Goal: Obtain resource: Download file/media

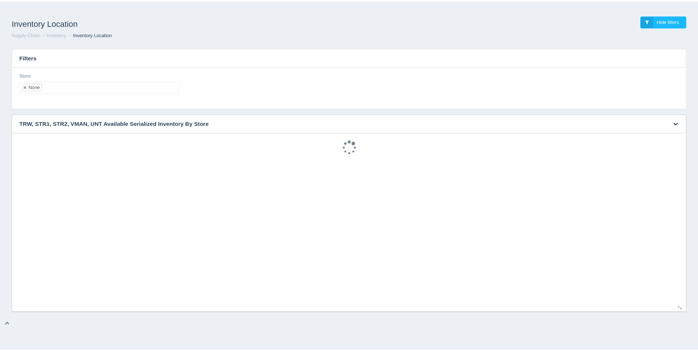
scroll to position [2, 0]
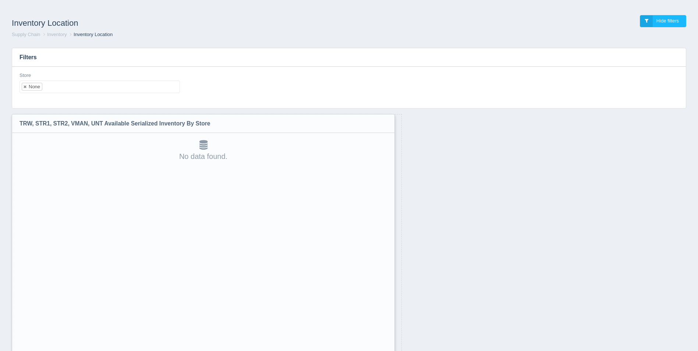
drag, startPoint x: 685, startPoint y: 308, endPoint x: 388, endPoint y: 370, distance: 303.2
click at [388, 350] on html "Inventory Location Hide filters Supply Chain Inventory Inventory Location Filte…" at bounding box center [349, 194] width 698 height 389
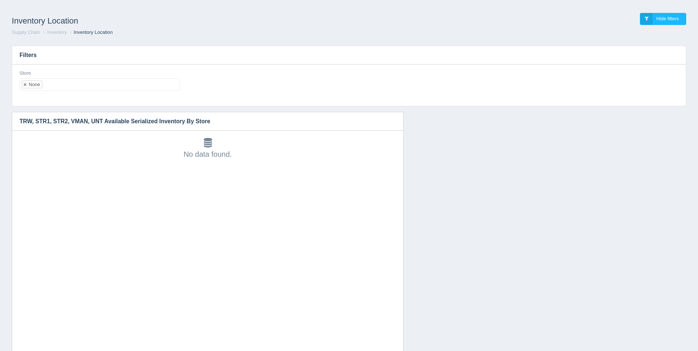
scroll to position [38, 0]
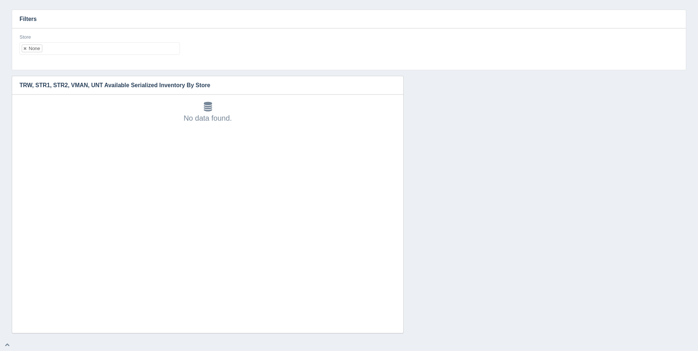
click at [70, 51] on ul "None" at bounding box center [99, 48] width 160 height 13
select select
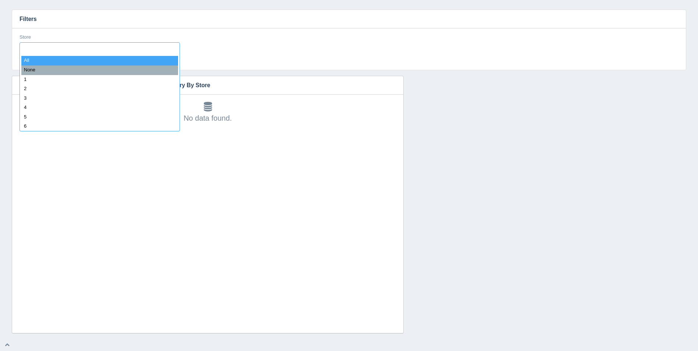
type input "8"
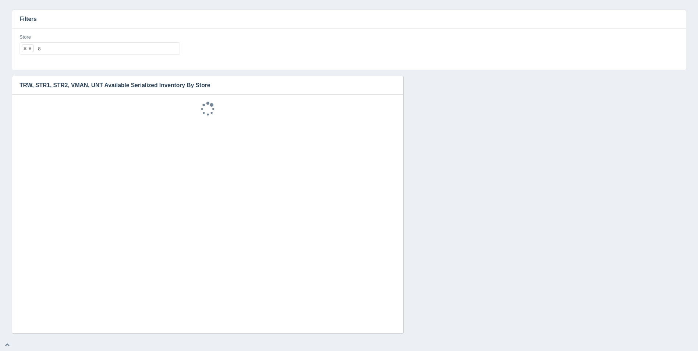
select select "8"
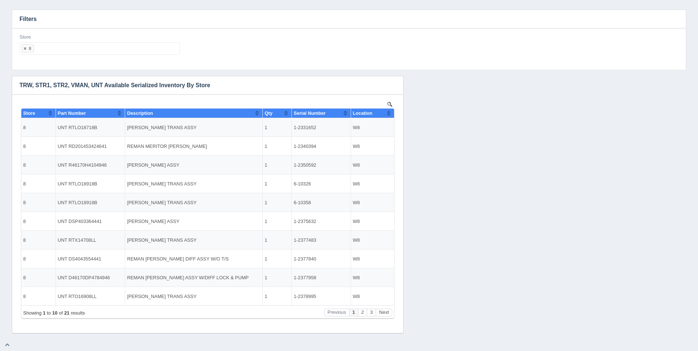
scroll to position [0, 0]
click at [387, 314] on button "Next" at bounding box center [384, 313] width 17 height 8
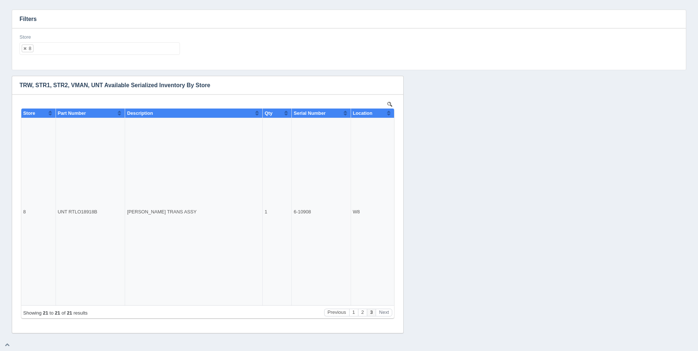
click at [92, 49] on ul "8" at bounding box center [99, 48] width 160 height 13
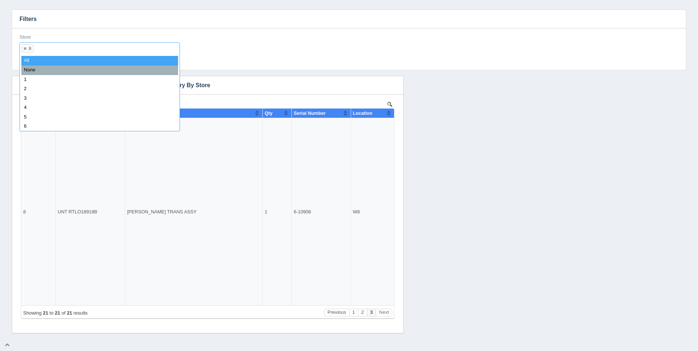
select select
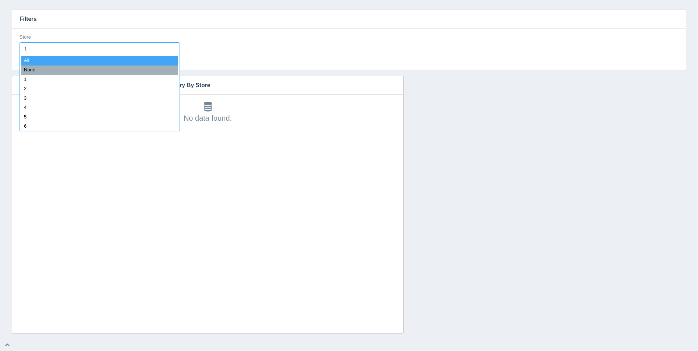
type input "11"
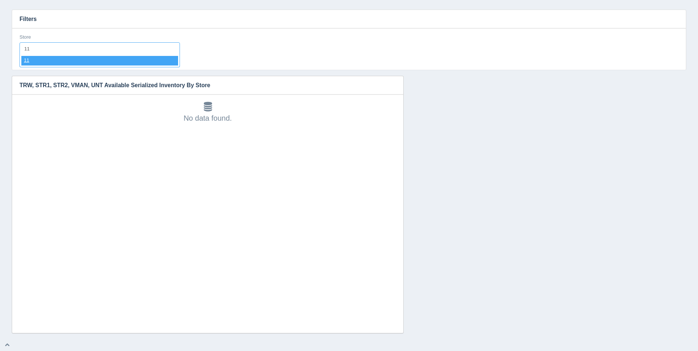
select select "11"
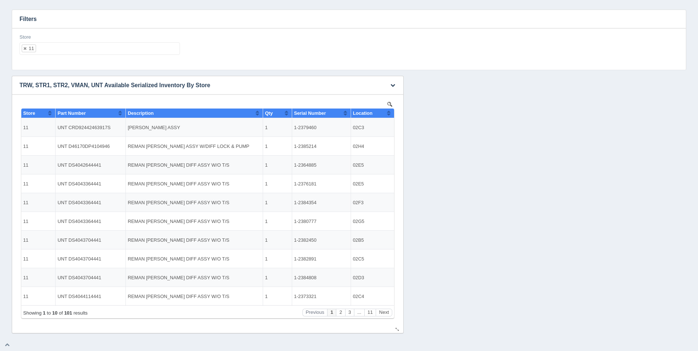
click at [388, 113] on button "Sort column ascending" at bounding box center [388, 112] width 5 height 9
click at [388, 113] on button "Sort column descending" at bounding box center [388, 112] width 5 height 9
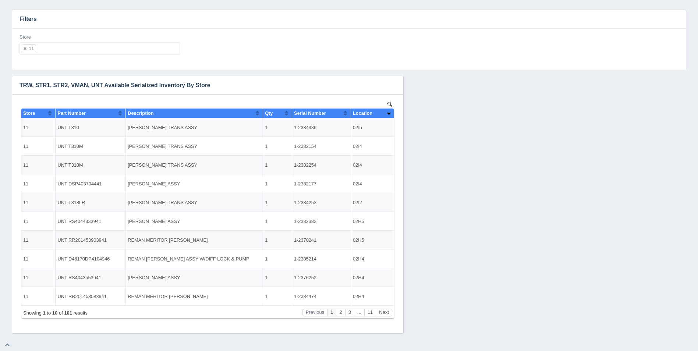
click at [70, 47] on ul "11" at bounding box center [99, 48] width 160 height 13
select select
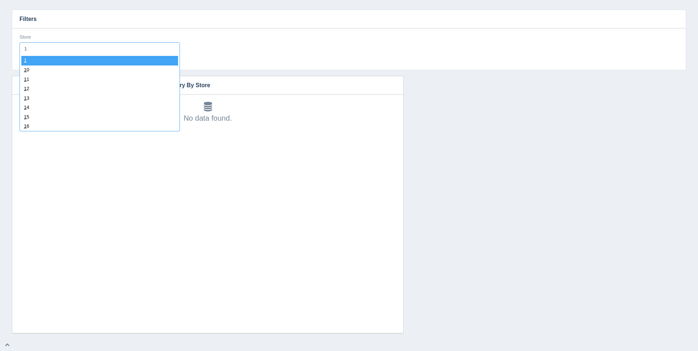
type input "12"
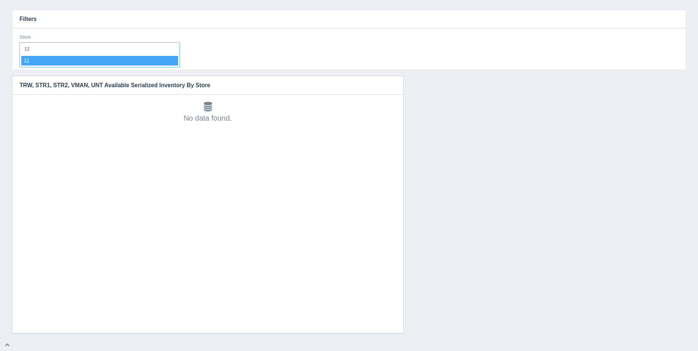
select select "12"
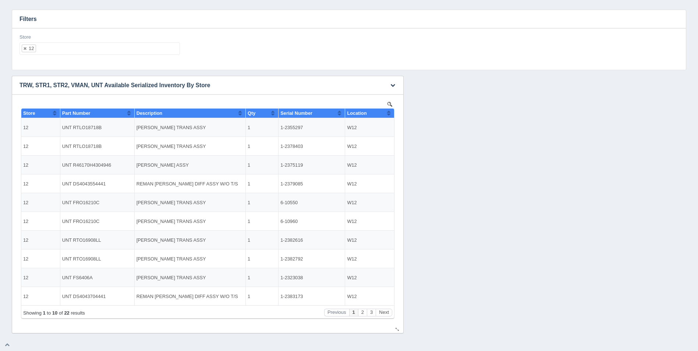
click at [390, 113] on button "Sort column ascending" at bounding box center [388, 112] width 5 height 9
click at [390, 113] on button "Sort column descending" at bounding box center [388, 112] width 5 height 9
click at [102, 48] on ul "12" at bounding box center [99, 48] width 160 height 13
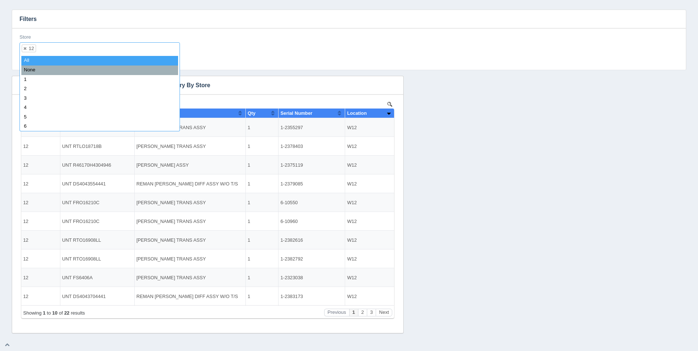
select select
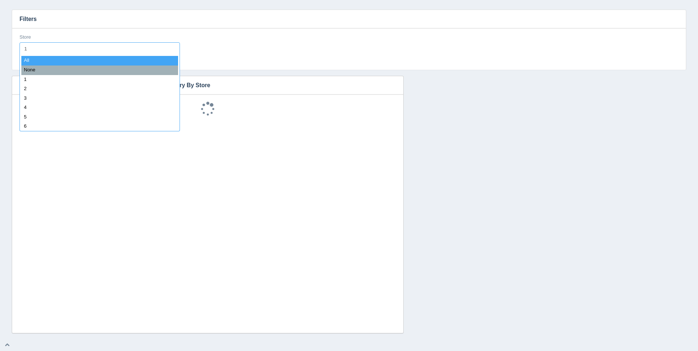
type input "13"
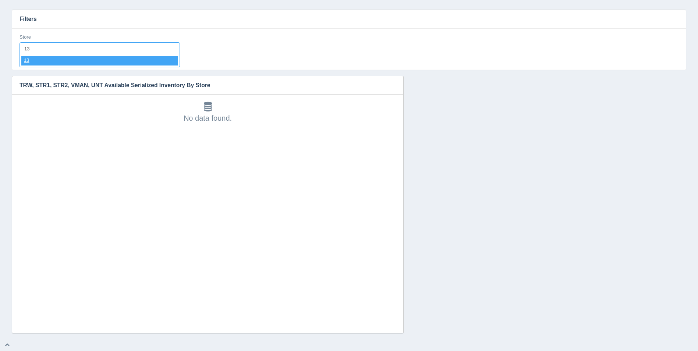
select select "13"
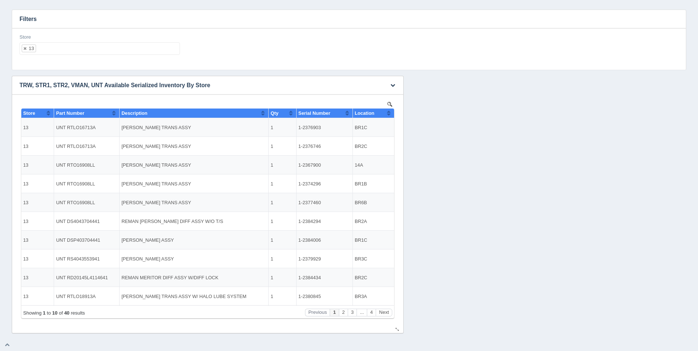
click at [388, 111] on button "Sort column ascending" at bounding box center [388, 112] width 5 height 9
click at [388, 111] on button "Sort column descending" at bounding box center [388, 112] width 5 height 9
click at [107, 51] on ul "13" at bounding box center [99, 48] width 160 height 13
select select
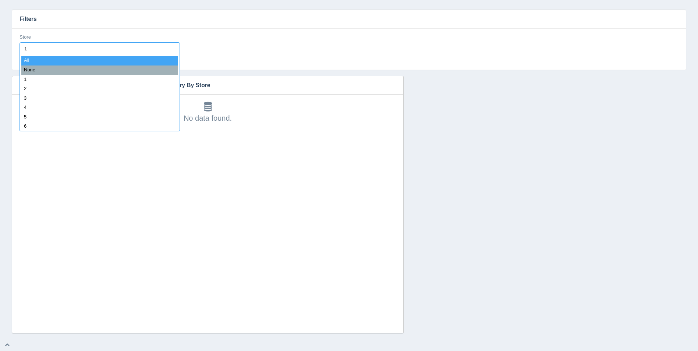
type input "14"
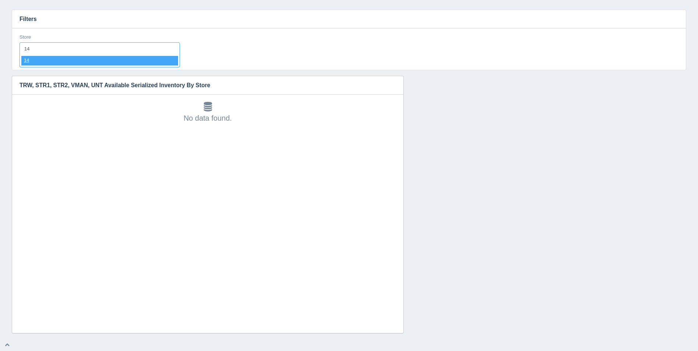
select select "14"
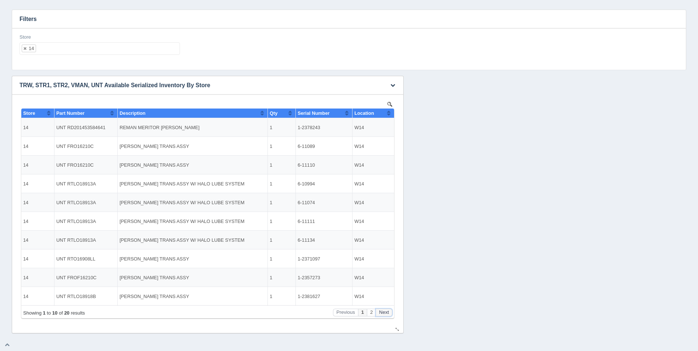
click at [382, 312] on button "Next" at bounding box center [384, 313] width 17 height 8
click at [374, 114] on span "Location" at bounding box center [363, 113] width 19 height 6
click at [61, 39] on div "Store 14 All None 1 2 3 4 5 6 7 8 9 10 11 12 13 14 15 16 17 18 19 20 21 22 23 2…" at bounding box center [99, 44] width 160 height 21
click at [60, 43] on ul "14" at bounding box center [99, 48] width 160 height 13
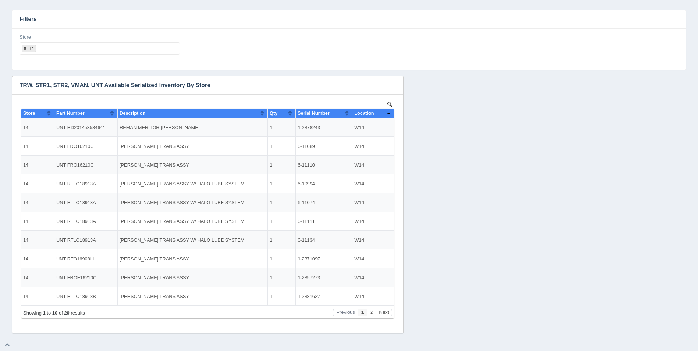
select select
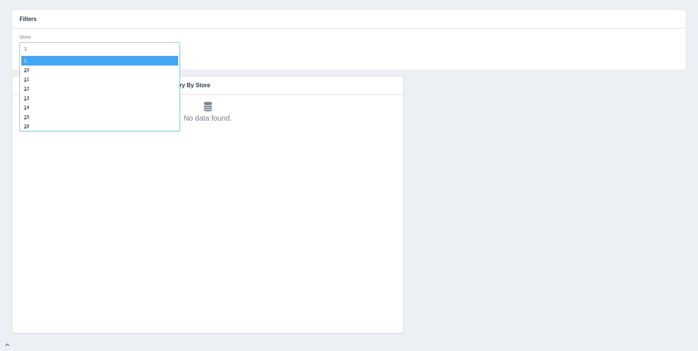
type input "15"
select select "15"
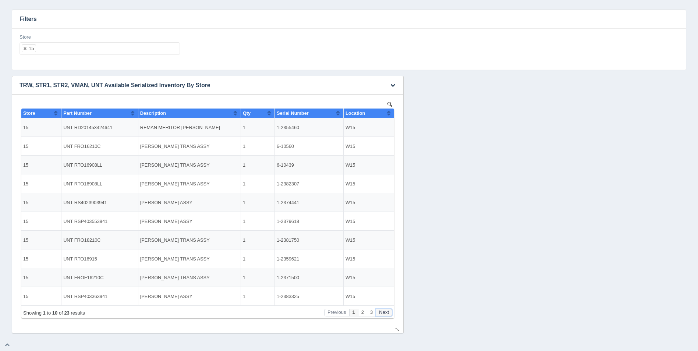
click at [389, 311] on button "Next" at bounding box center [384, 313] width 17 height 8
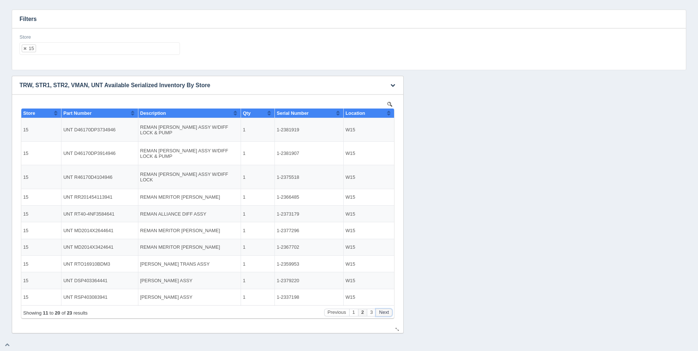
click at [389, 310] on button "Next" at bounding box center [384, 313] width 17 height 8
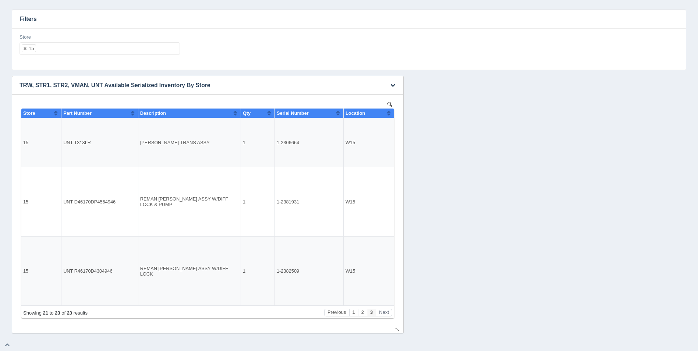
click at [390, 115] on button "Sort column ascending" at bounding box center [388, 112] width 5 height 9
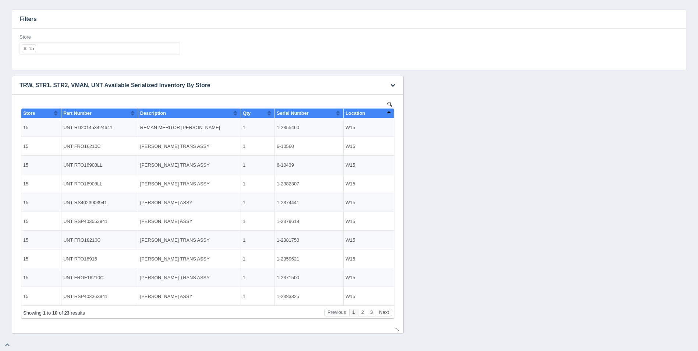
click at [390, 115] on button "Sort column descending" at bounding box center [388, 112] width 5 height 9
click at [90, 46] on ul "15" at bounding box center [99, 48] width 160 height 13
select select
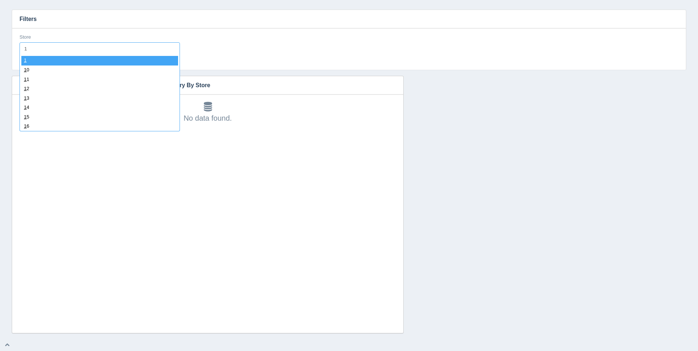
type input "16"
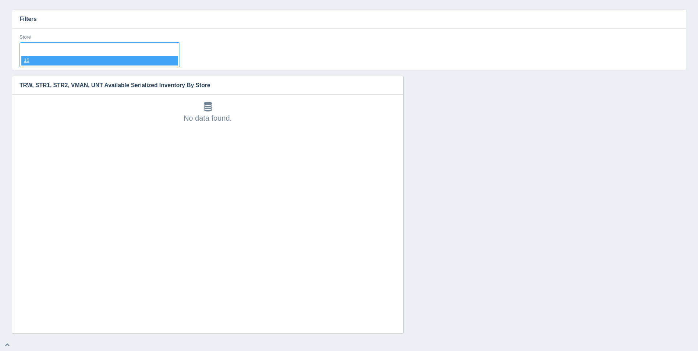
select select "16"
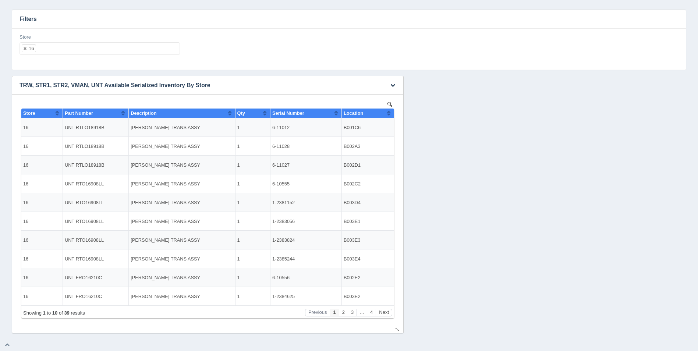
click at [389, 112] on button "Sort column ascending" at bounding box center [388, 112] width 5 height 9
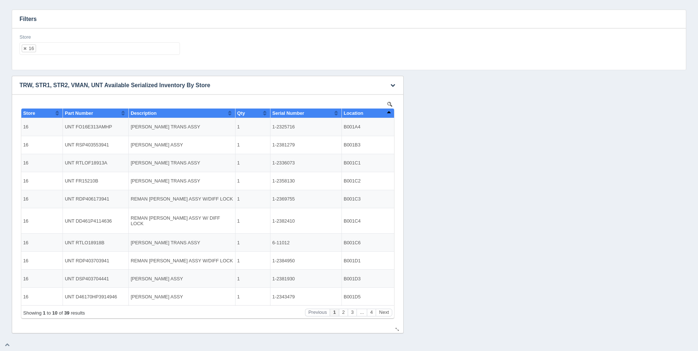
click at [389, 112] on button "Sort column descending" at bounding box center [388, 112] width 5 height 9
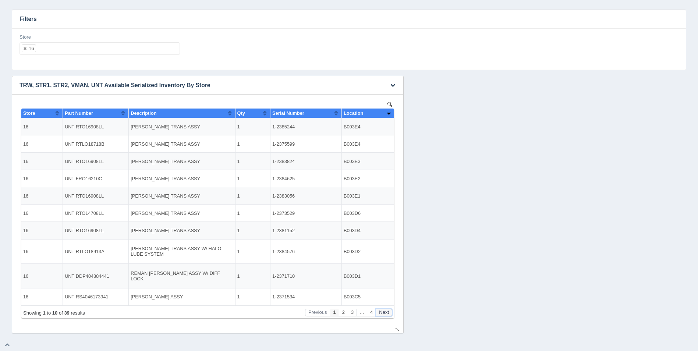
click at [384, 312] on button "Next" at bounding box center [384, 313] width 17 height 8
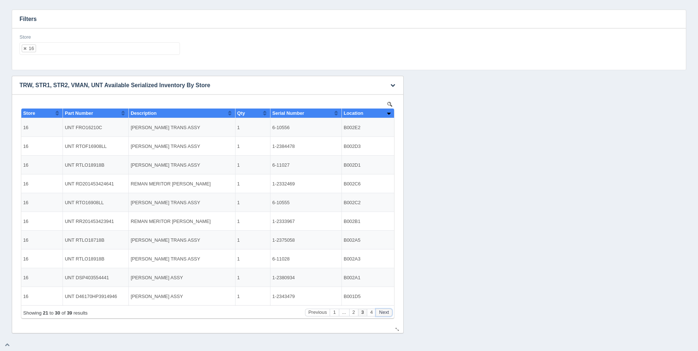
click at [384, 312] on button "Next" at bounding box center [384, 313] width 17 height 8
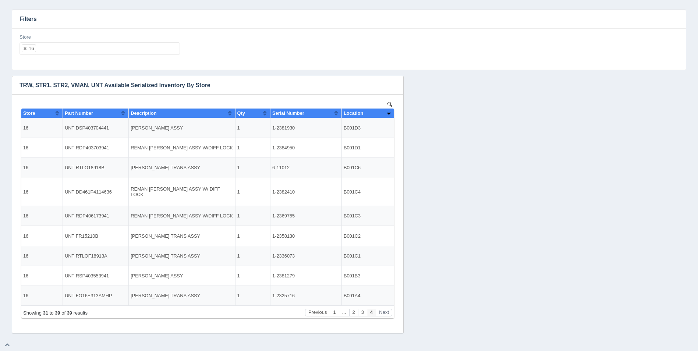
click at [106, 47] on ul "16" at bounding box center [99, 48] width 160 height 13
select select
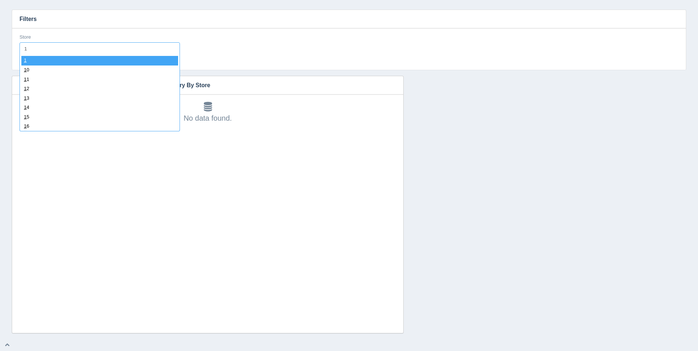
type input "17"
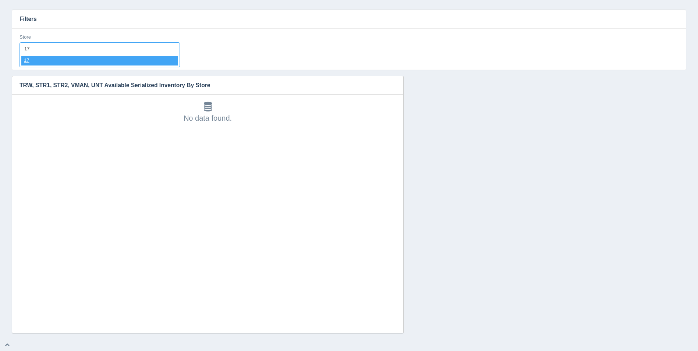
select select "17"
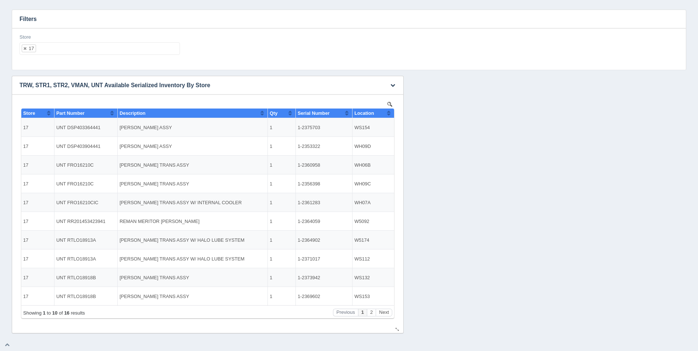
click at [386, 114] on div "Location" at bounding box center [370, 113] width 32 height 6
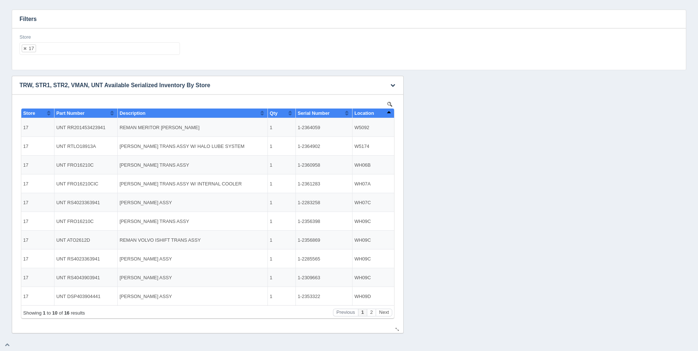
click at [387, 114] on button "Sort column descending" at bounding box center [388, 112] width 5 height 9
click at [104, 57] on div "Store 17 All None 1 2 3 4 5 6 7 8 9 10 11 12 13 14 15 16 17 18 19 20 21 22 23 2…" at bounding box center [100, 47] width 166 height 27
click at [107, 50] on ul "17" at bounding box center [99, 48] width 160 height 13
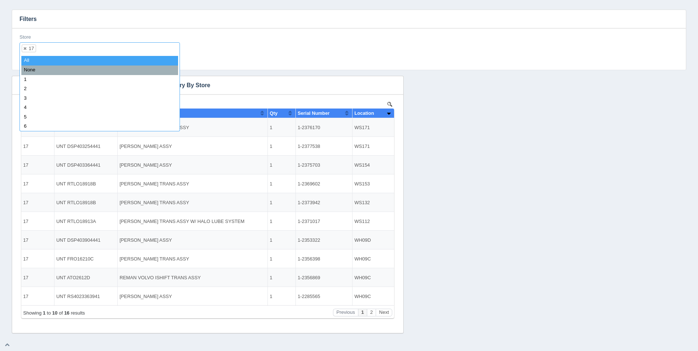
select select
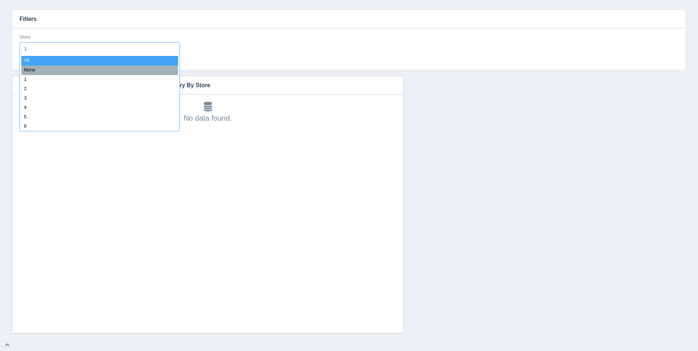
type input "18"
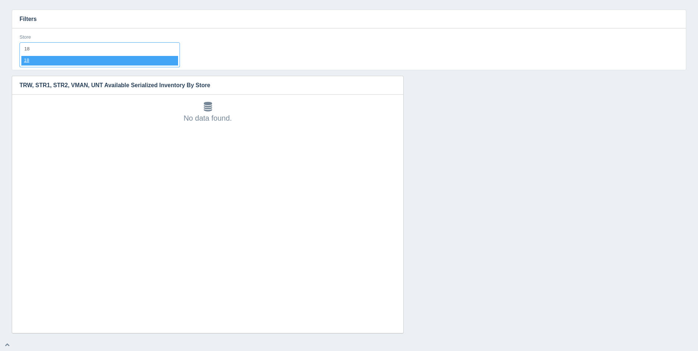
select select "18"
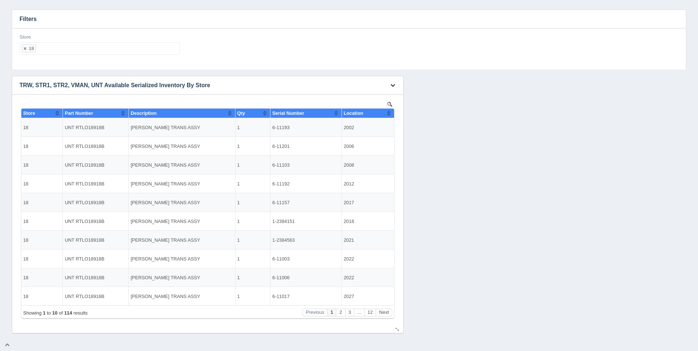
click at [388, 113] on button "Sort column ascending" at bounding box center [388, 112] width 5 height 9
click at [388, 113] on button "Sort column descending" at bounding box center [388, 112] width 5 height 9
click at [71, 51] on ul "18" at bounding box center [99, 48] width 160 height 13
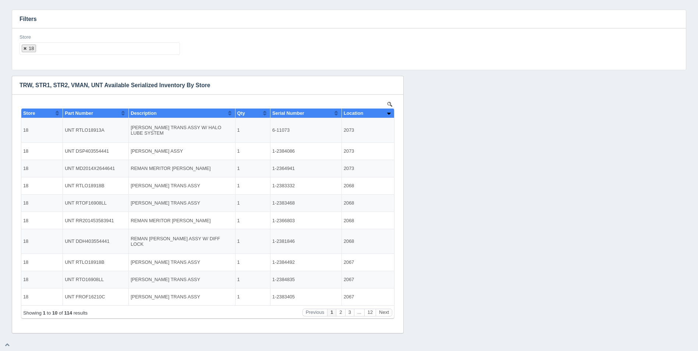
select select
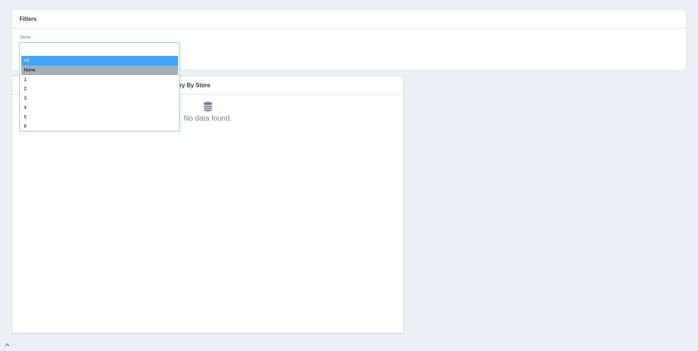
type input "9"
type input "19"
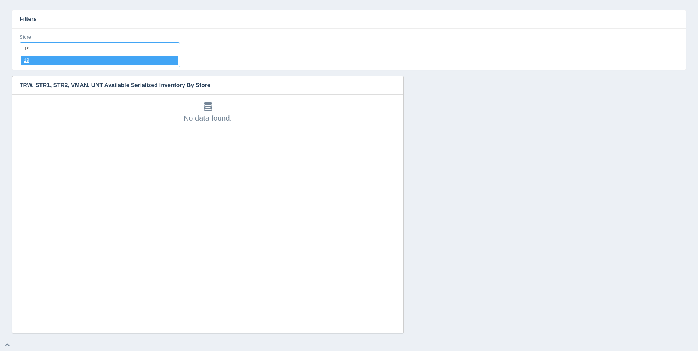
select select "19"
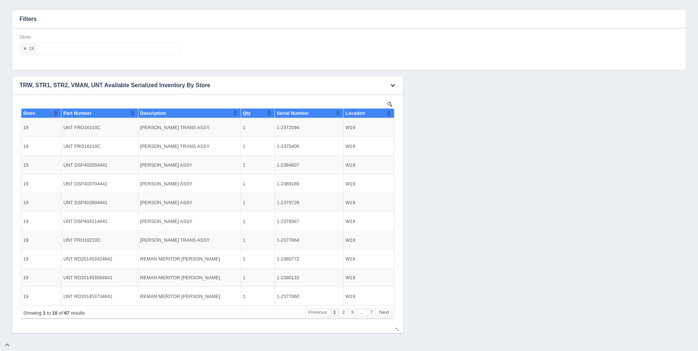
click at [390, 113] on button "Sort column ascending" at bounding box center [388, 112] width 5 height 9
click at [391, 113] on button "Sort column descending" at bounding box center [388, 112] width 5 height 9
click at [117, 50] on ul "19" at bounding box center [99, 48] width 160 height 13
select select
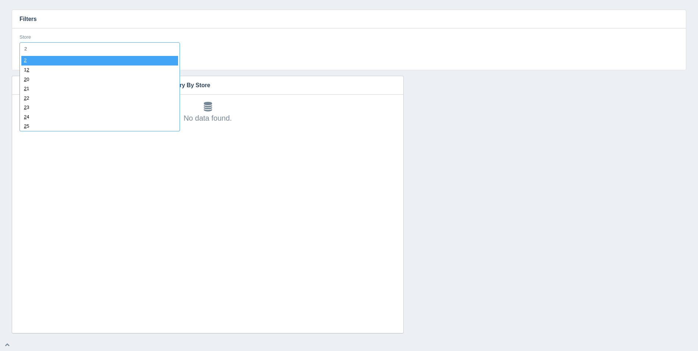
type input "21"
select select "21"
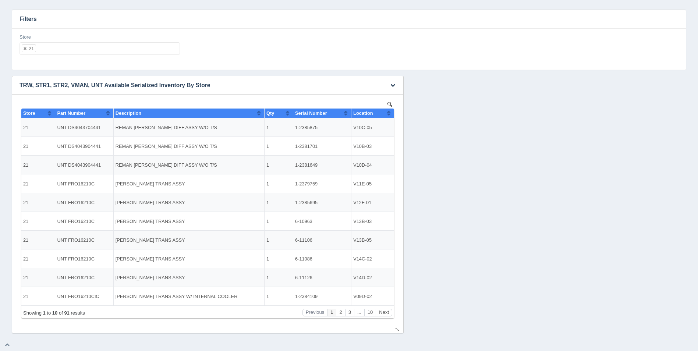
click at [387, 114] on button "Sort column ascending" at bounding box center [388, 112] width 5 height 9
click at [387, 114] on button "Sort column descending" at bounding box center [388, 112] width 5 height 9
click at [66, 45] on ul "21" at bounding box center [99, 48] width 160 height 13
select select
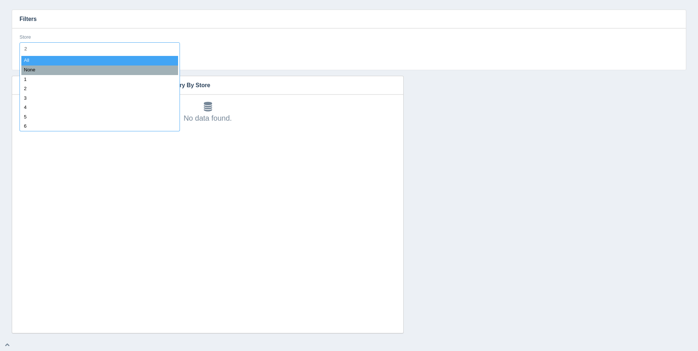
type input "22"
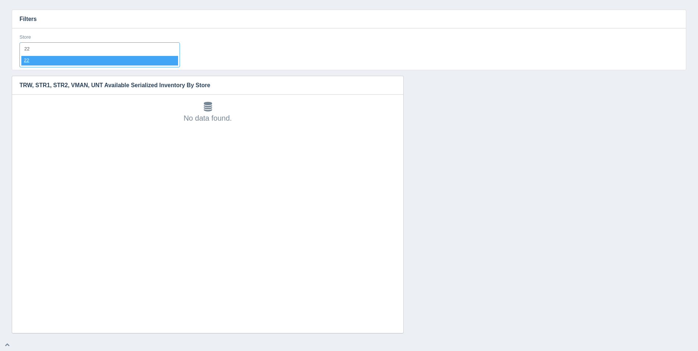
select select "22"
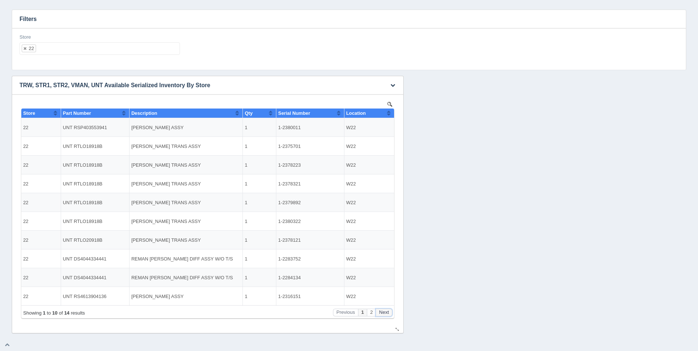
click at [389, 313] on button "Next" at bounding box center [384, 313] width 17 height 8
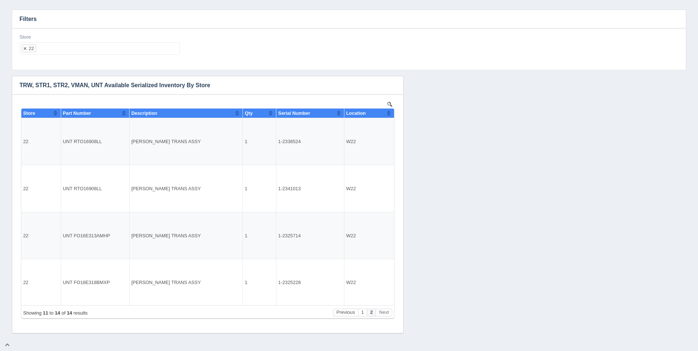
click at [111, 49] on ul "22" at bounding box center [99, 48] width 160 height 13
select select
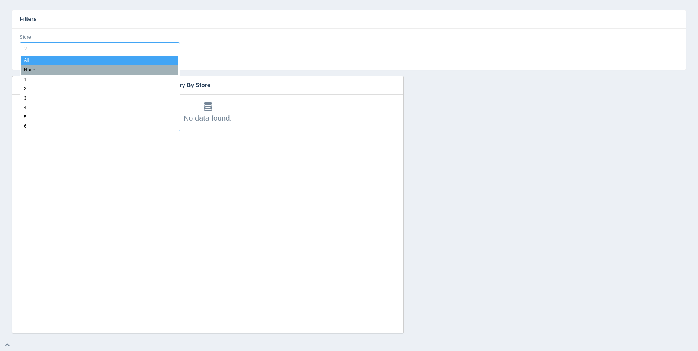
type input "23"
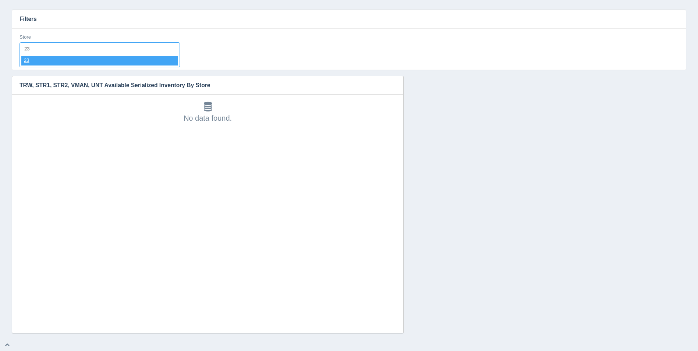
select select "23"
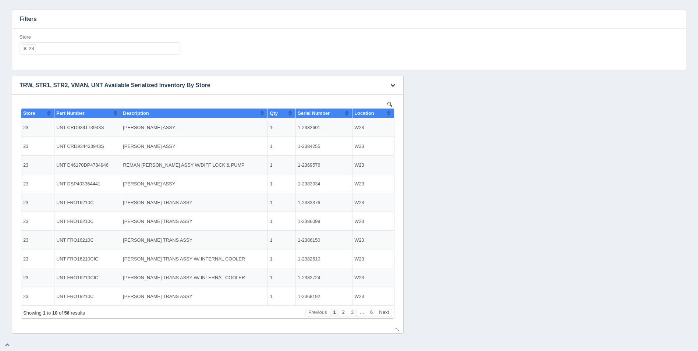
click at [391, 113] on button "Sort column ascending" at bounding box center [388, 112] width 5 height 9
click at [391, 113] on button "Sort column descending" at bounding box center [388, 112] width 5 height 9
click at [101, 51] on ul "23" at bounding box center [99, 48] width 160 height 13
select select
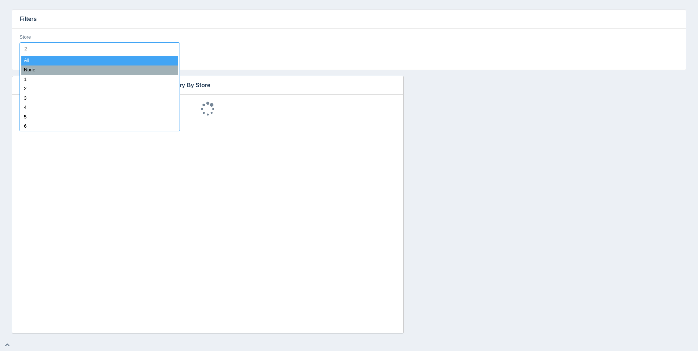
type input "24"
select select "24"
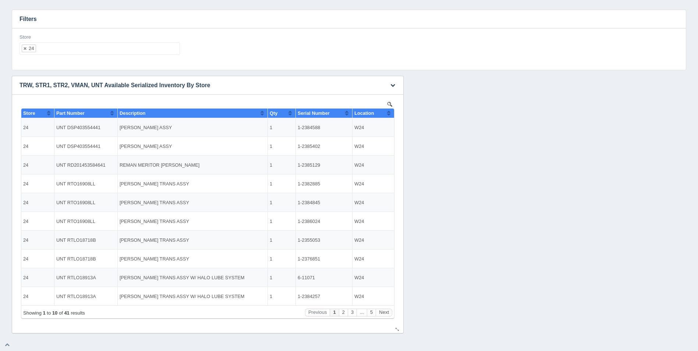
click at [389, 111] on button "Sort column ascending" at bounding box center [388, 112] width 5 height 9
drag, startPoint x: 389, startPoint y: 111, endPoint x: 281, endPoint y: 180, distance: 128.3
click at [389, 111] on button "Sort column descending" at bounding box center [388, 112] width 5 height 9
click at [119, 46] on ul "24" at bounding box center [99, 48] width 160 height 13
select select
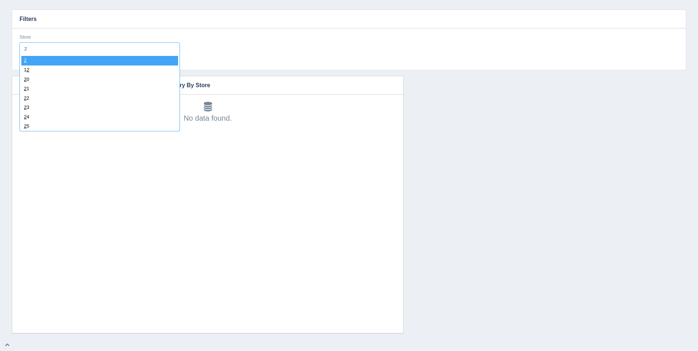
type input "25"
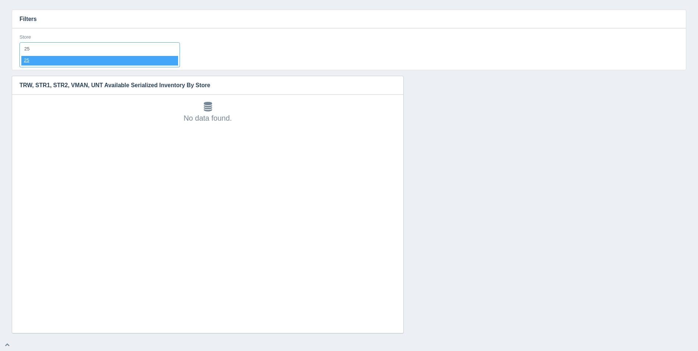
select select "25"
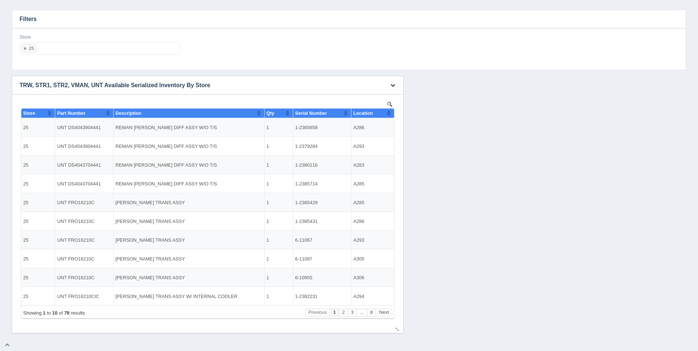
click at [389, 114] on button "Sort column ascending" at bounding box center [388, 112] width 5 height 9
click at [389, 114] on button "Sort column descending" at bounding box center [388, 112] width 5 height 9
click at [73, 52] on ul "25" at bounding box center [99, 48] width 160 height 13
select select
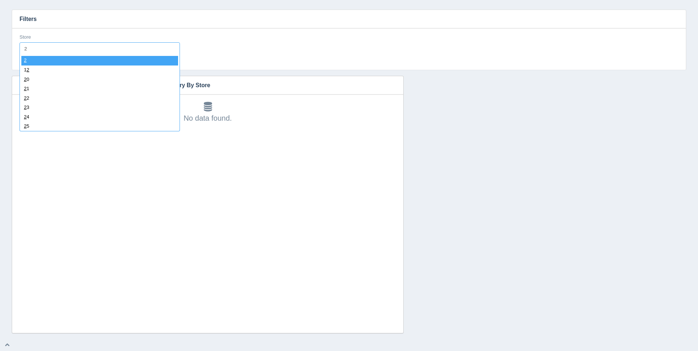
type input "26"
select select "26"
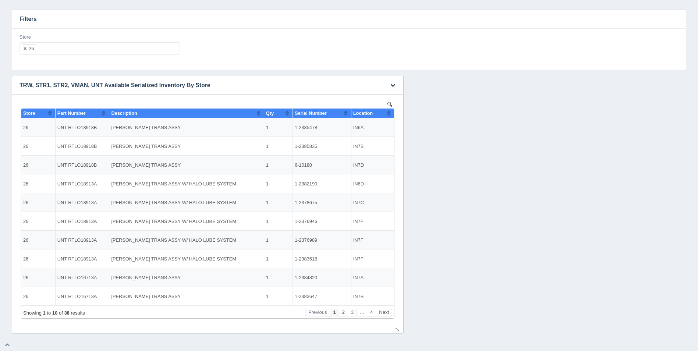
click at [392, 111] on th "Location" at bounding box center [372, 113] width 43 height 10
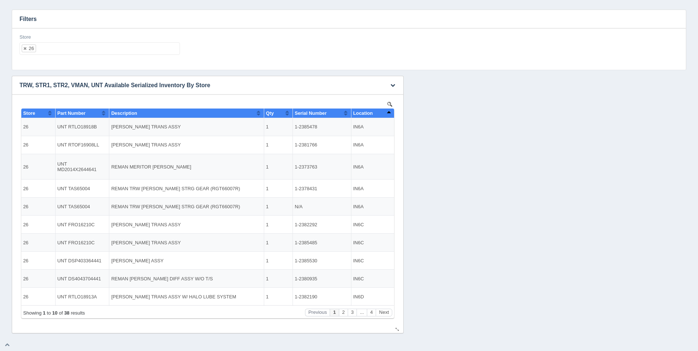
click at [392, 111] on th "Location" at bounding box center [372, 113] width 43 height 10
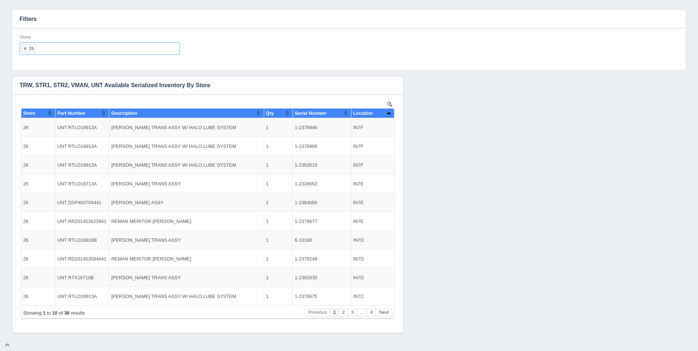
click at [48, 50] on input "text" at bounding box center [42, 49] width 13 height 12
select select
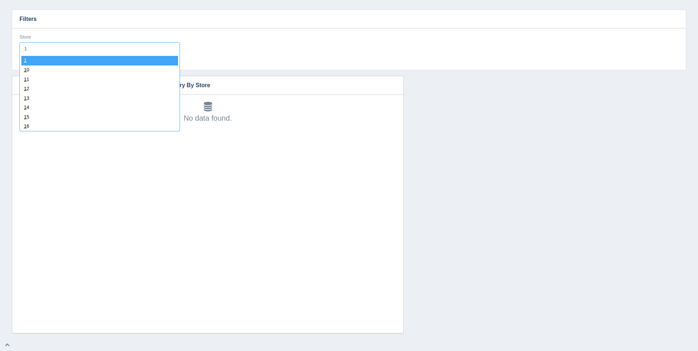
type input "18"
select select "18"
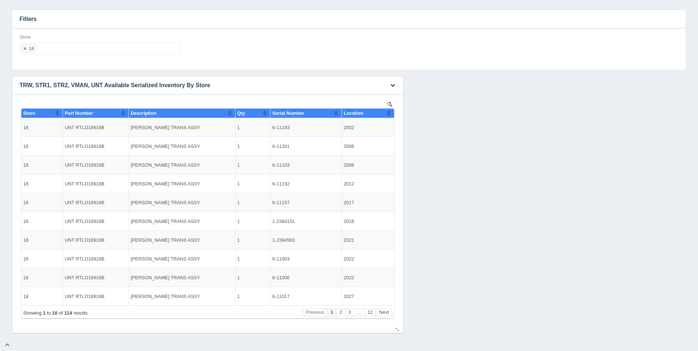
click at [391, 116] on button "Sort column ascending" at bounding box center [388, 112] width 5 height 9
click at [391, 116] on button "Sort column descending" at bounding box center [388, 112] width 5 height 9
click at [57, 46] on ul "18" at bounding box center [99, 48] width 160 height 13
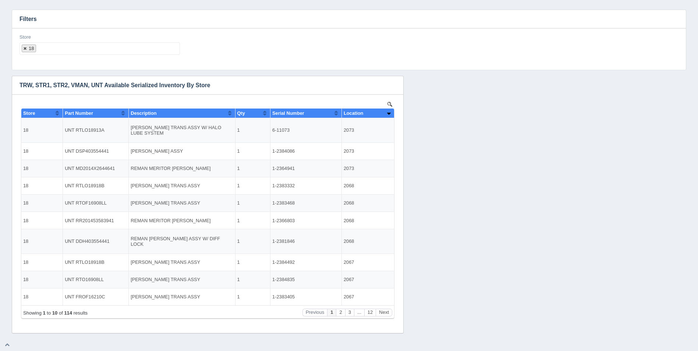
select select
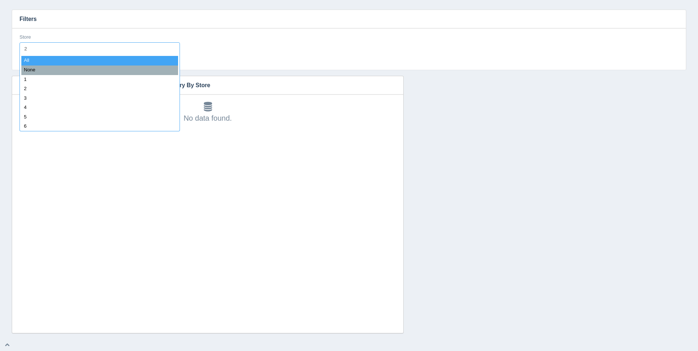
type input "28"
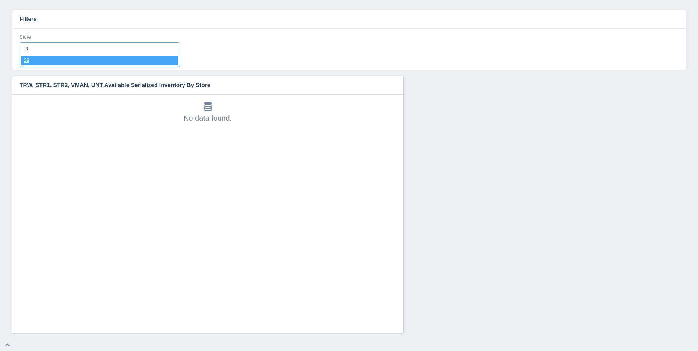
select select "28"
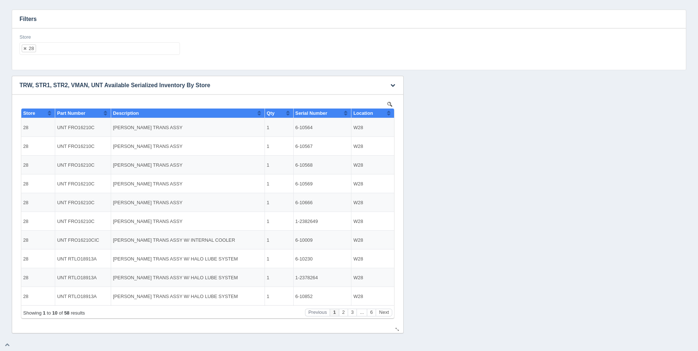
click at [391, 116] on button "Sort column ascending" at bounding box center [388, 112] width 5 height 9
click at [391, 116] on button "Sort column descending" at bounding box center [388, 112] width 5 height 9
click at [71, 51] on ul "28" at bounding box center [99, 48] width 160 height 13
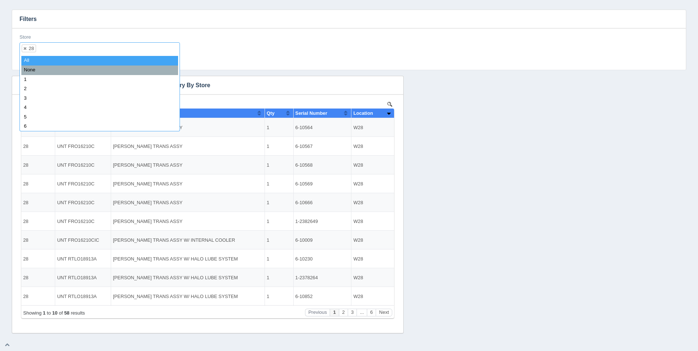
select select
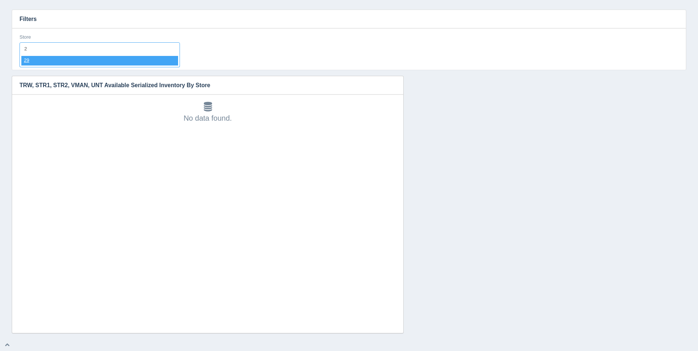
type input "29"
select select "29"
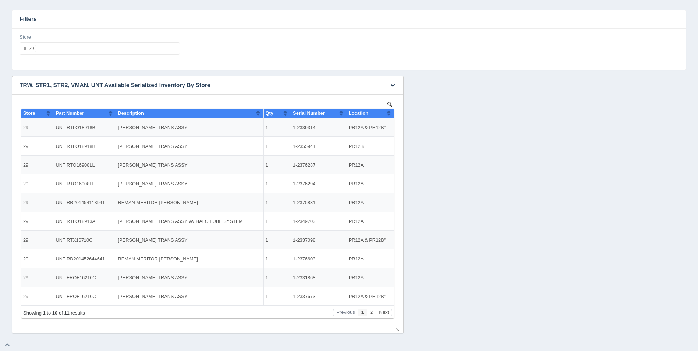
click at [388, 113] on button "Sort column ascending" at bounding box center [388, 112] width 5 height 9
click at [388, 113] on button "Sort column descending" at bounding box center [388, 112] width 5 height 9
click at [125, 53] on ul "29" at bounding box center [99, 48] width 160 height 13
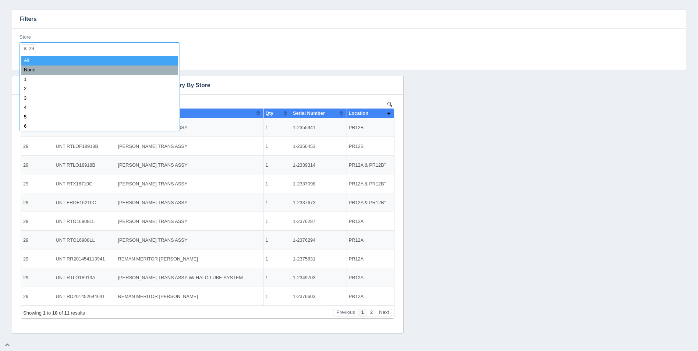
select select
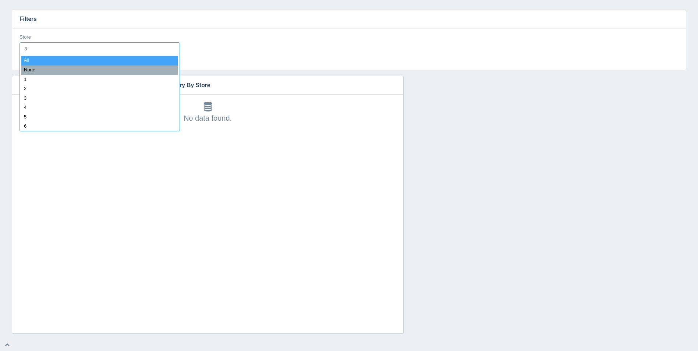
type input "30"
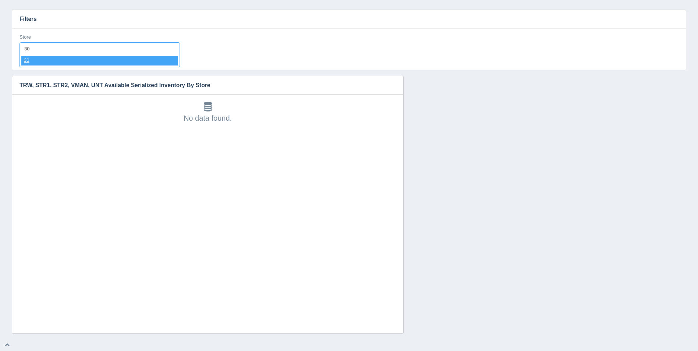
select select "30"
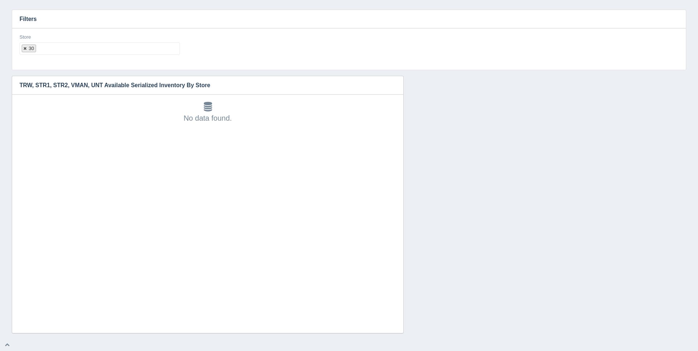
select select
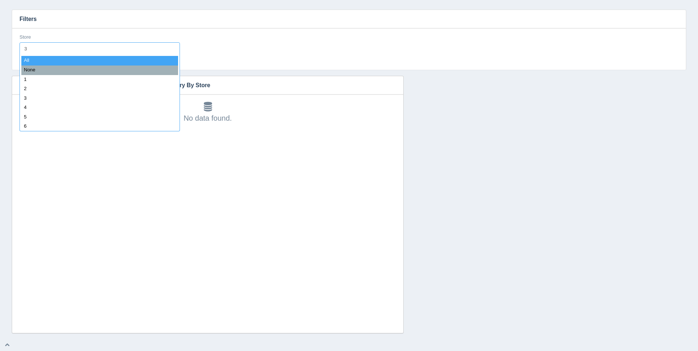
type input "31"
select select "31"
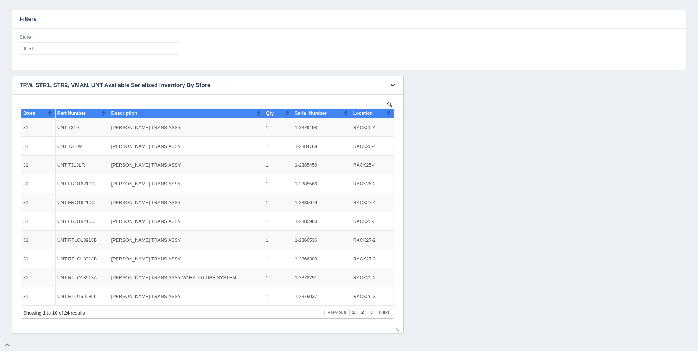
click at [388, 114] on button "Sort column ascending" at bounding box center [388, 112] width 5 height 9
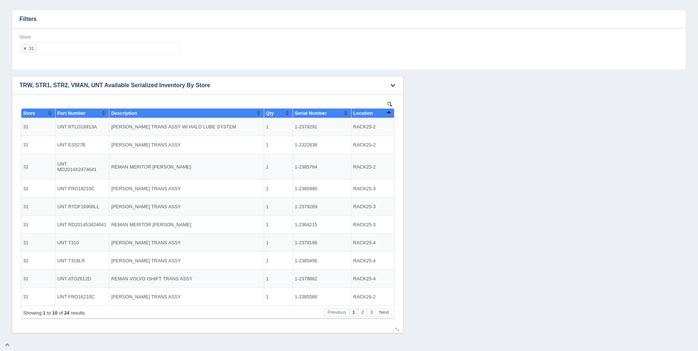
click at [388, 114] on button "Sort column descending" at bounding box center [388, 112] width 5 height 9
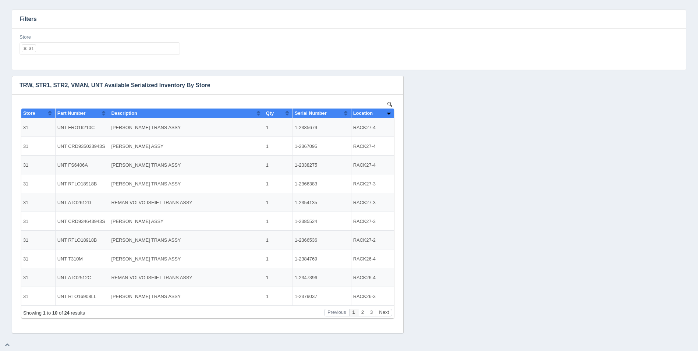
click at [94, 46] on ul "31" at bounding box center [99, 48] width 160 height 13
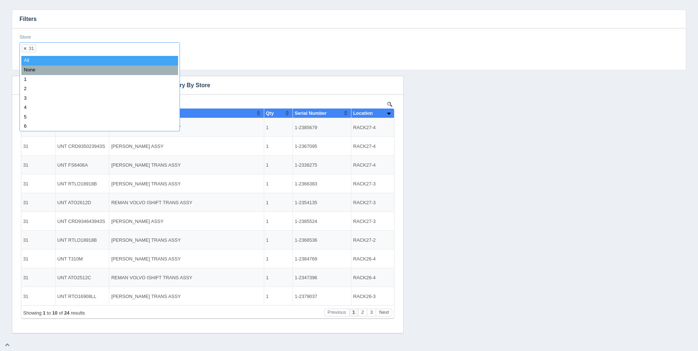
select select
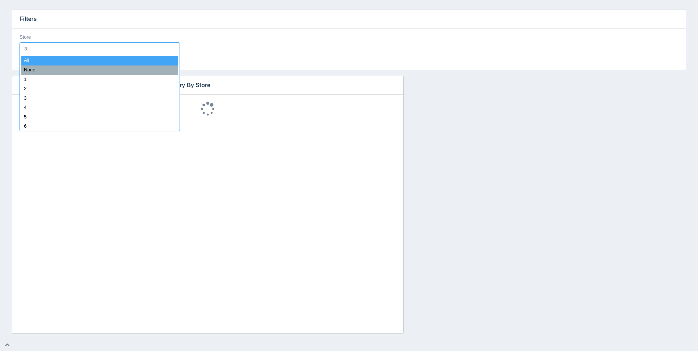
type input "32"
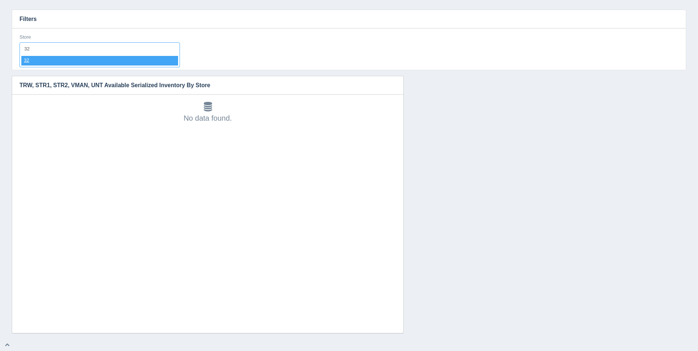
select select "32"
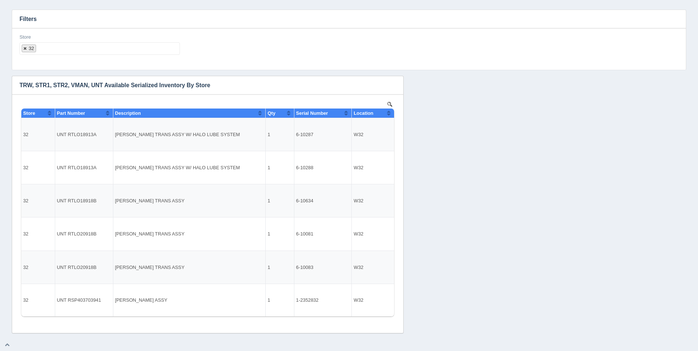
select select
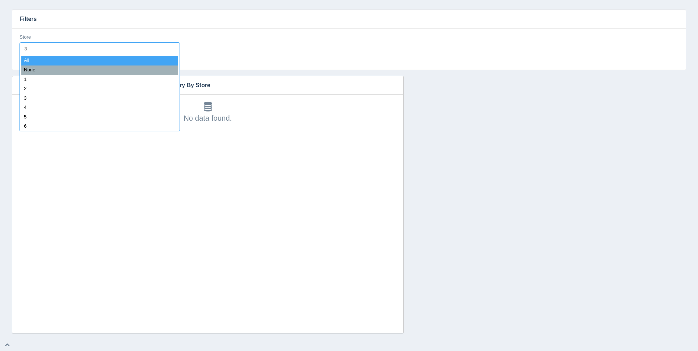
type input "33"
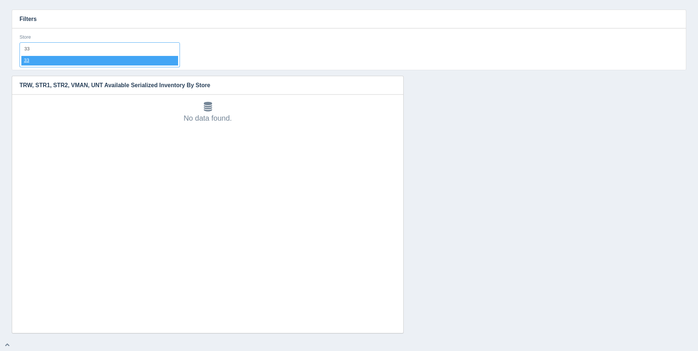
select select "33"
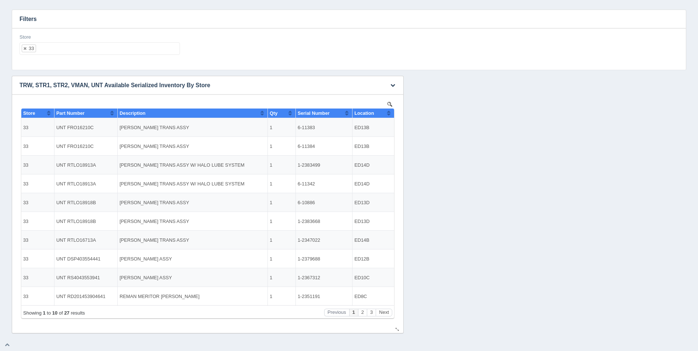
click at [389, 111] on button "Sort column ascending" at bounding box center [388, 112] width 5 height 9
click at [389, 111] on button "Sort column descending" at bounding box center [388, 112] width 5 height 9
click at [97, 54] on ul "33" at bounding box center [99, 48] width 160 height 13
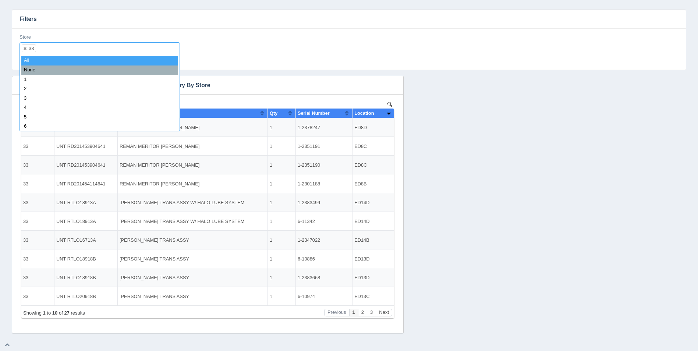
select select
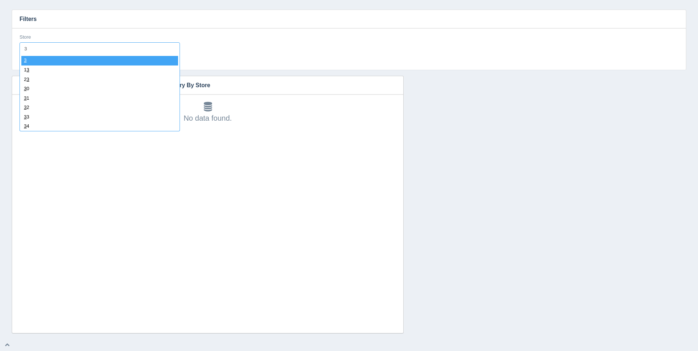
type input "34"
select select "34"
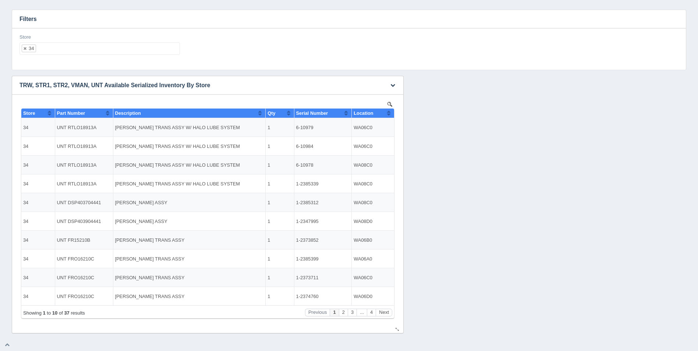
click at [393, 113] on th "Location" at bounding box center [373, 113] width 42 height 10
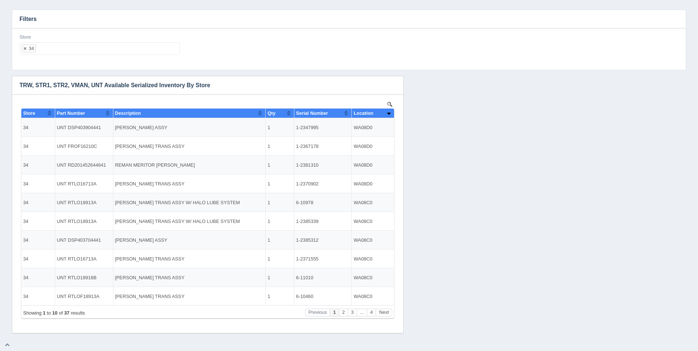
click at [84, 51] on ul "34" at bounding box center [99, 48] width 160 height 13
select select
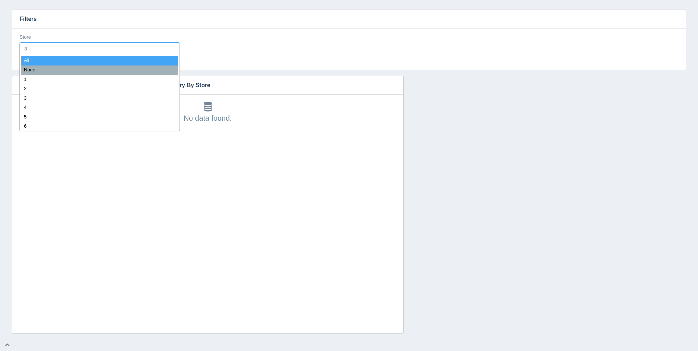
type input "35"
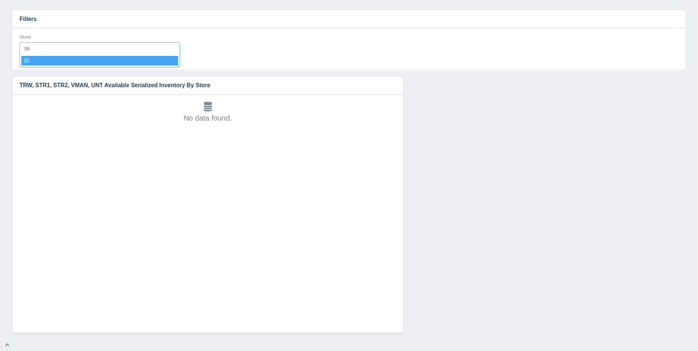
select select "35"
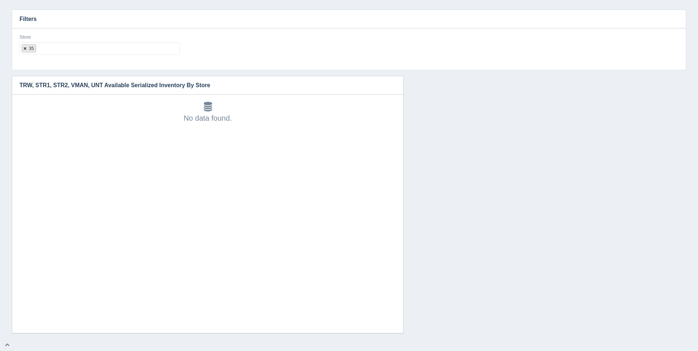
select select
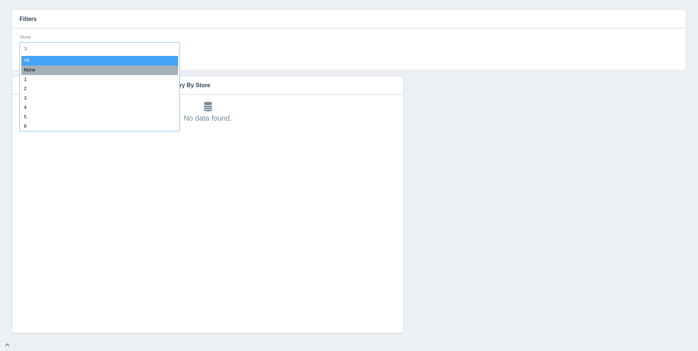
type input "36"
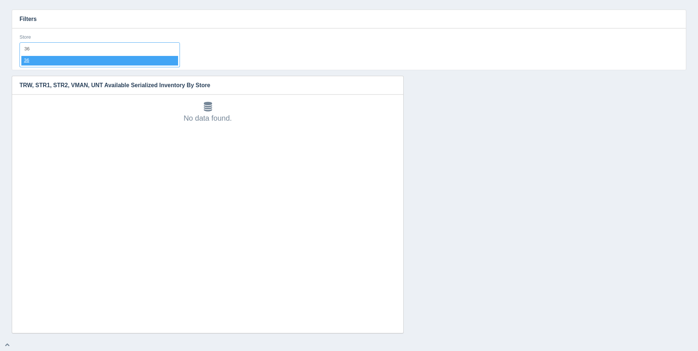
select select "36"
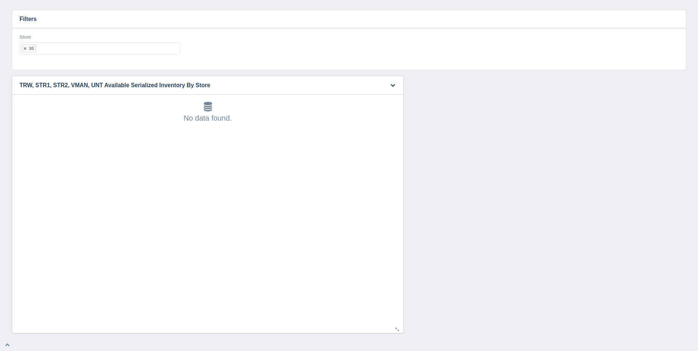
click at [63, 234] on div "No data found." at bounding box center [207, 214] width 376 height 238
click at [72, 42] on div "Store 36 All None 1 2 3 4 5 6 7 8 9 10 11 12 13 14 15 16 17 18 19 20 21 22 23 2…" at bounding box center [99, 44] width 160 height 21
click at [76, 47] on ul "36" at bounding box center [99, 48] width 160 height 13
select select
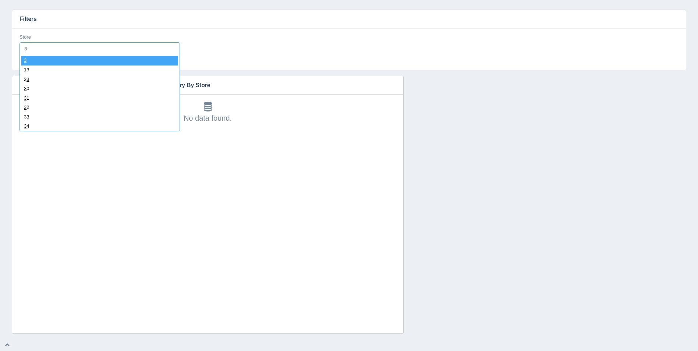
type input "37"
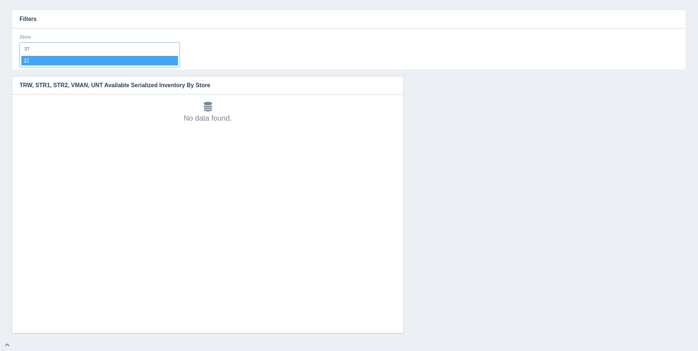
select select "37"
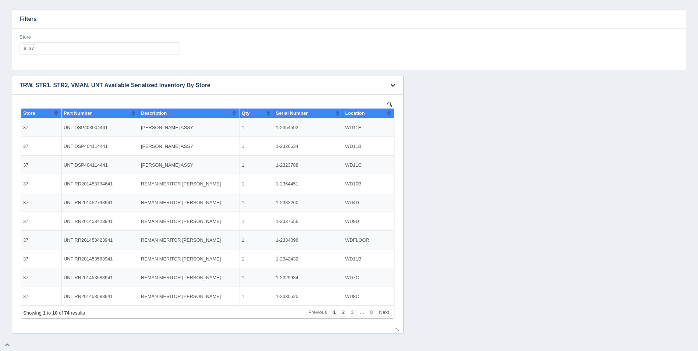
click at [389, 113] on button "Sort column ascending" at bounding box center [388, 112] width 5 height 9
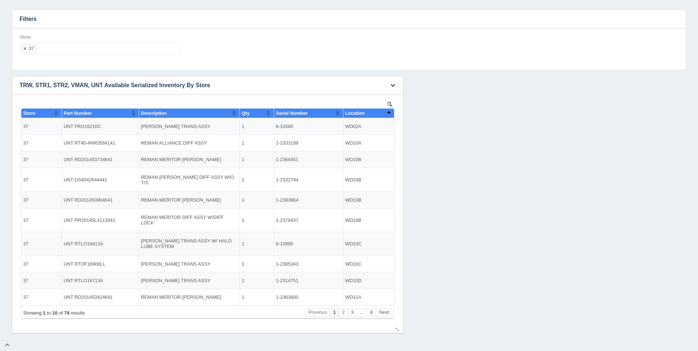
click at [389, 113] on button "Sort column descending" at bounding box center [388, 112] width 5 height 9
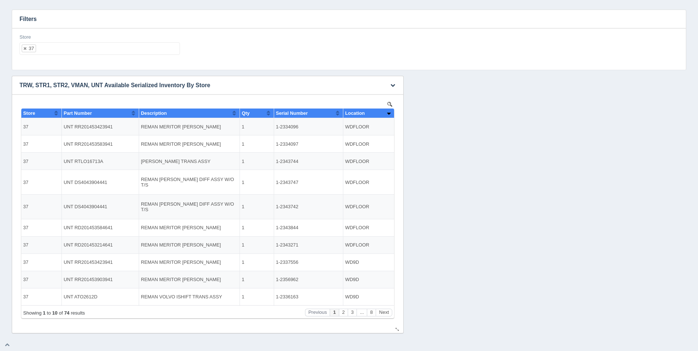
click at [389, 113] on button "Sort column ascending" at bounding box center [388, 112] width 5 height 9
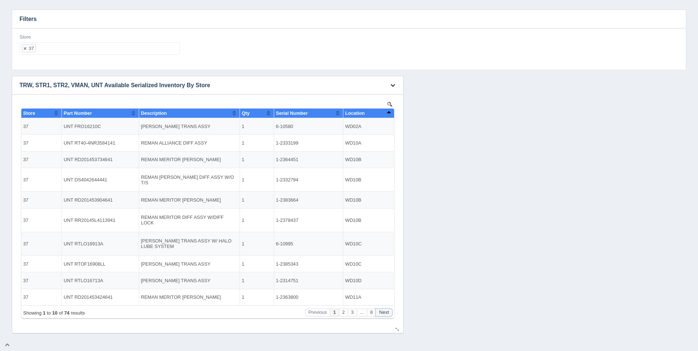
click at [387, 312] on button "Next" at bounding box center [384, 313] width 17 height 8
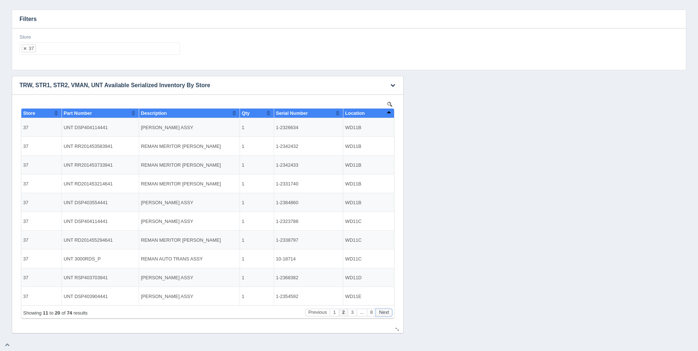
click at [387, 312] on button "Next" at bounding box center [384, 313] width 17 height 8
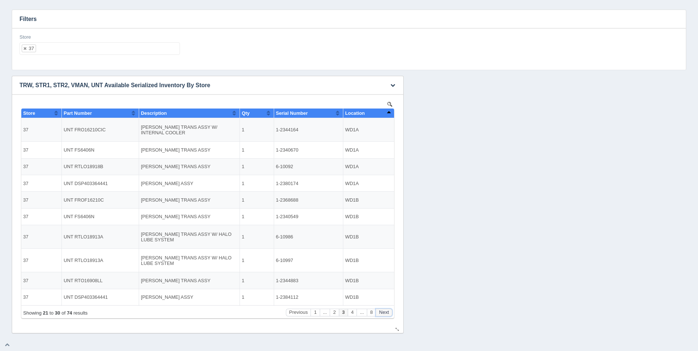
click at [387, 312] on button "Next" at bounding box center [384, 313] width 17 height 8
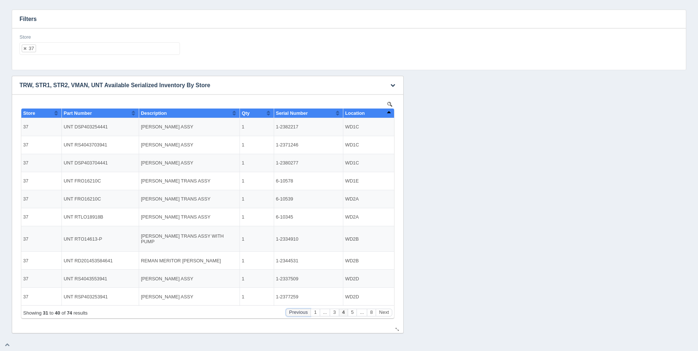
click at [306, 313] on button "Previous" at bounding box center [298, 313] width 25 height 8
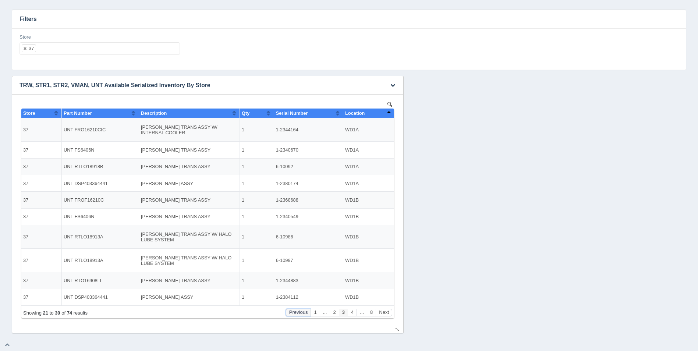
click at [306, 313] on button "Previous" at bounding box center [298, 313] width 25 height 8
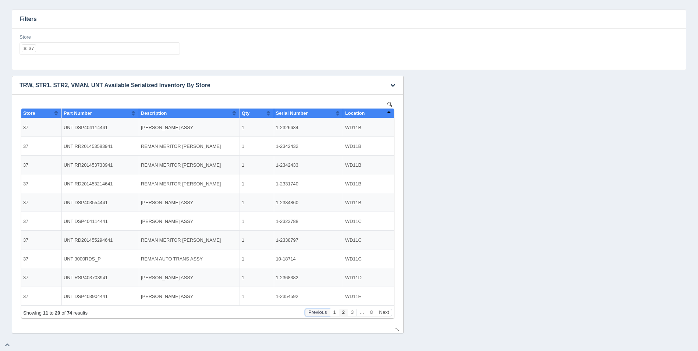
click at [306, 313] on button "Previous" at bounding box center [317, 313] width 25 height 8
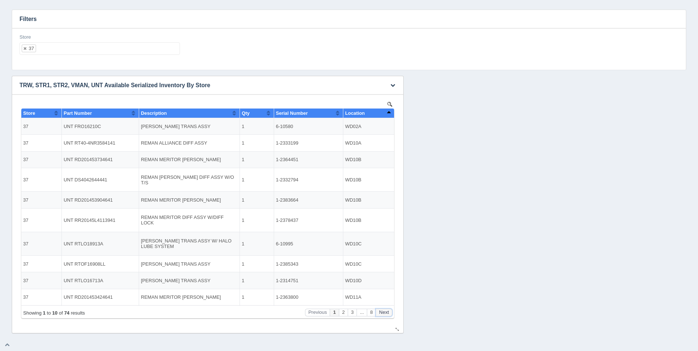
click at [385, 313] on button "Next" at bounding box center [384, 313] width 17 height 8
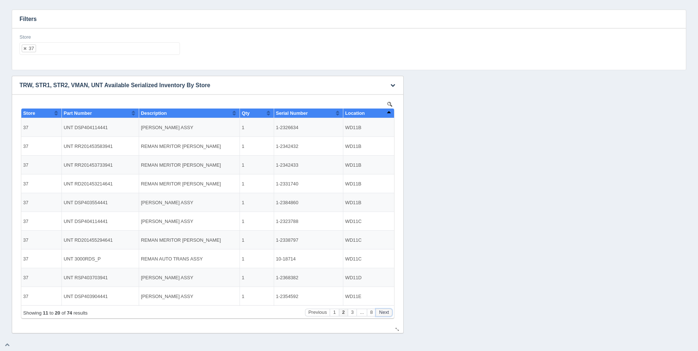
click at [385, 313] on button "Next" at bounding box center [384, 313] width 17 height 8
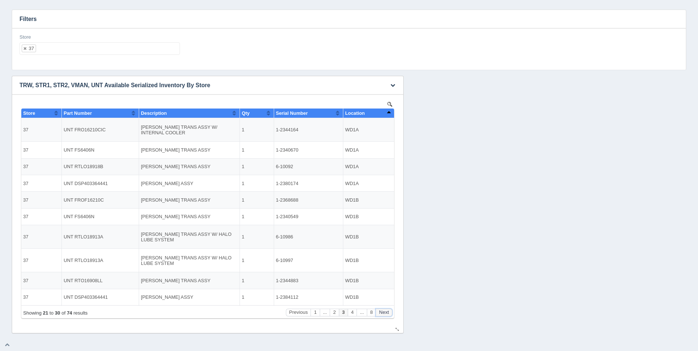
click at [385, 313] on button "Next" at bounding box center [384, 313] width 17 height 8
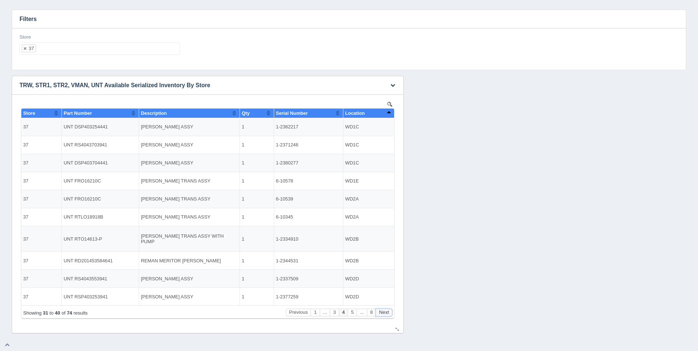
click at [385, 313] on button "Next" at bounding box center [384, 313] width 17 height 8
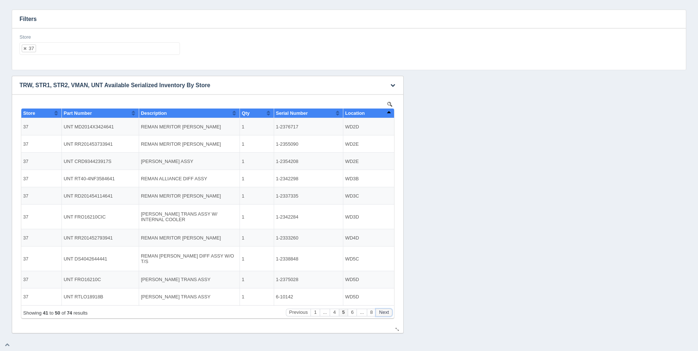
click at [385, 313] on button "Next" at bounding box center [384, 313] width 17 height 8
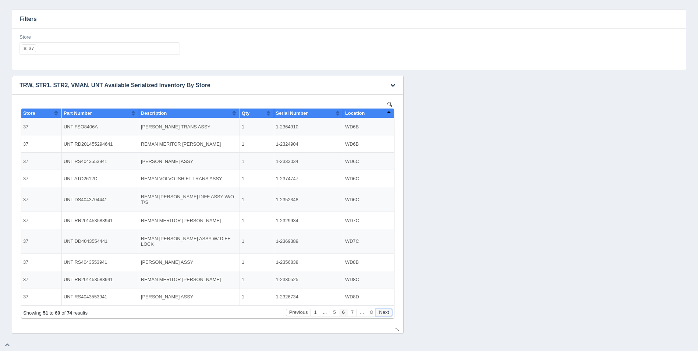
click at [385, 313] on button "Next" at bounding box center [384, 313] width 17 height 8
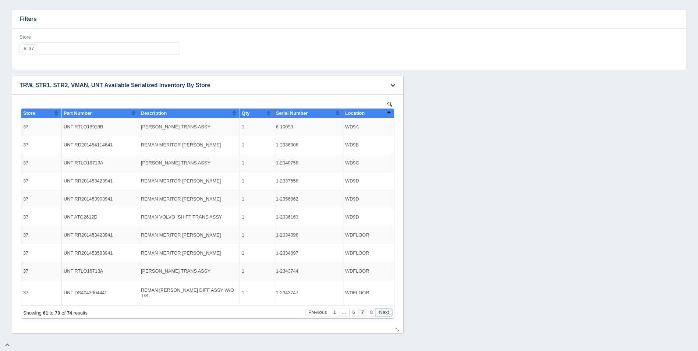
click at [385, 313] on button "Next" at bounding box center [384, 313] width 17 height 8
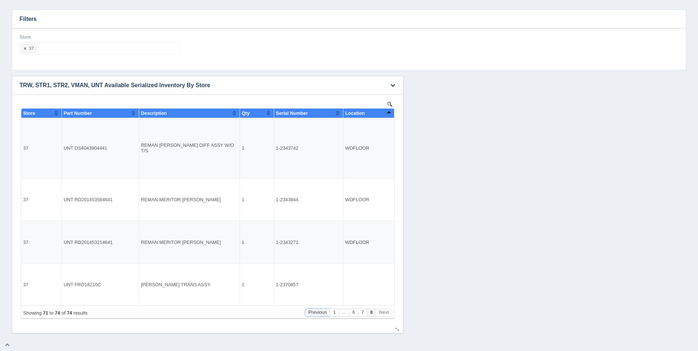
click at [319, 311] on button "Previous" at bounding box center [317, 313] width 25 height 8
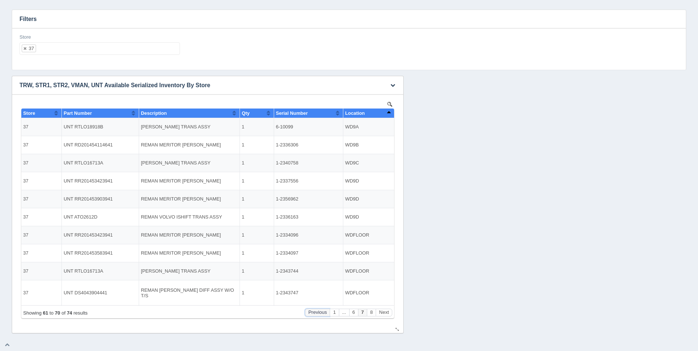
click at [319, 311] on button "Previous" at bounding box center [317, 313] width 25 height 8
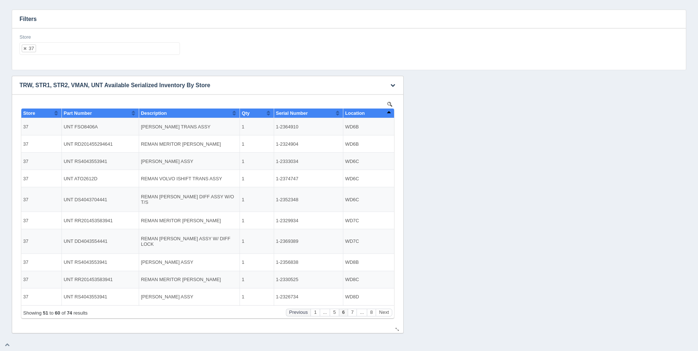
click at [320, 311] on button "..." at bounding box center [325, 313] width 10 height 8
click at [317, 312] on button "1" at bounding box center [314, 313] width 9 height 8
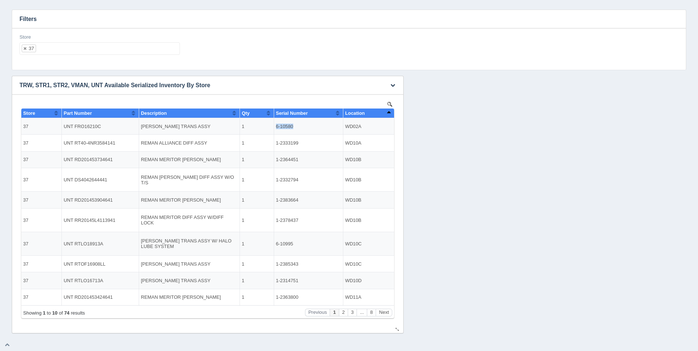
drag, startPoint x: 295, startPoint y: 128, endPoint x: 276, endPoint y: 127, distance: 18.4
click at [276, 127] on td "6-10580" at bounding box center [308, 126] width 69 height 17
copy td "6-10580"
click at [74, 46] on ul "37" at bounding box center [99, 48] width 160 height 13
select select
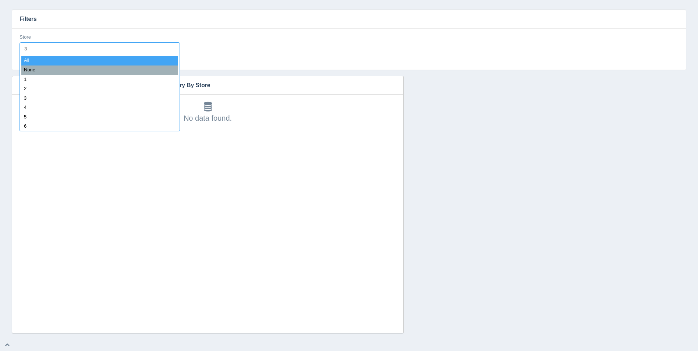
type input "38"
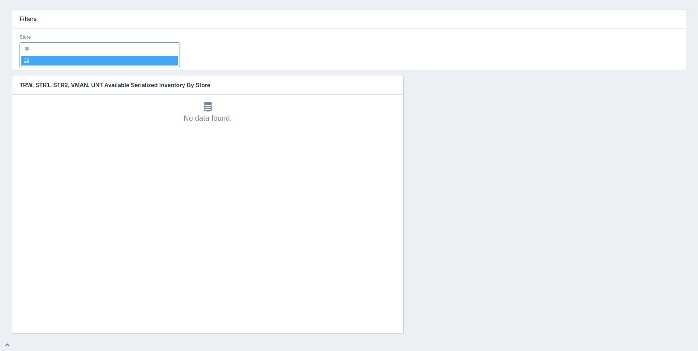
select select "38"
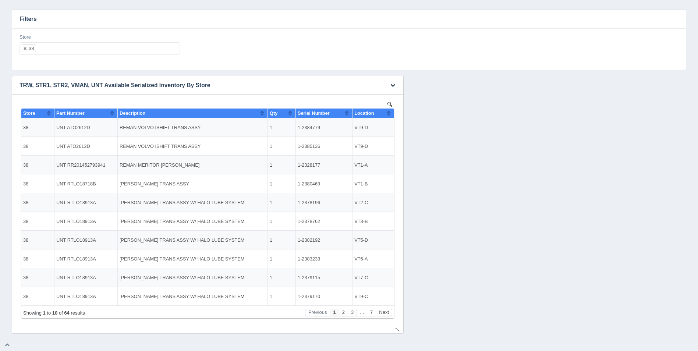
click at [388, 113] on button "Sort column ascending" at bounding box center [388, 112] width 5 height 9
click at [388, 113] on button "Sort column descending" at bounding box center [388, 112] width 5 height 9
click at [388, 113] on button "Sort column ascending" at bounding box center [388, 112] width 5 height 9
click at [50, 47] on ul "38" at bounding box center [99, 48] width 160 height 13
select select
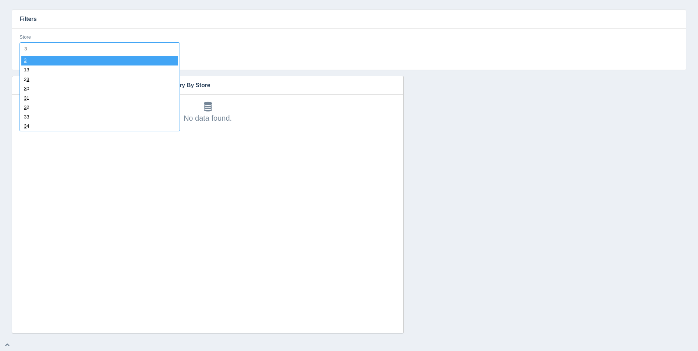
type input "37"
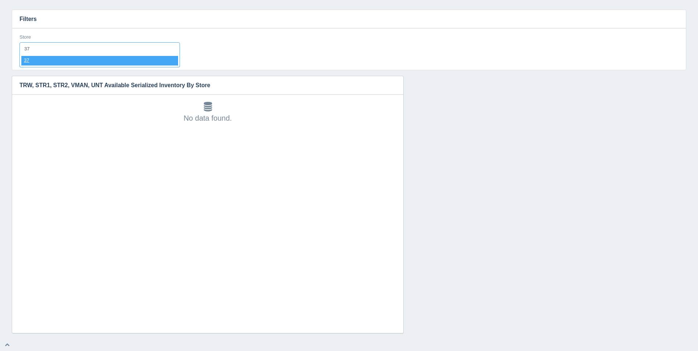
select select "37"
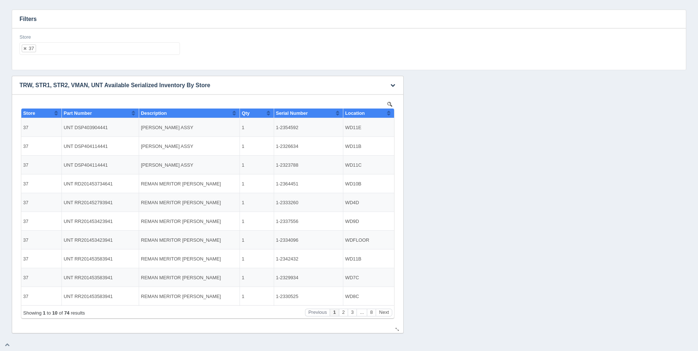
click at [391, 115] on th "Location" at bounding box center [368, 113] width 51 height 10
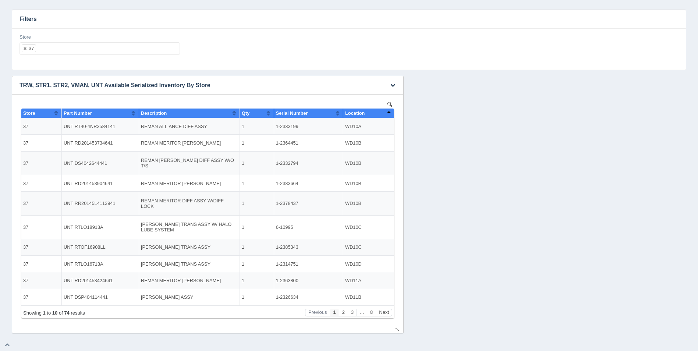
click at [391, 115] on th "Location" at bounding box center [368, 113] width 51 height 10
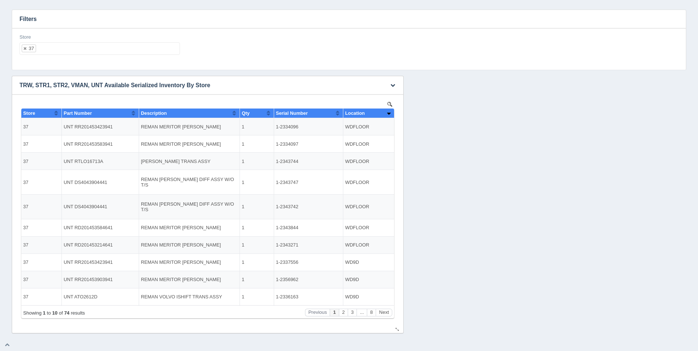
click at [391, 115] on th "Location" at bounding box center [368, 113] width 51 height 10
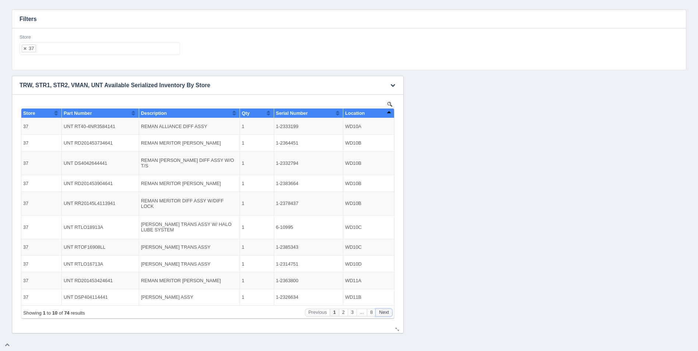
click at [382, 312] on button "Next" at bounding box center [384, 313] width 17 height 8
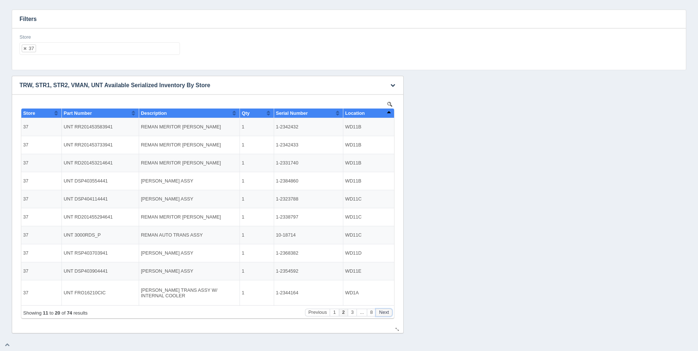
click at [382, 312] on button "Next" at bounding box center [384, 313] width 17 height 8
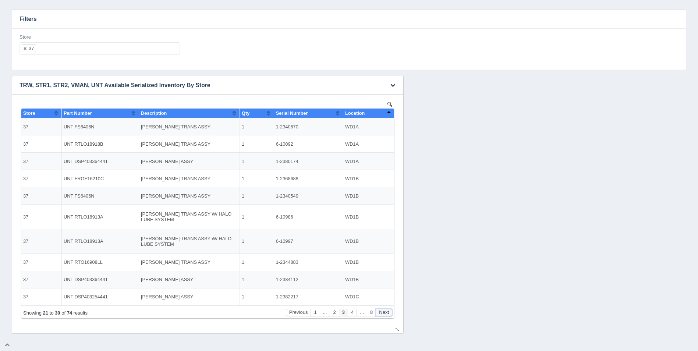
click at [382, 312] on button "Next" at bounding box center [384, 313] width 17 height 8
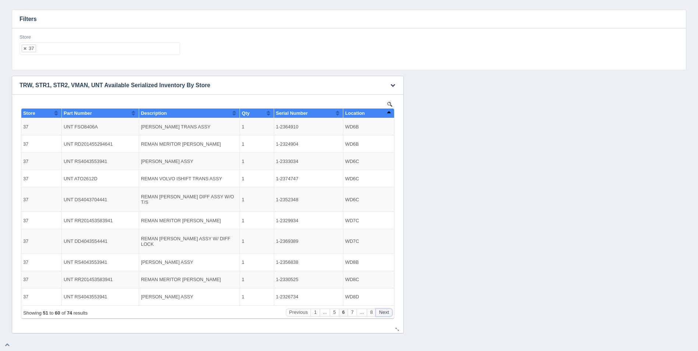
click at [382, 312] on button "Next" at bounding box center [384, 313] width 17 height 8
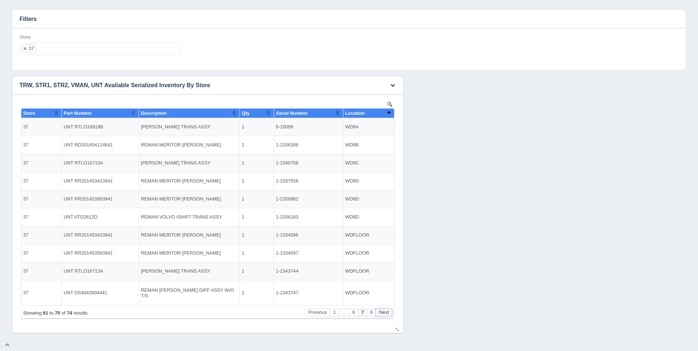
click at [382, 312] on button "Next" at bounding box center [384, 313] width 17 height 8
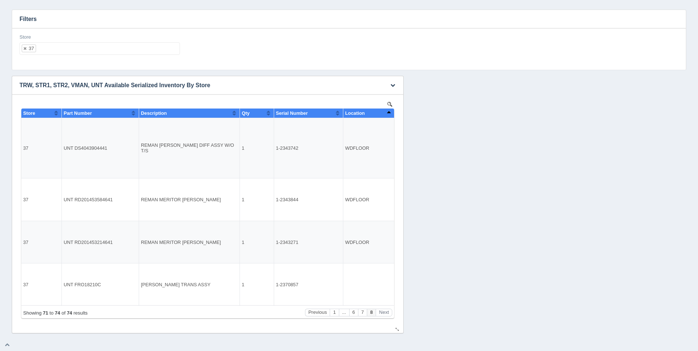
click at [388, 111] on button "Sort column descending" at bounding box center [388, 112] width 5 height 9
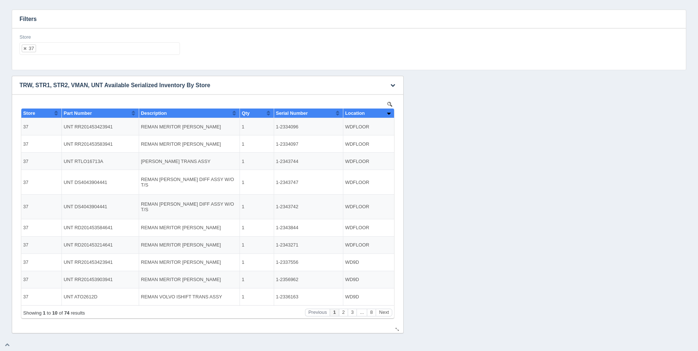
click at [388, 111] on button "Sort column ascending" at bounding box center [388, 112] width 5 height 9
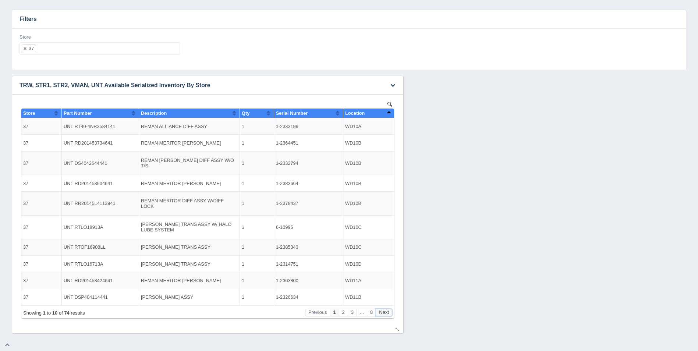
click at [388, 314] on button "Next" at bounding box center [384, 313] width 17 height 8
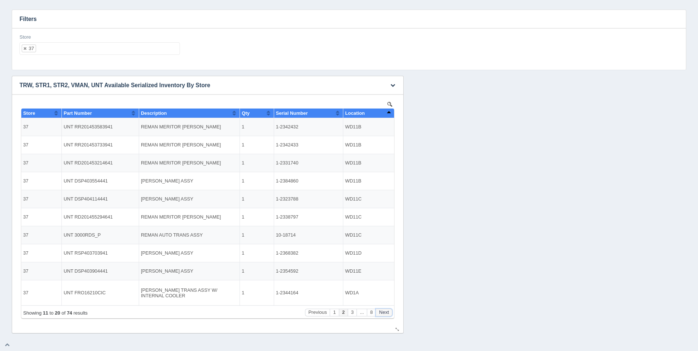
click at [388, 314] on button "Next" at bounding box center [384, 313] width 17 height 8
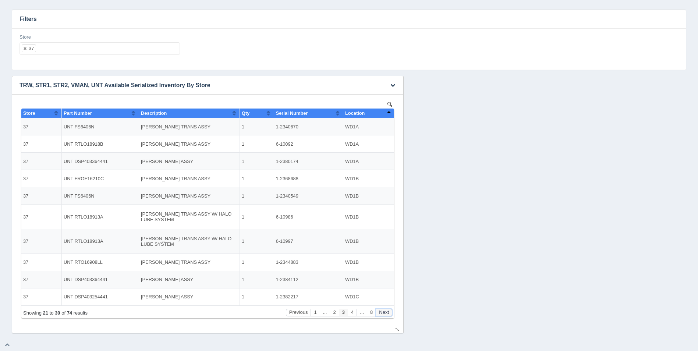
click at [388, 314] on button "Next" at bounding box center [384, 313] width 17 height 8
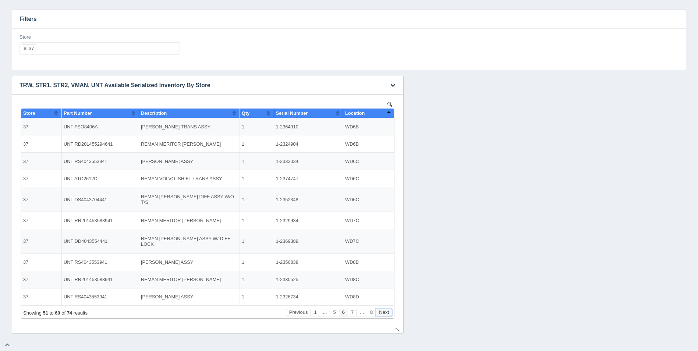
click at [388, 314] on button "Next" at bounding box center [384, 313] width 17 height 8
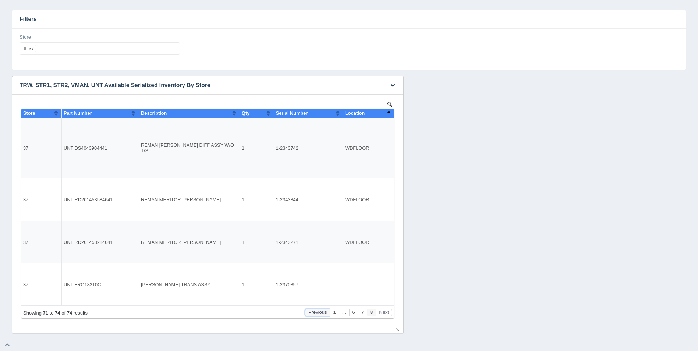
click at [317, 311] on button "Previous" at bounding box center [317, 313] width 25 height 8
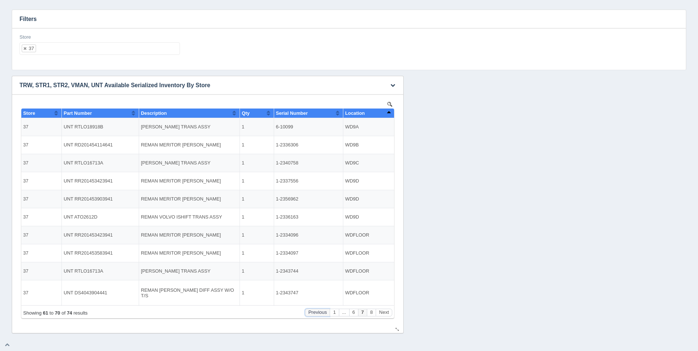
click at [317, 311] on button "Previous" at bounding box center [317, 313] width 25 height 8
click at [330, 311] on button "1" at bounding box center [334, 313] width 9 height 8
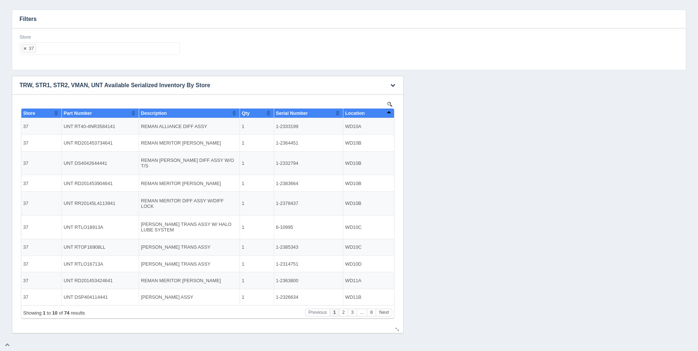
click at [392, 110] on th "Location" at bounding box center [368, 113] width 51 height 10
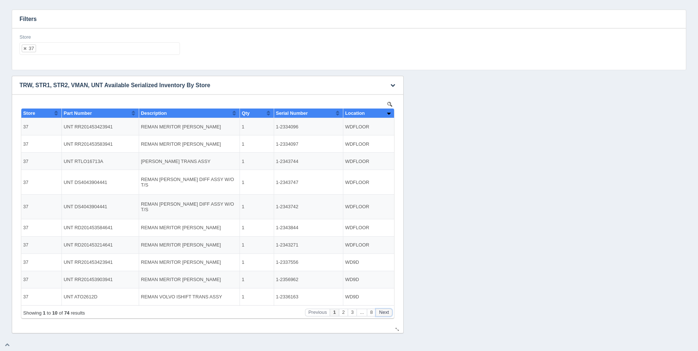
click at [386, 315] on button "Next" at bounding box center [384, 313] width 17 height 8
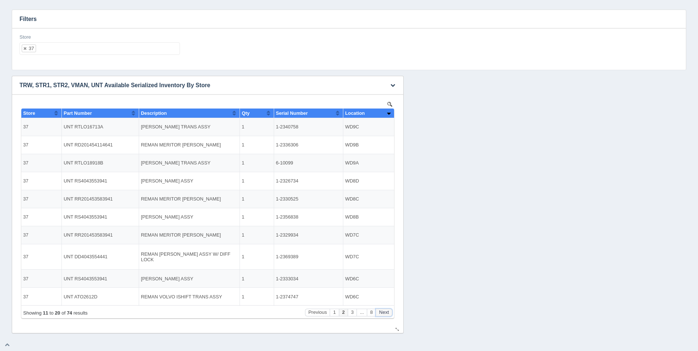
click at [386, 314] on button "Next" at bounding box center [384, 313] width 17 height 8
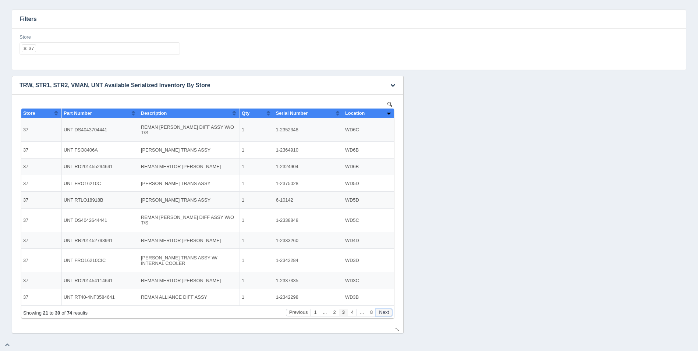
click at [386, 314] on button "Next" at bounding box center [384, 313] width 17 height 8
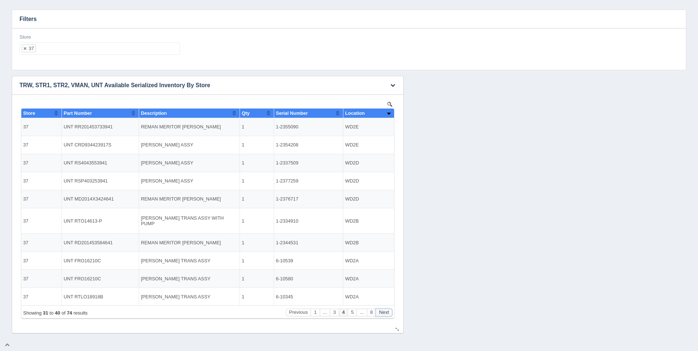
click at [386, 314] on button "Next" at bounding box center [384, 313] width 17 height 8
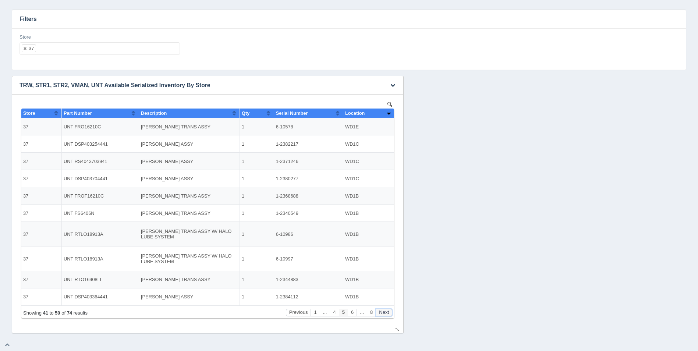
click at [386, 314] on button "Next" at bounding box center [384, 313] width 17 height 8
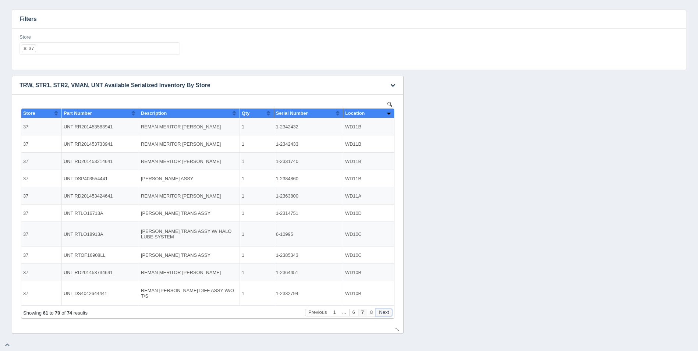
click at [386, 314] on button "Next" at bounding box center [384, 313] width 17 height 8
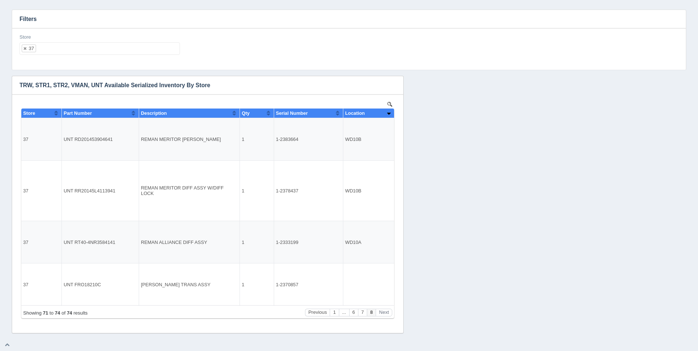
click at [590, 260] on div "Download CSV View all results TRW, STR1, STR2, VMAN, UNT Available Serialized I…" at bounding box center [349, 204] width 678 height 257
click at [131, 53] on ul "37" at bounding box center [99, 48] width 160 height 13
select select
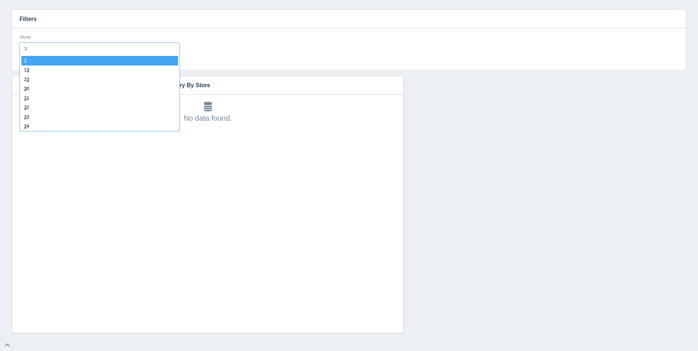
type input "39"
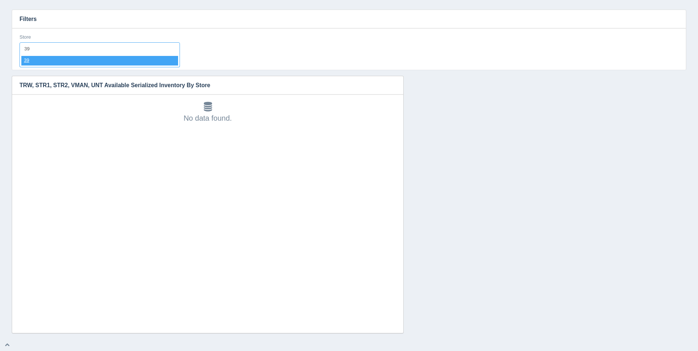
select select "39"
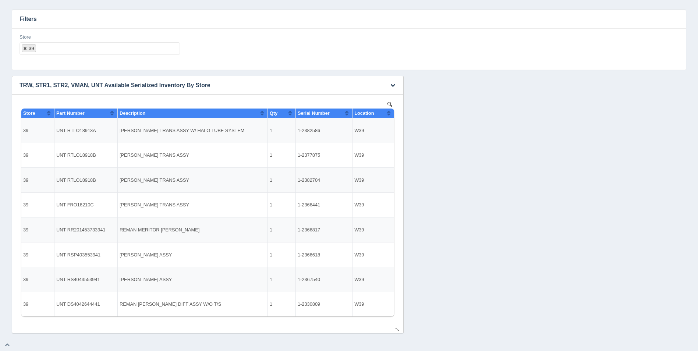
select select
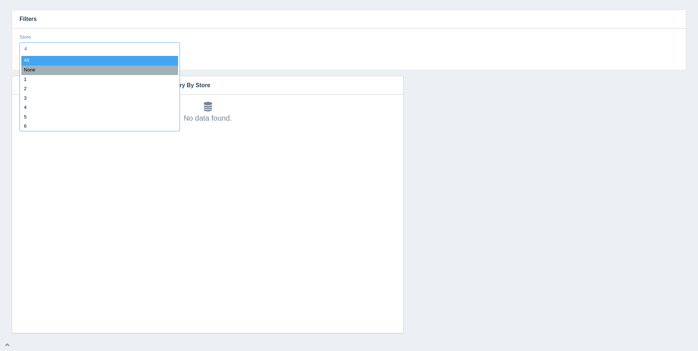
type input "40"
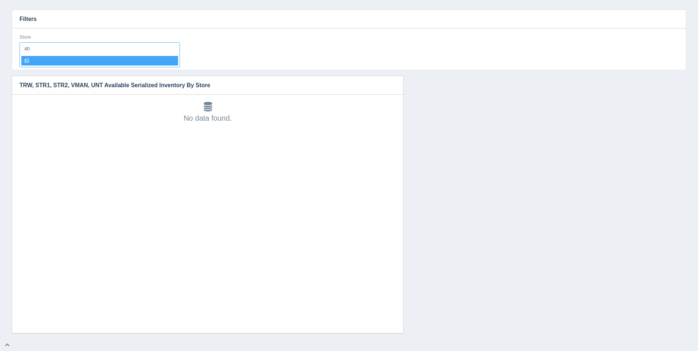
select select "40"
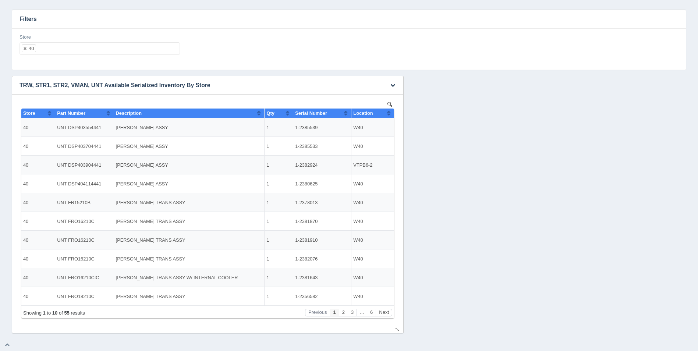
click at [388, 112] on button "Sort column ascending" at bounding box center [388, 112] width 5 height 9
click at [382, 310] on button "Next" at bounding box center [384, 313] width 17 height 8
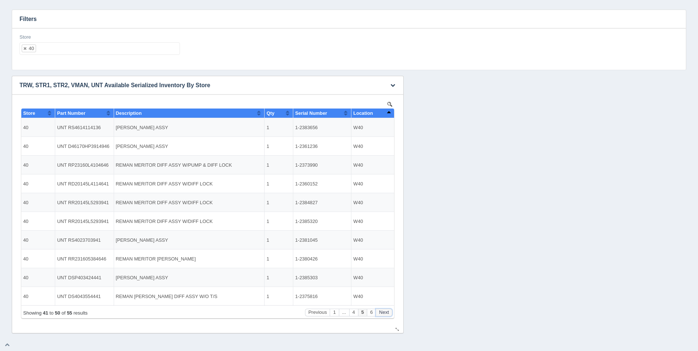
click at [382, 310] on button "Next" at bounding box center [384, 313] width 17 height 8
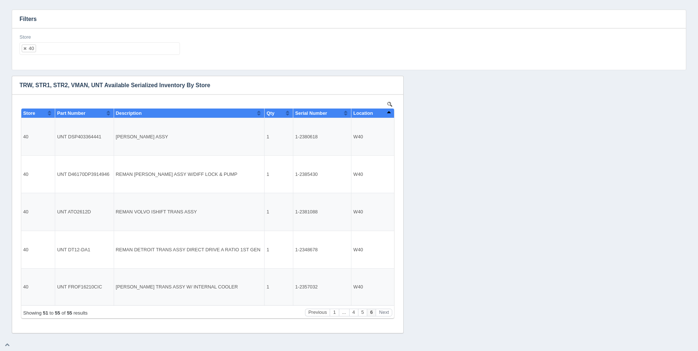
click at [78, 47] on ul "40" at bounding box center [99, 48] width 160 height 13
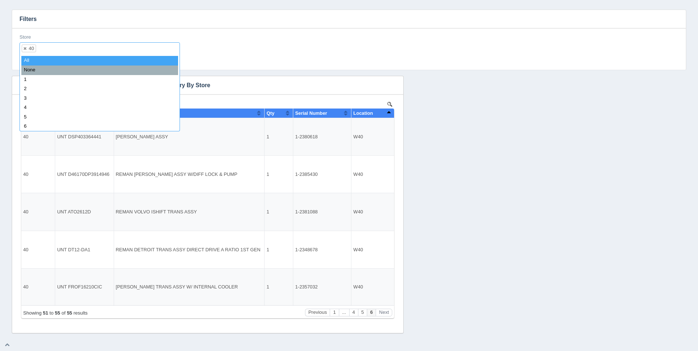
select select
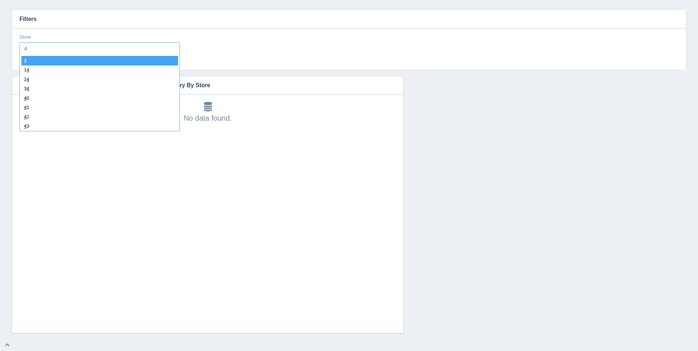
type input "41"
select select "41"
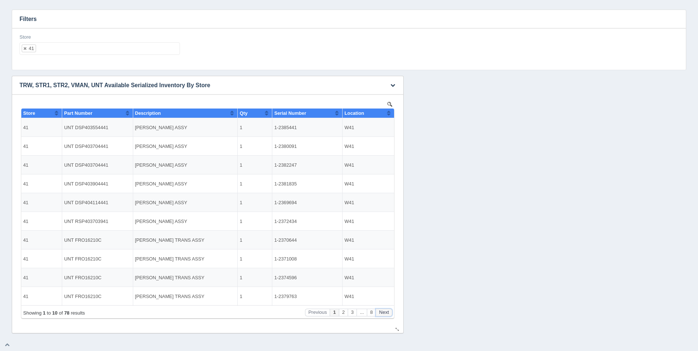
click at [385, 313] on button "Next" at bounding box center [384, 313] width 17 height 8
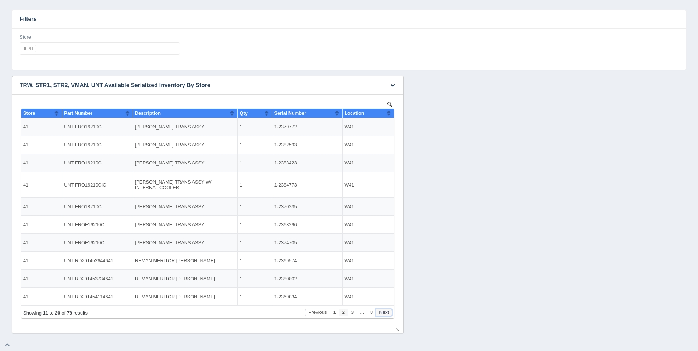
click at [385, 313] on button "Next" at bounding box center [384, 313] width 17 height 8
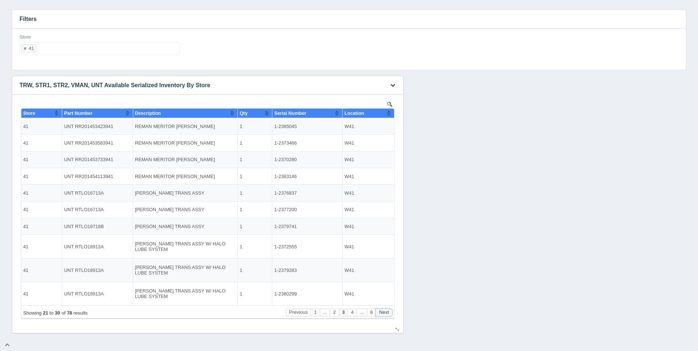
click at [385, 313] on button "Next" at bounding box center [384, 313] width 17 height 8
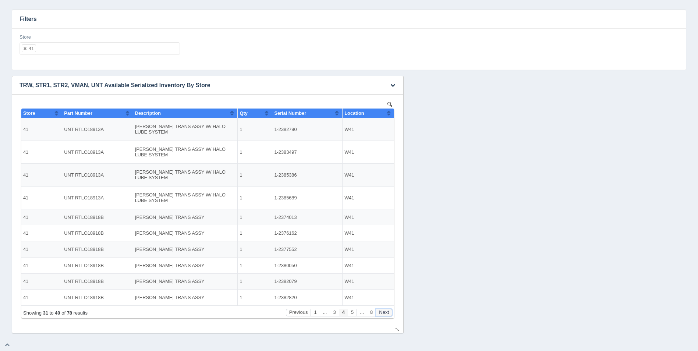
click at [385, 313] on button "Next" at bounding box center [384, 313] width 17 height 8
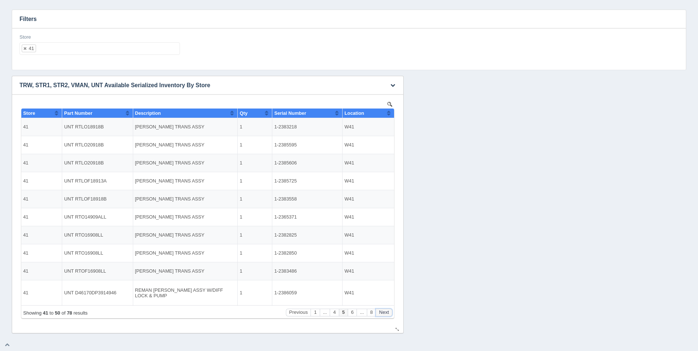
click at [385, 313] on button "Next" at bounding box center [384, 313] width 17 height 8
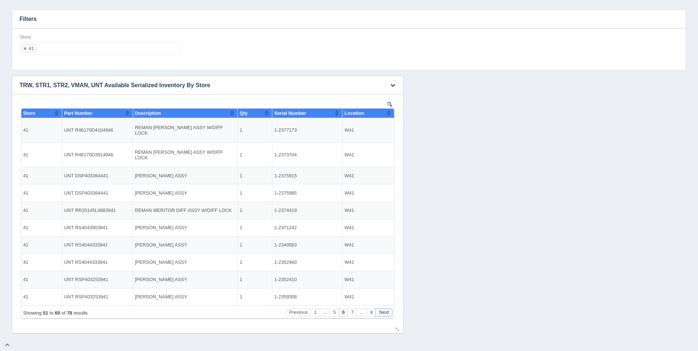
click at [385, 313] on button "Next" at bounding box center [384, 313] width 17 height 8
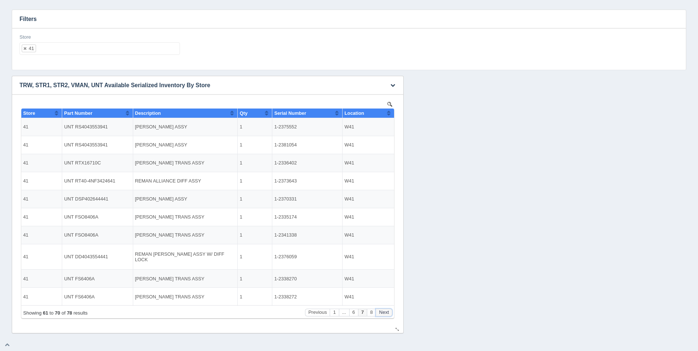
click at [385, 313] on button "Next" at bounding box center [384, 313] width 17 height 8
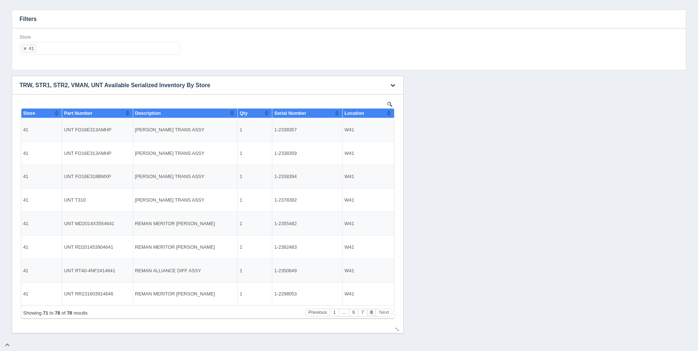
click at [390, 112] on button "Sort column ascending" at bounding box center [388, 112] width 5 height 9
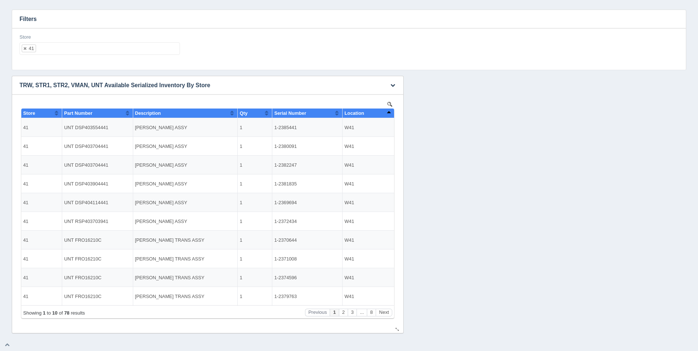
click at [390, 112] on button "Sort column descending" at bounding box center [388, 112] width 5 height 9
click at [91, 48] on ul "41" at bounding box center [99, 48] width 160 height 13
select select
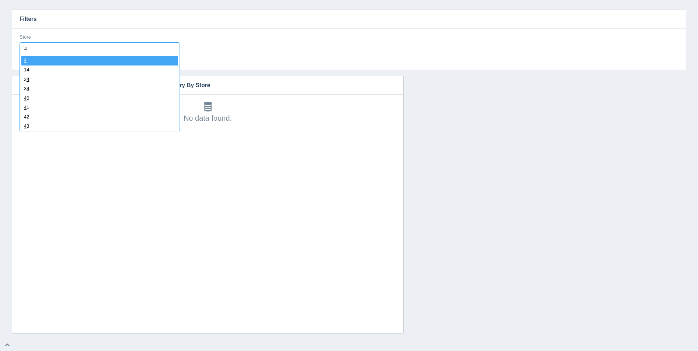
type input "42"
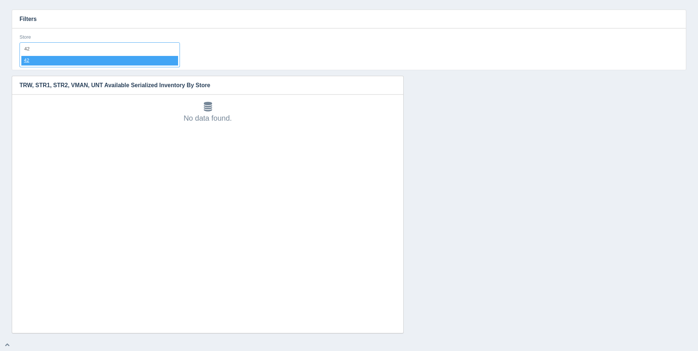
select select "42"
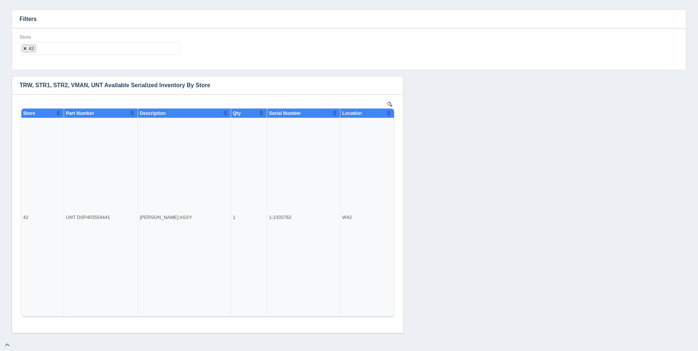
select select
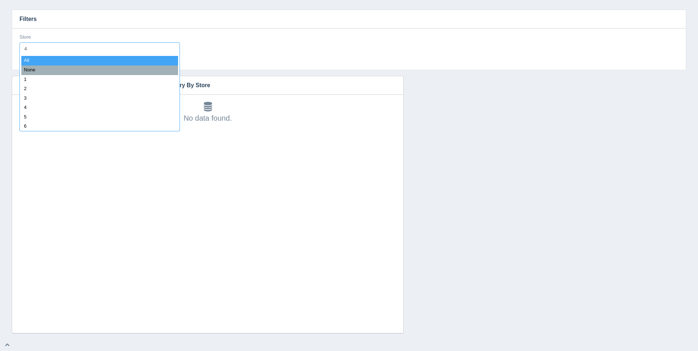
type input "43"
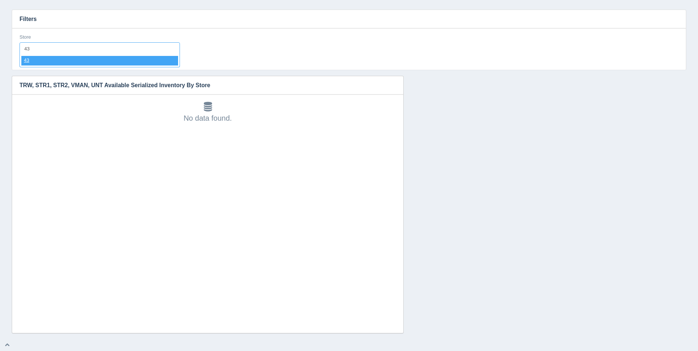
select select "43"
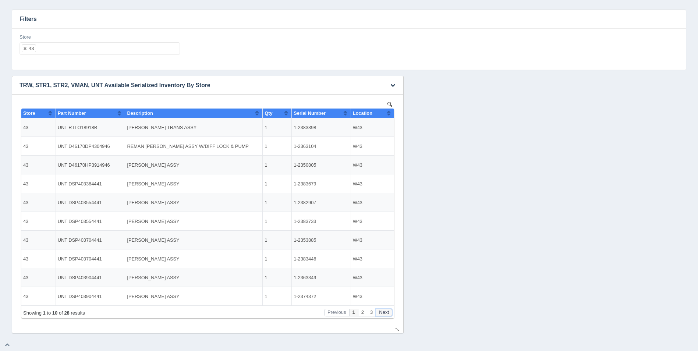
click at [384, 313] on button "Next" at bounding box center [384, 313] width 17 height 8
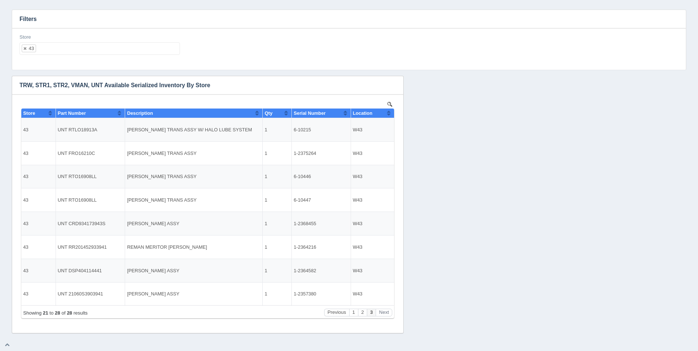
click at [76, 43] on ul "43" at bounding box center [99, 48] width 160 height 13
select select
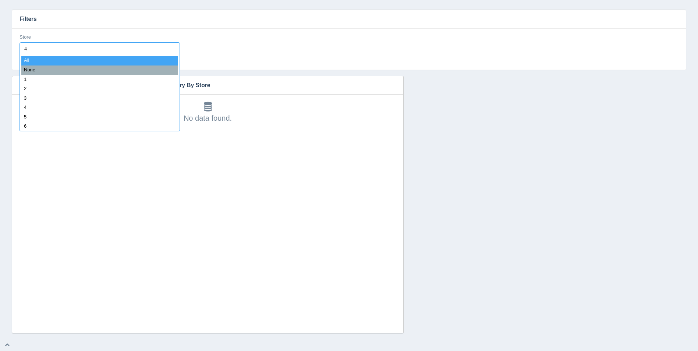
type input "44"
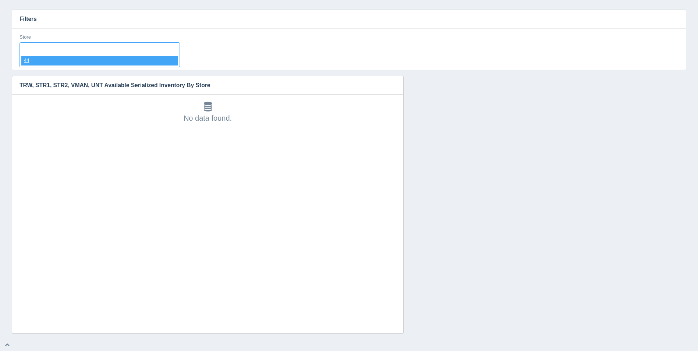
select select "44"
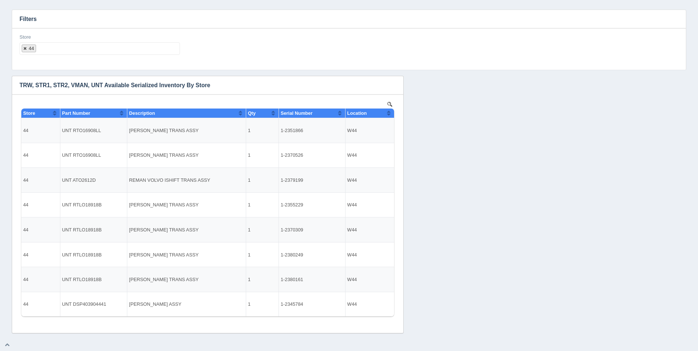
select select
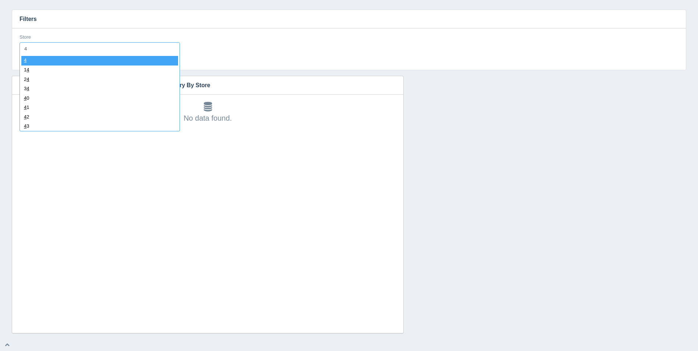
type input "45"
select select "45"
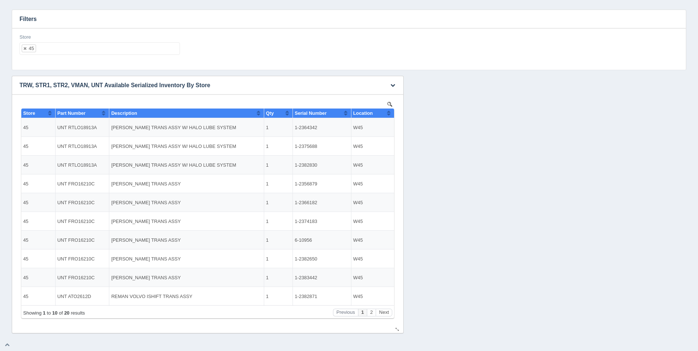
click at [388, 114] on button "Sort column ascending" at bounding box center [388, 112] width 5 height 9
click at [388, 114] on button "Sort column descending" at bounding box center [388, 112] width 5 height 9
click at [387, 315] on button "Next" at bounding box center [384, 313] width 17 height 8
click at [134, 47] on ul "45" at bounding box center [99, 48] width 160 height 13
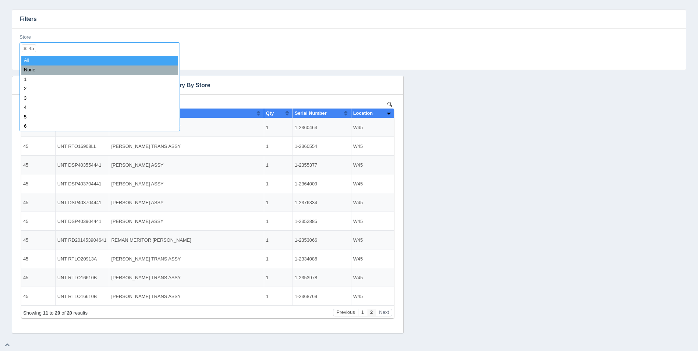
select select
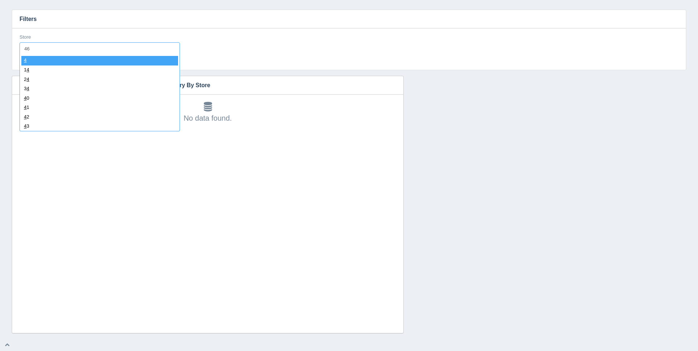
type input "4"
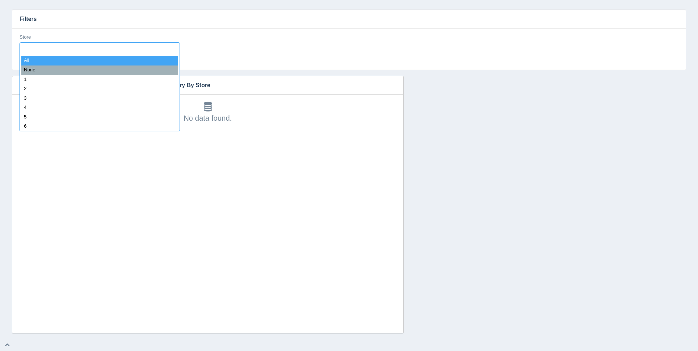
type input "5"
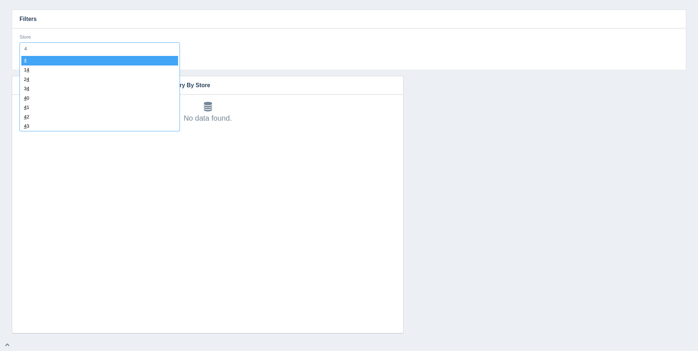
type input "47"
select select "47"
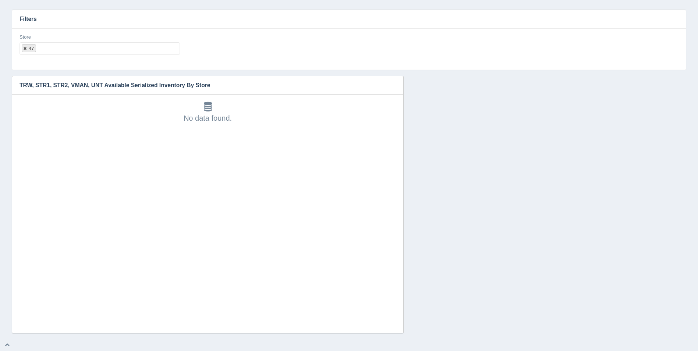
select select
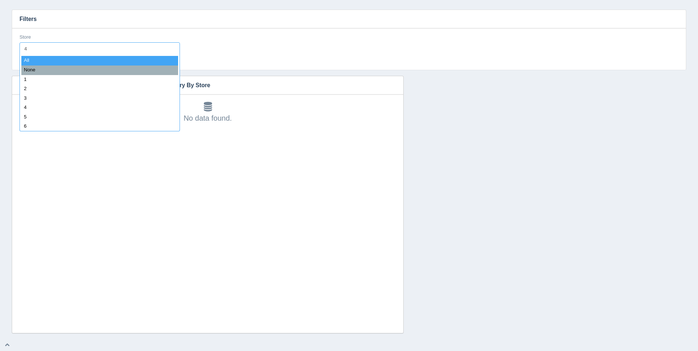
type input "48"
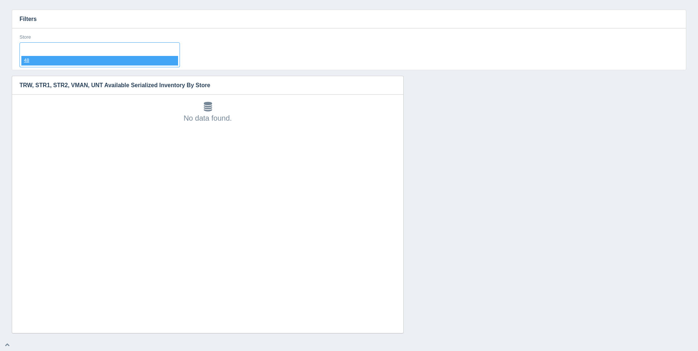
select select "48"
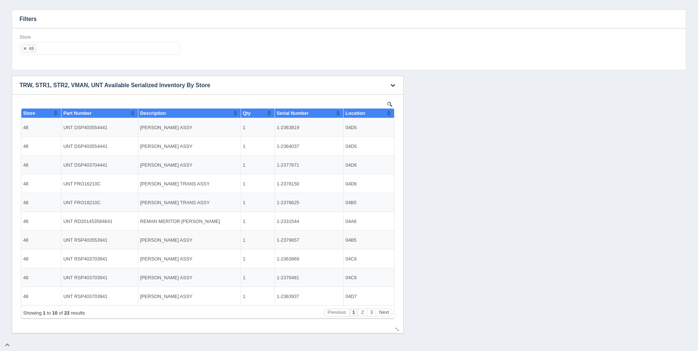
click at [386, 113] on button "Sort column ascending" at bounding box center [388, 112] width 5 height 9
click at [389, 112] on button "Sort column descending" at bounding box center [388, 112] width 5 height 9
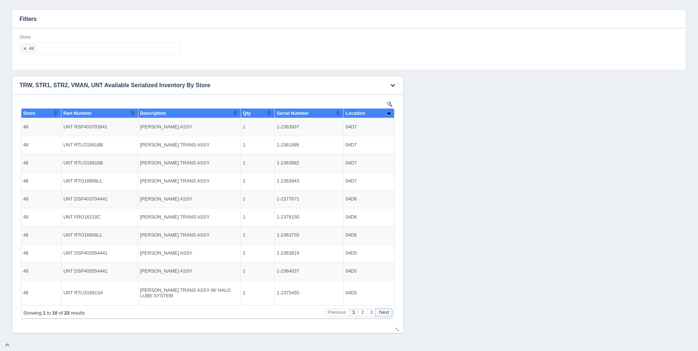
click at [387, 313] on button "Next" at bounding box center [384, 313] width 17 height 8
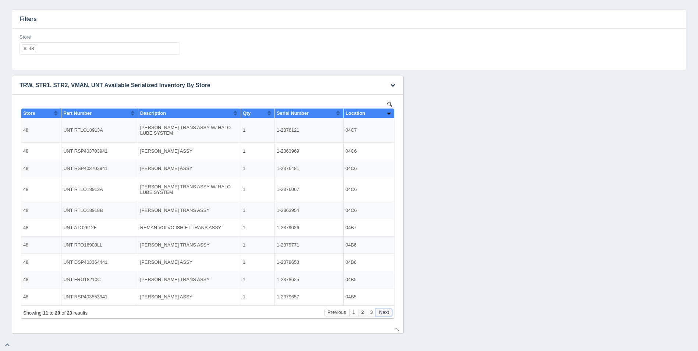
click at [387, 313] on button "Next" at bounding box center [384, 313] width 17 height 8
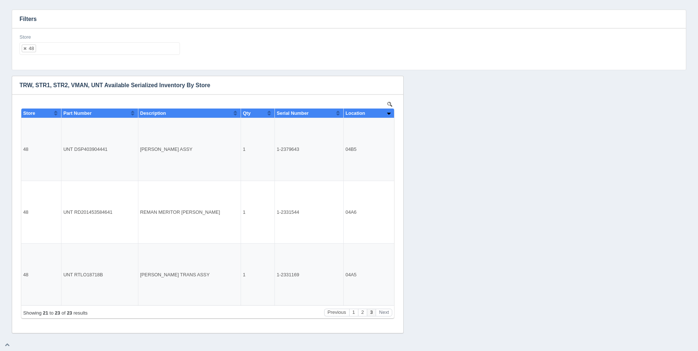
click at [104, 53] on ul "48" at bounding box center [99, 48] width 160 height 13
select select
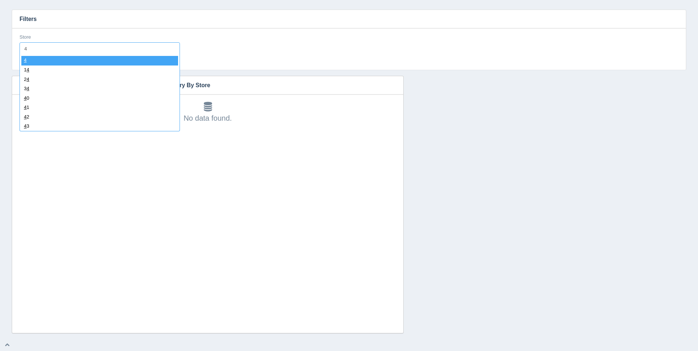
type input "49"
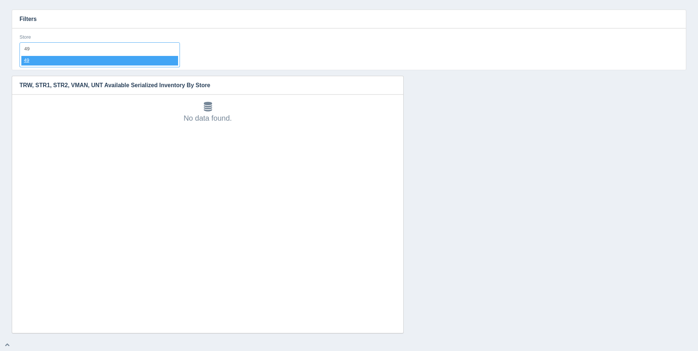
select select "49"
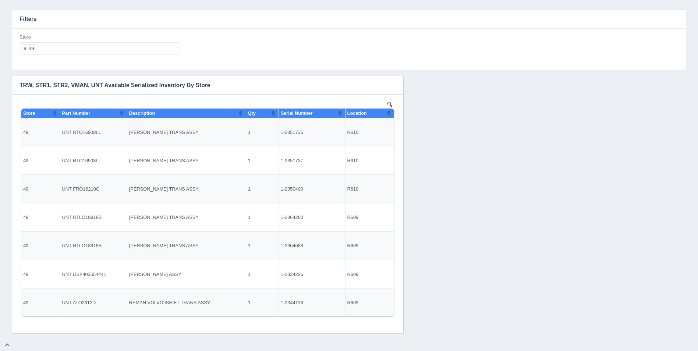
select select
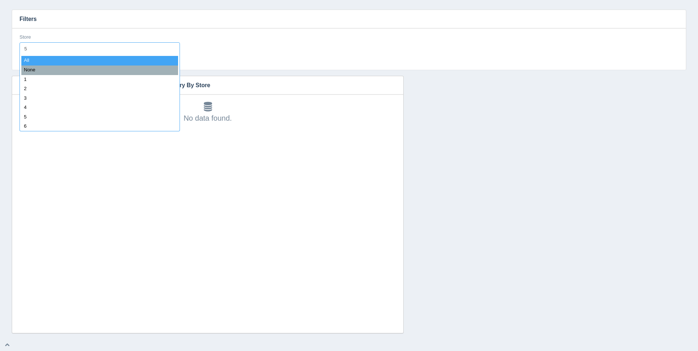
type input "50"
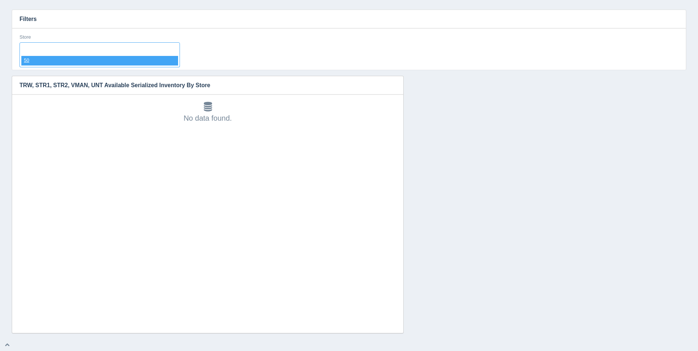
select select "50"
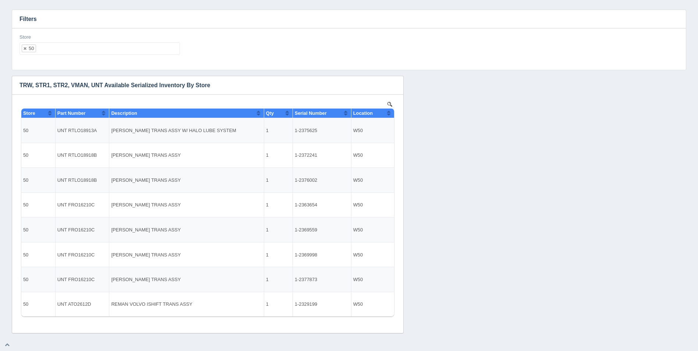
select select
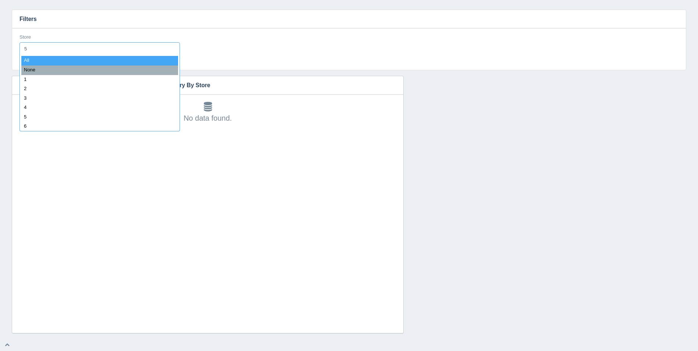
type input "51"
select select "51"
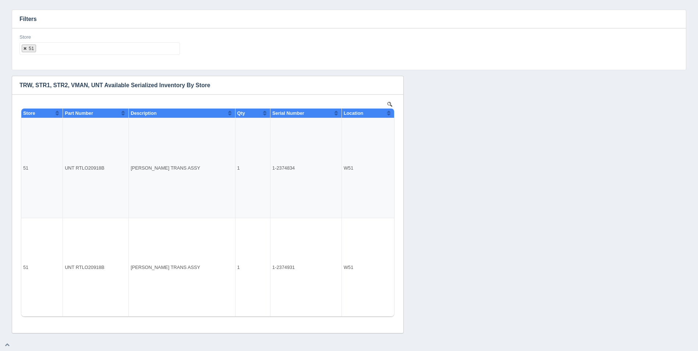
select select
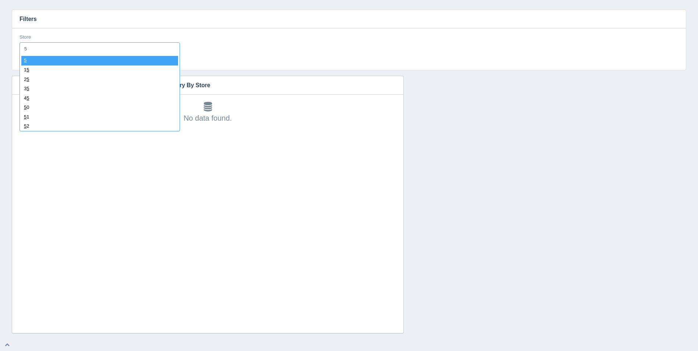
type input "52"
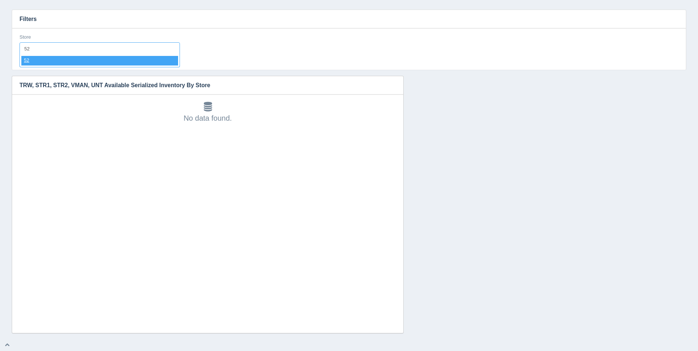
select select "52"
select select
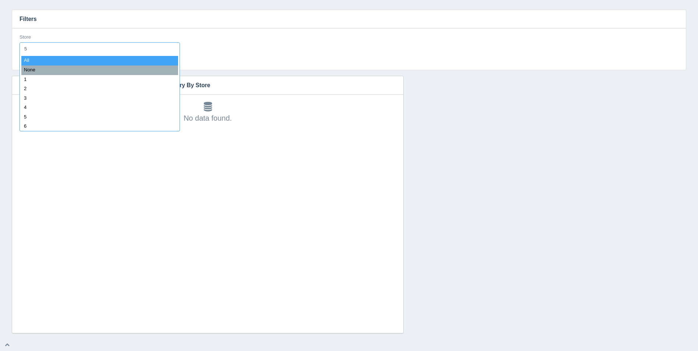
type input "53"
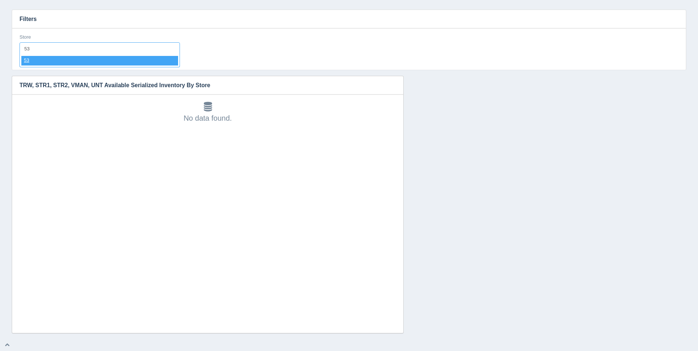
select select "53"
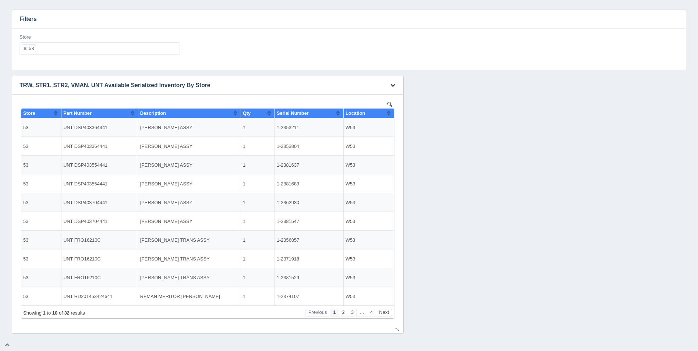
click at [389, 113] on button "Sort column ascending" at bounding box center [388, 112] width 5 height 9
click at [389, 113] on button "Sort column descending" at bounding box center [388, 112] width 5 height 9
click at [382, 314] on button "Next" at bounding box center [384, 313] width 17 height 8
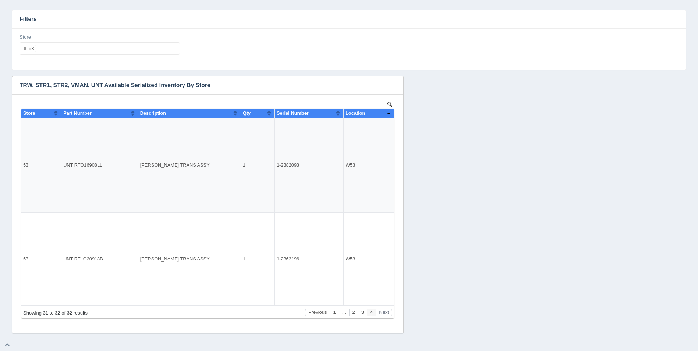
click at [89, 54] on ul "53" at bounding box center [99, 48] width 160 height 13
select select
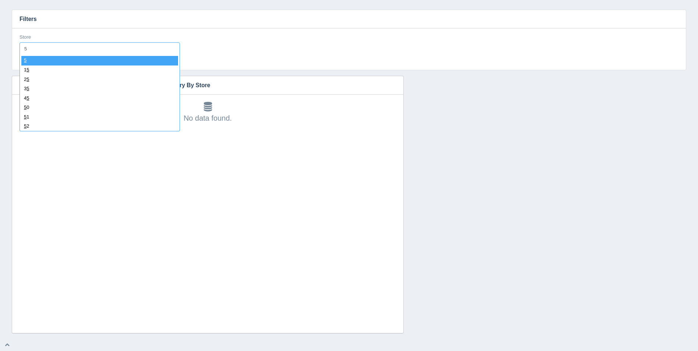
type input "54"
select select "54"
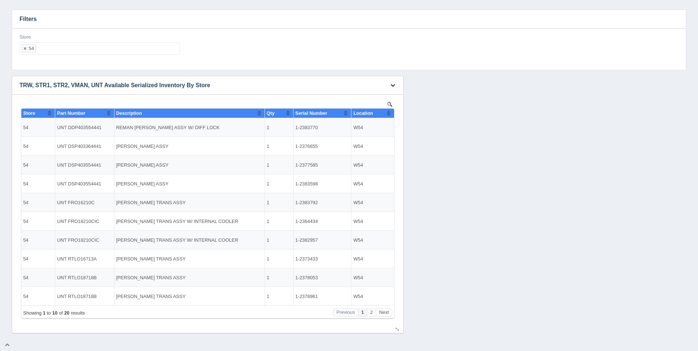
click at [391, 111] on button "Sort column ascending" at bounding box center [388, 112] width 5 height 9
click at [390, 111] on button "Sort column descending" at bounding box center [388, 112] width 5 height 9
click at [388, 317] on div "Showing 1 to 10 of 20 results Previous 1 2 Next" at bounding box center [207, 311] width 373 height 13
click at [386, 310] on button "Next" at bounding box center [384, 313] width 17 height 8
click at [48, 54] on li at bounding box center [42, 49] width 13 height 12
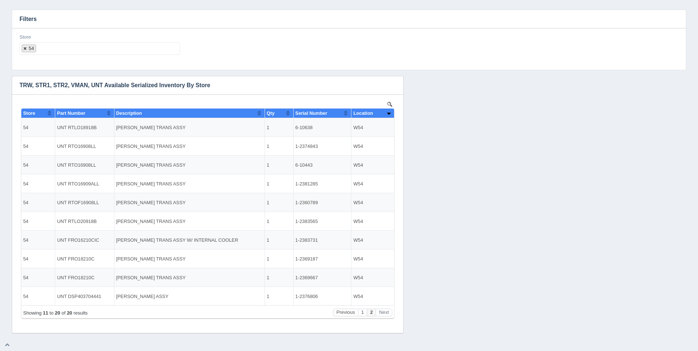
select select
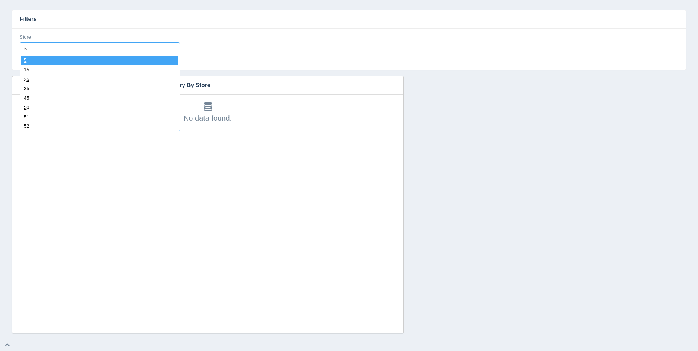
type input "55"
select select "55"
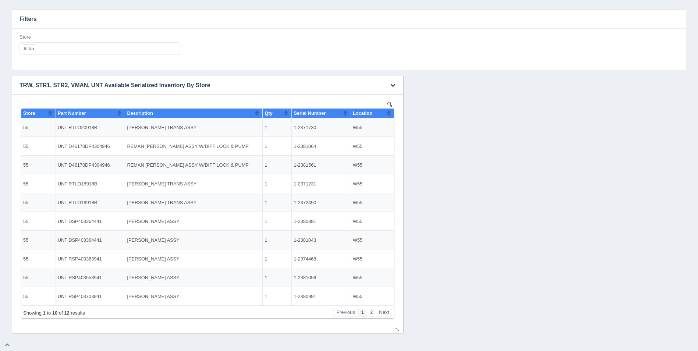
click at [390, 113] on button "Sort column ascending" at bounding box center [388, 112] width 5 height 9
drag, startPoint x: 390, startPoint y: 113, endPoint x: 418, endPoint y: 233, distance: 123.4
click at [390, 113] on button "Sort column descending" at bounding box center [388, 112] width 5 height 9
click at [385, 315] on button "Next" at bounding box center [384, 313] width 17 height 8
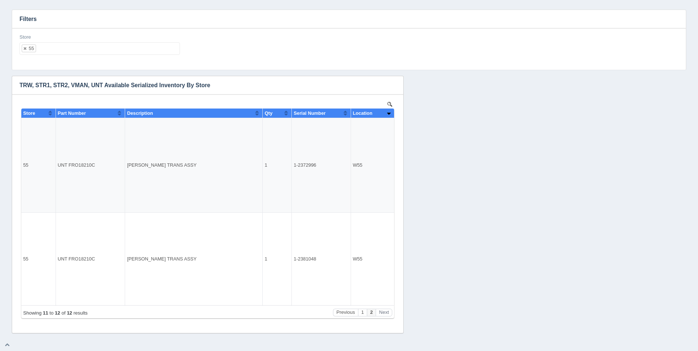
click at [56, 45] on ul "55" at bounding box center [99, 48] width 160 height 13
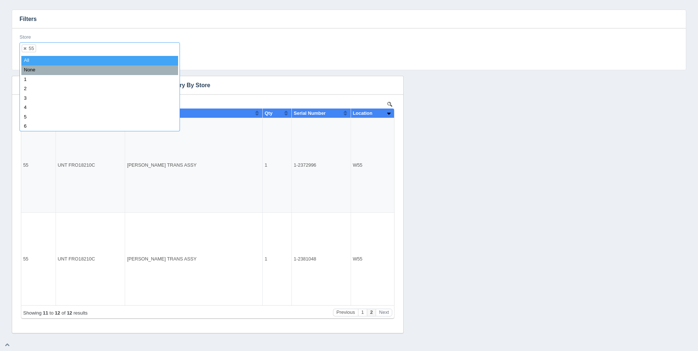
select select
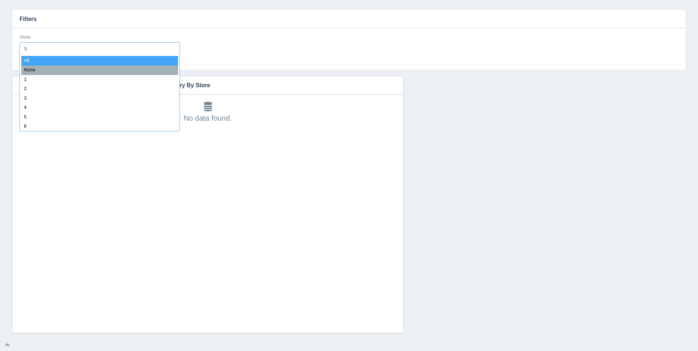
type input "56"
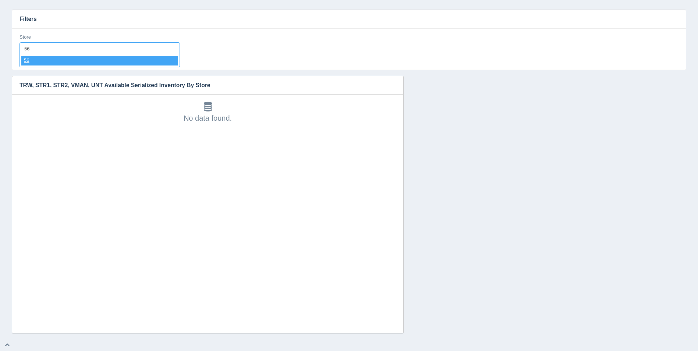
select select "56"
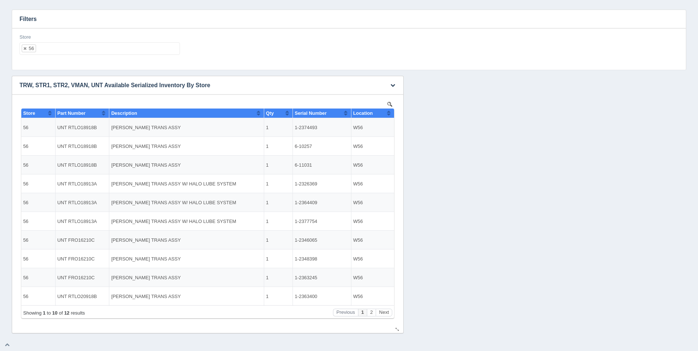
click at [385, 113] on div "Location" at bounding box center [369, 113] width 33 height 6
click at [388, 113] on button "Sort column descending" at bounding box center [388, 112] width 5 height 9
click at [384, 314] on button "Next" at bounding box center [384, 313] width 17 height 8
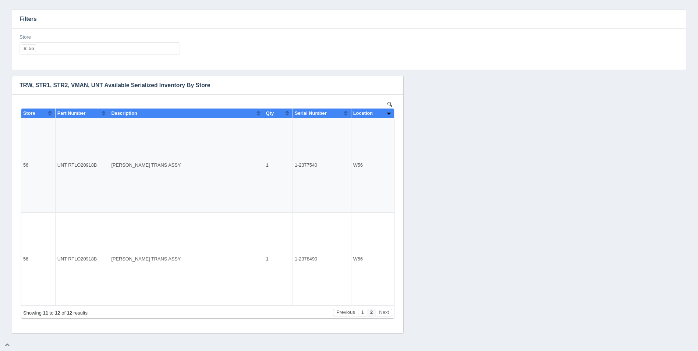
click at [125, 58] on div "Store 56 All None 1 2 3 4 5 6 7 8 9 10 11 12 13 14 15 16 17 18 19 20 21 22 23 2…" at bounding box center [100, 47] width 166 height 27
click at [127, 53] on ul "56" at bounding box center [99, 48] width 160 height 13
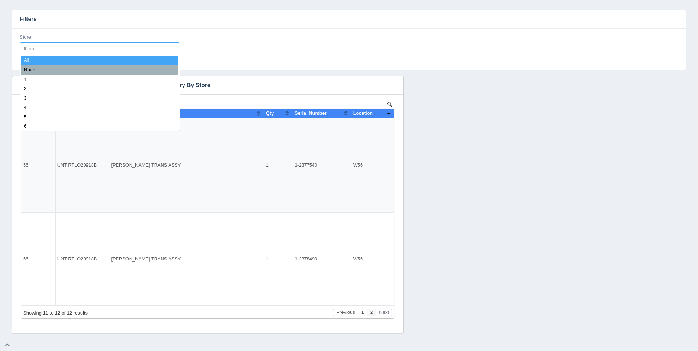
select select
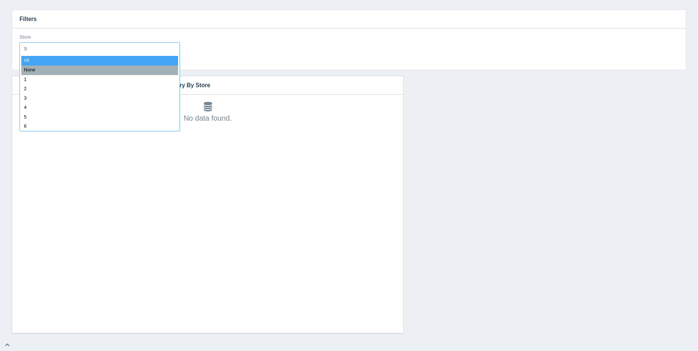
type input "57"
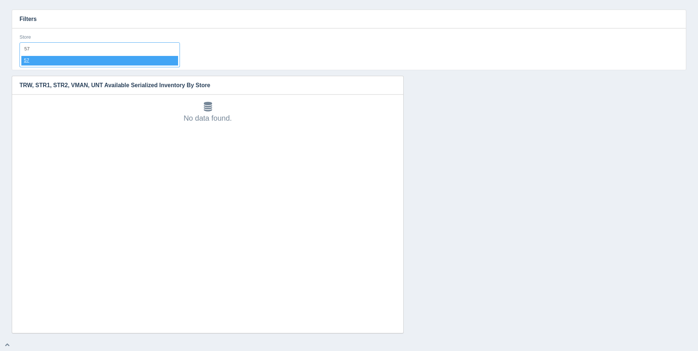
select select "57"
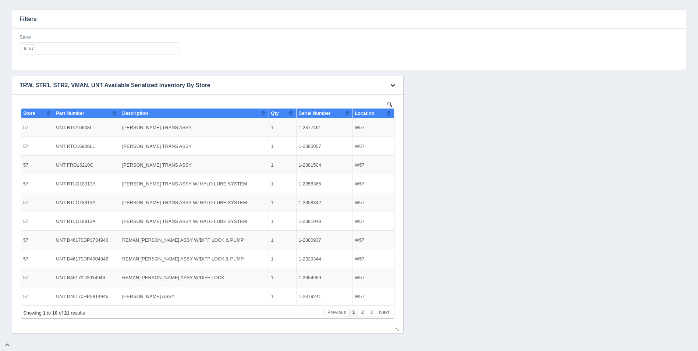
click at [387, 115] on button "Sort column ascending" at bounding box center [388, 112] width 5 height 9
click at [387, 115] on button "Sort column descending" at bounding box center [388, 112] width 5 height 9
click at [384, 315] on button "Next" at bounding box center [384, 313] width 17 height 8
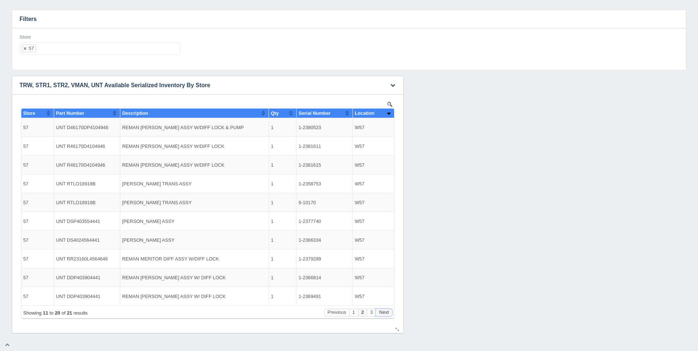
click at [384, 315] on button "Next" at bounding box center [384, 313] width 17 height 8
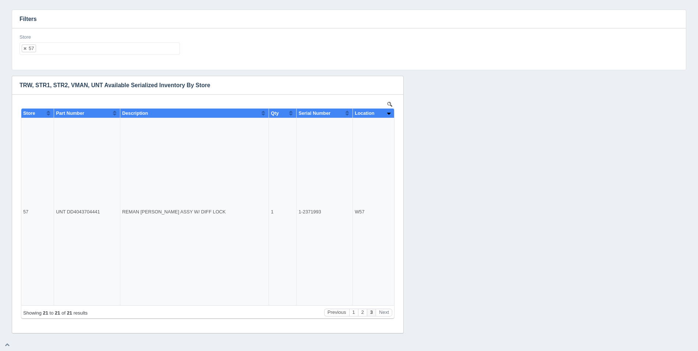
click at [93, 48] on ul "57" at bounding box center [99, 48] width 160 height 13
select select
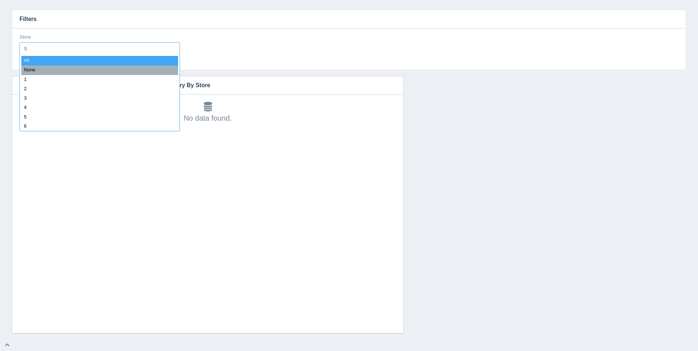
type input "58"
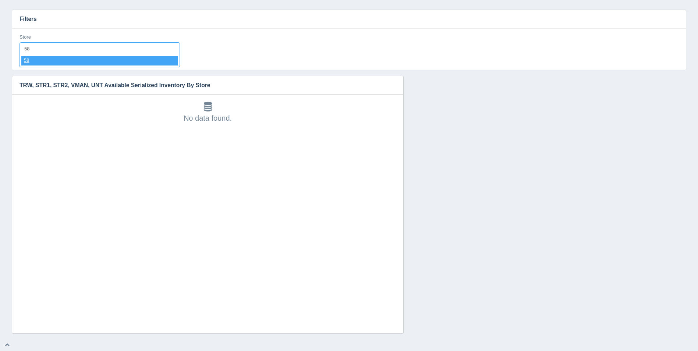
select select "58"
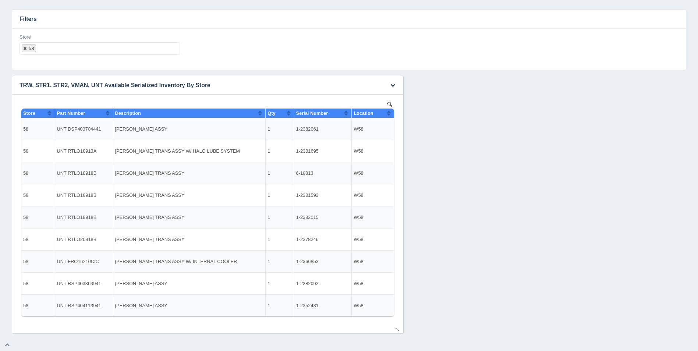
select select
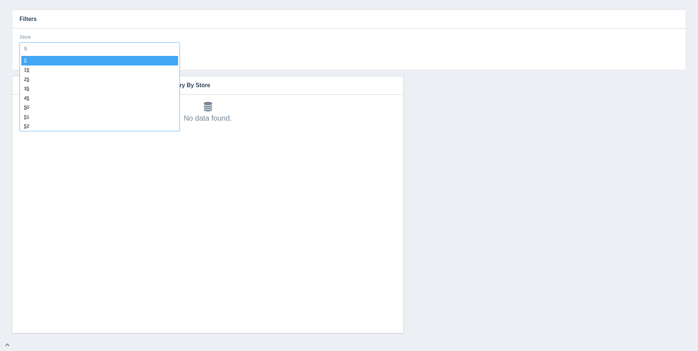
type input "59"
select select "59"
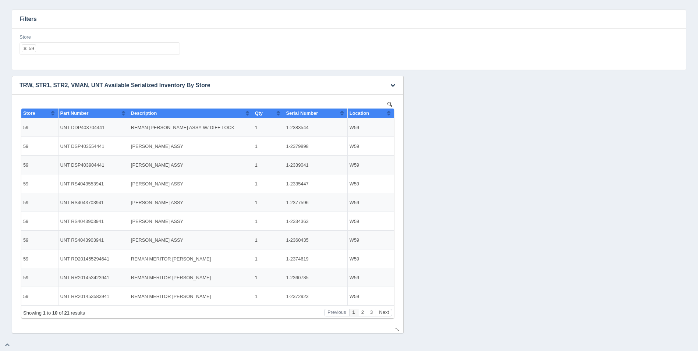
click at [390, 112] on button "Sort column ascending" at bounding box center [388, 112] width 5 height 9
click at [390, 112] on button "Sort column descending" at bounding box center [388, 112] width 5 height 9
click at [381, 312] on button "Next" at bounding box center [384, 313] width 17 height 8
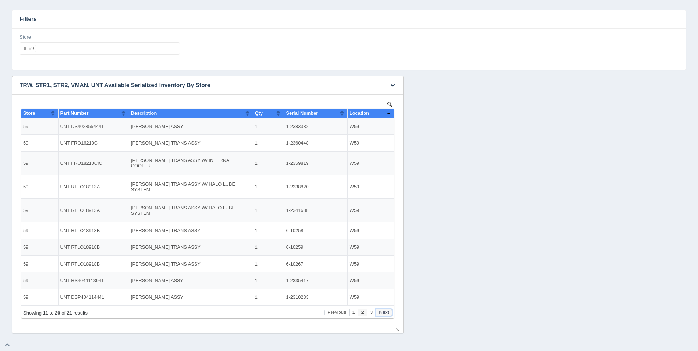
click at [382, 312] on button "Next" at bounding box center [384, 313] width 17 height 8
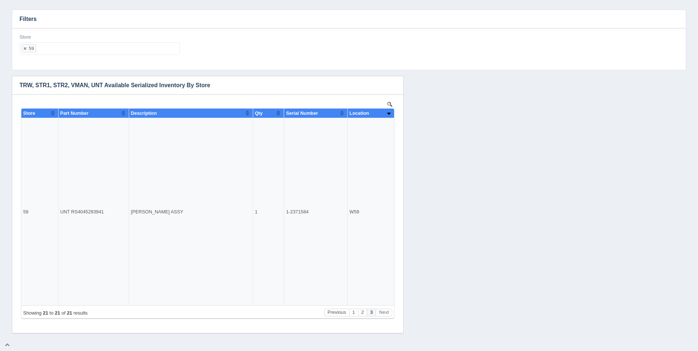
click at [86, 56] on div "Store 59 All None 1 2 3 4 5 6 7 8 9 10 11 12 13 14 15 16 17 18 19 20 21 22 23 2…" at bounding box center [100, 47] width 166 height 27
click at [89, 49] on ul "59" at bounding box center [99, 48] width 160 height 13
select select
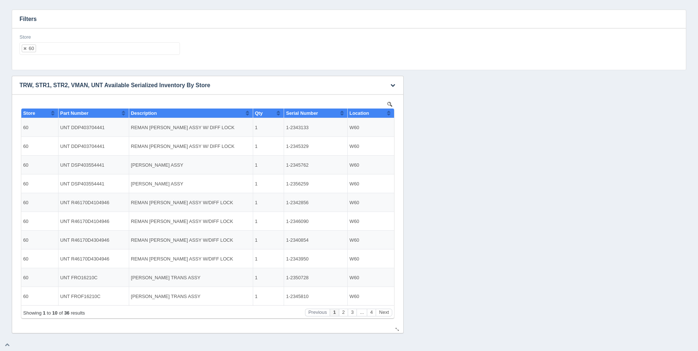
click at [386, 114] on button "Sort column ascending" at bounding box center [388, 112] width 5 height 9
drag, startPoint x: 386, startPoint y: 114, endPoint x: 392, endPoint y: 139, distance: 26.1
click at [387, 114] on button "Sort column descending" at bounding box center [388, 112] width 5 height 9
click at [380, 310] on button "Next" at bounding box center [384, 313] width 17 height 8
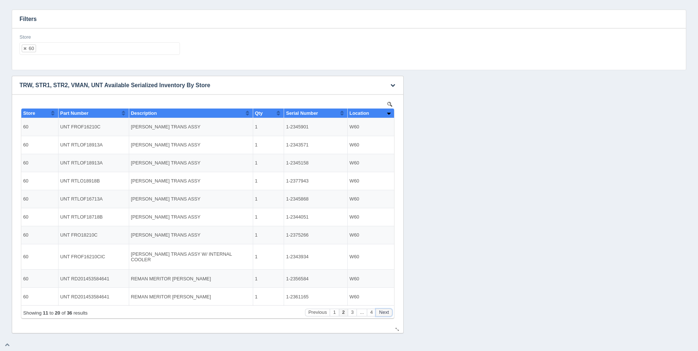
click at [382, 310] on button "Next" at bounding box center [384, 313] width 17 height 8
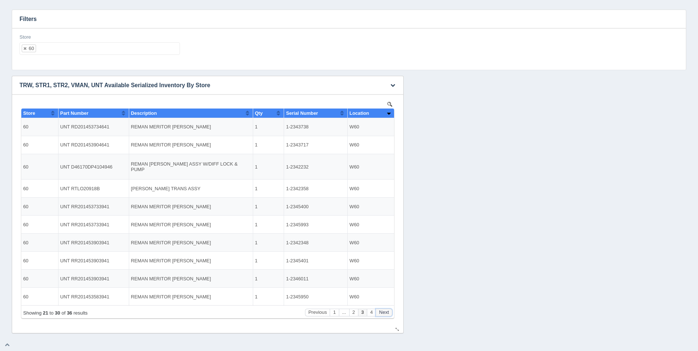
click at [382, 310] on button "Next" at bounding box center [384, 313] width 17 height 8
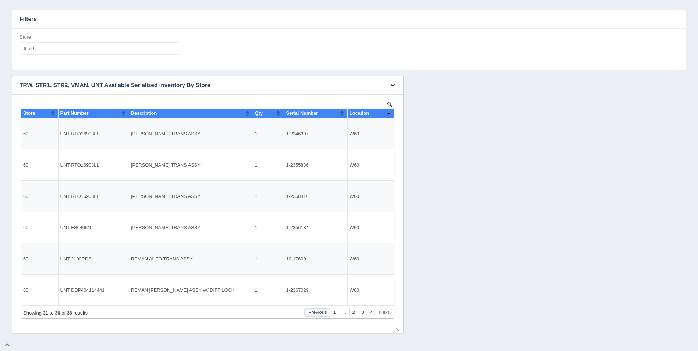
click at [317, 312] on button "Previous" at bounding box center [317, 313] width 25 height 8
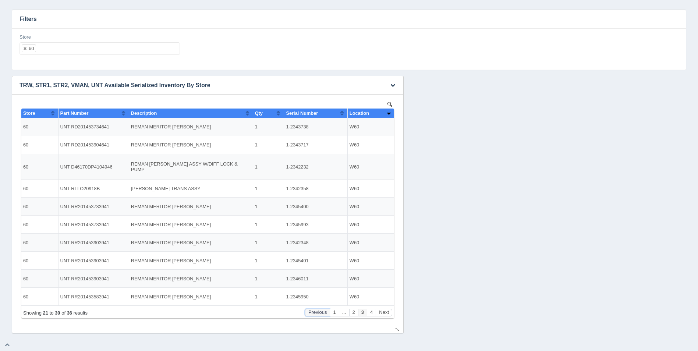
click at [314, 312] on button "Previous" at bounding box center [317, 313] width 25 height 8
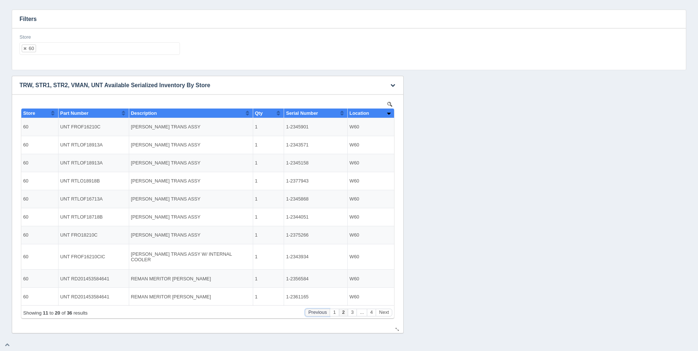
click at [313, 312] on button "Previous" at bounding box center [317, 313] width 25 height 8
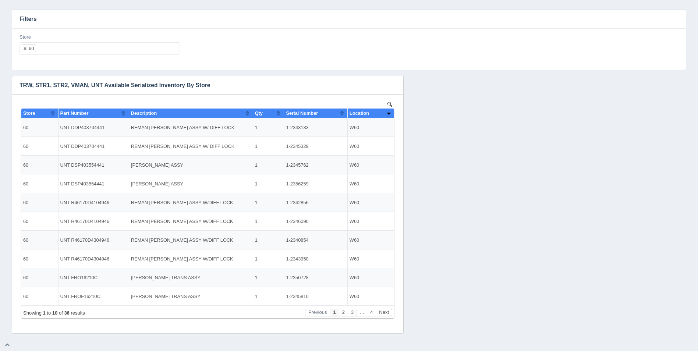
click at [97, 49] on ul "60" at bounding box center [99, 48] width 160 height 13
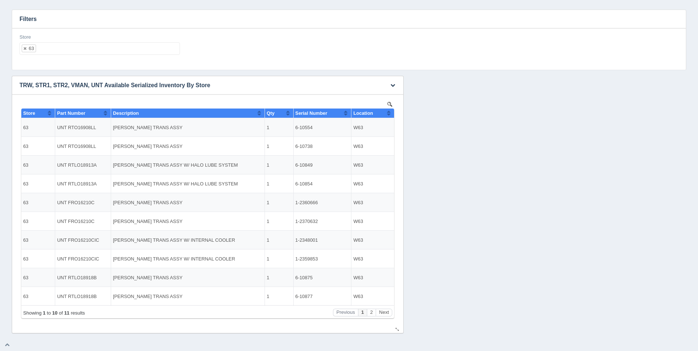
click at [386, 113] on div "Location" at bounding box center [369, 113] width 33 height 6
drag, startPoint x: 388, startPoint y: 114, endPoint x: 395, endPoint y: 129, distance: 16.7
click at [388, 114] on button "Sort column descending" at bounding box center [388, 112] width 5 height 9
click at [382, 315] on button "Next" at bounding box center [384, 313] width 17 height 8
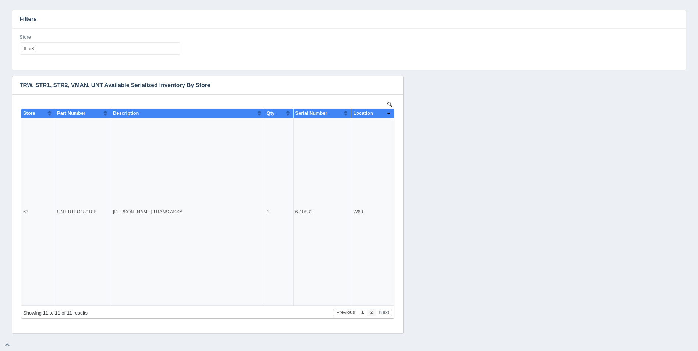
click at [109, 50] on ul "63" at bounding box center [99, 48] width 160 height 13
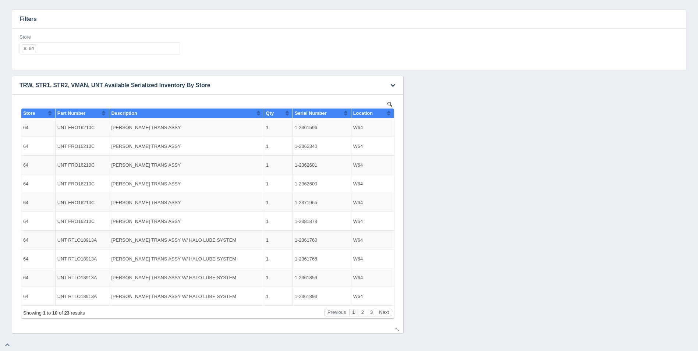
click at [387, 113] on th "Location" at bounding box center [372, 113] width 43 height 10
click at [387, 113] on button "Sort column ascending" at bounding box center [388, 112] width 5 height 9
click at [387, 314] on button "Next" at bounding box center [384, 313] width 17 height 8
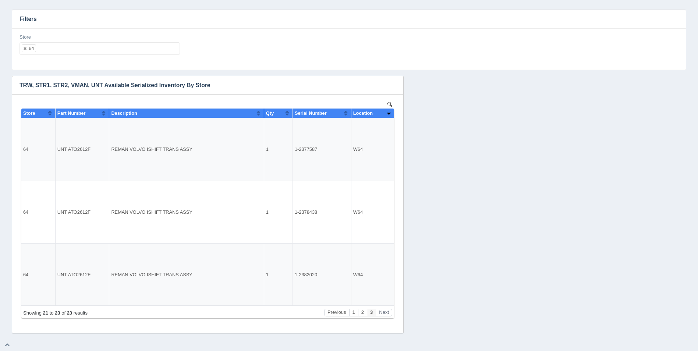
click at [75, 53] on ul "64" at bounding box center [99, 48] width 160 height 13
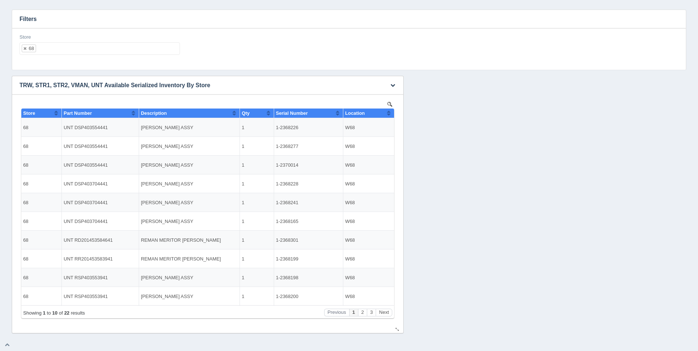
click at [391, 114] on th "Location" at bounding box center [368, 113] width 51 height 10
click at [392, 114] on th "Location" at bounding box center [368, 113] width 51 height 10
click at [386, 314] on button "Next" at bounding box center [384, 313] width 17 height 8
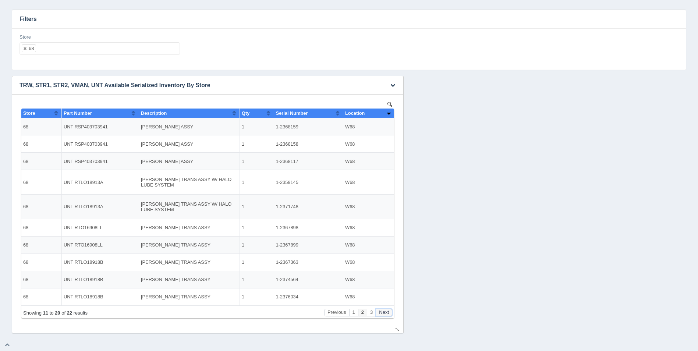
click at [387, 314] on button "Next" at bounding box center [384, 313] width 17 height 8
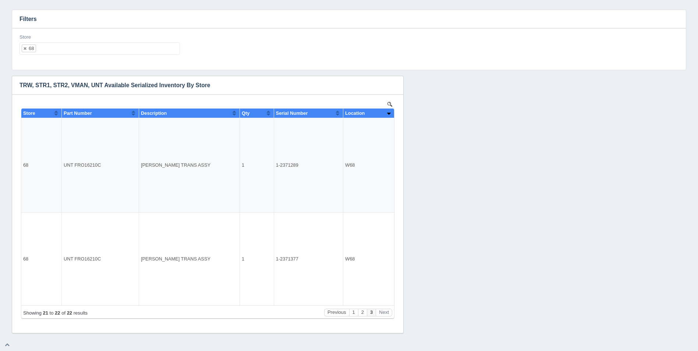
click at [107, 54] on ul "68" at bounding box center [99, 48] width 160 height 13
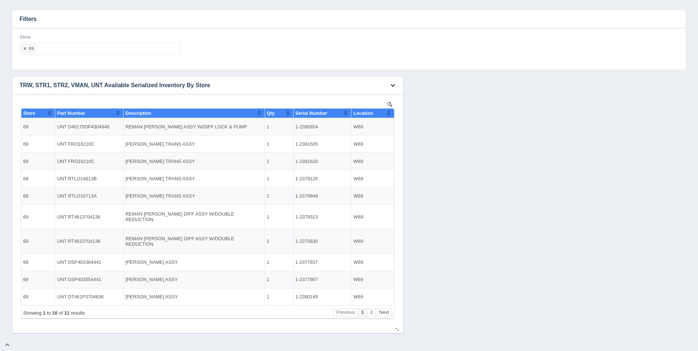
click at [390, 114] on button "Sort column ascending" at bounding box center [388, 112] width 5 height 9
click at [390, 114] on button "Sort column descending" at bounding box center [388, 112] width 5 height 9
click at [387, 315] on button "Next" at bounding box center [384, 313] width 17 height 8
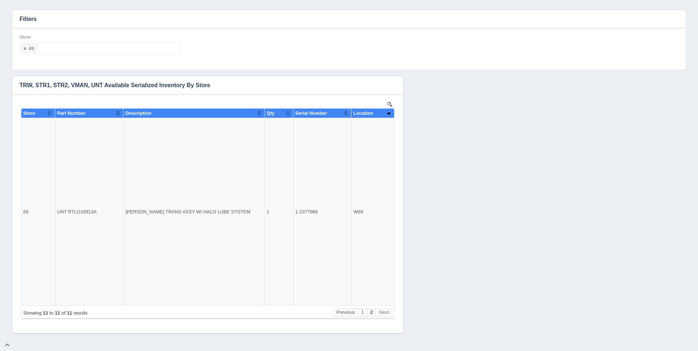
click at [100, 52] on ul "69" at bounding box center [99, 48] width 160 height 13
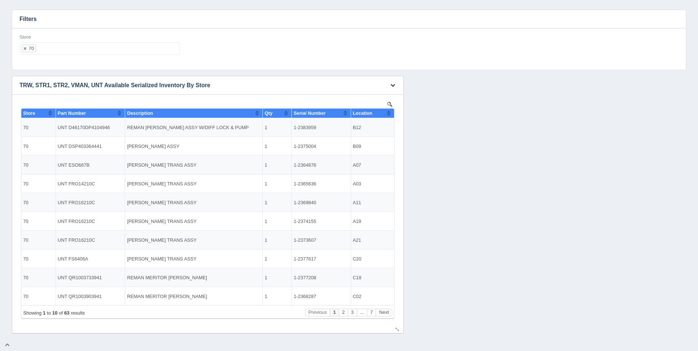
click at [393, 115] on th "Location" at bounding box center [371, 113] width 43 height 10
click at [391, 112] on th "Location" at bounding box center [371, 113] width 43 height 10
click at [388, 312] on button "Next" at bounding box center [384, 313] width 17 height 8
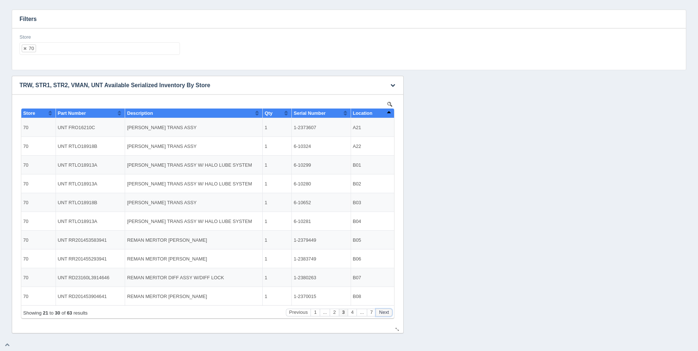
click at [388, 312] on button "Next" at bounding box center [384, 313] width 17 height 8
click at [387, 312] on button "Next" at bounding box center [384, 313] width 17 height 8
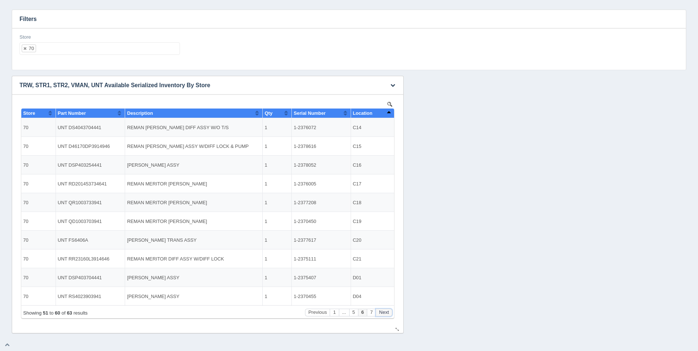
click at [387, 312] on button "Next" at bounding box center [384, 313] width 17 height 8
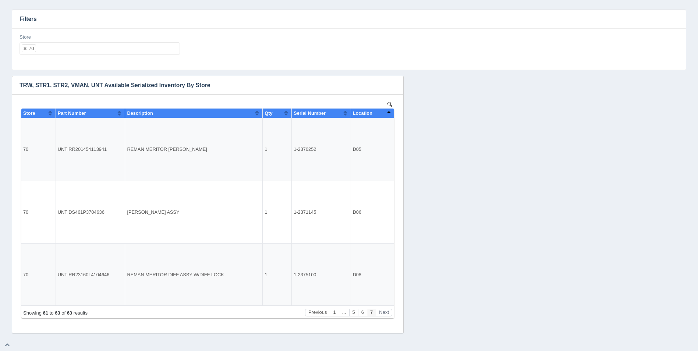
click at [77, 49] on ul "70" at bounding box center [99, 48] width 160 height 13
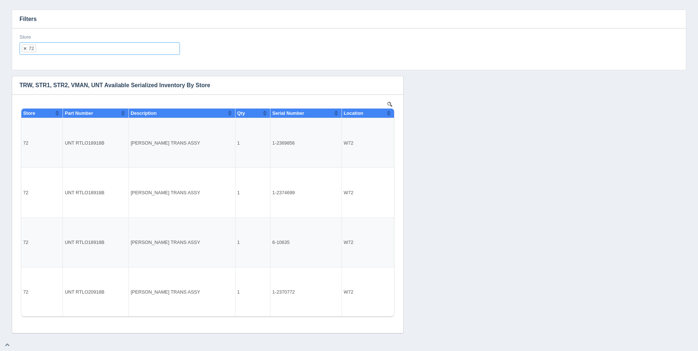
click at [47, 48] on input "text" at bounding box center [42, 49] width 13 height 12
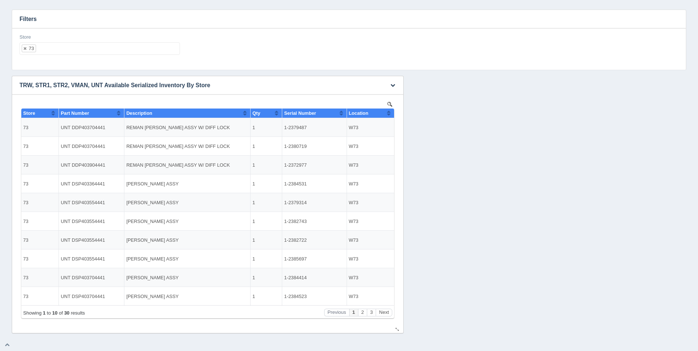
click at [389, 112] on button "Sort column ascending" at bounding box center [388, 112] width 5 height 9
click at [389, 112] on button "Sort column descending" at bounding box center [388, 112] width 5 height 9
click at [387, 315] on button "Next" at bounding box center [384, 313] width 17 height 8
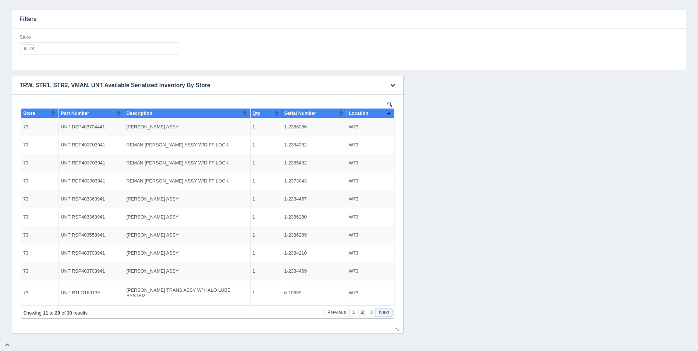
click at [387, 315] on button "Next" at bounding box center [384, 313] width 17 height 8
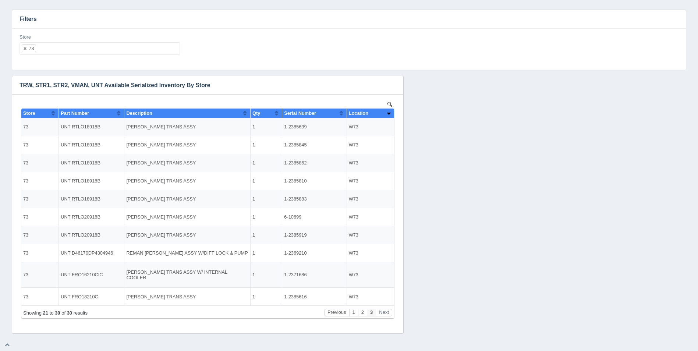
click at [143, 50] on ul "73" at bounding box center [99, 48] width 160 height 13
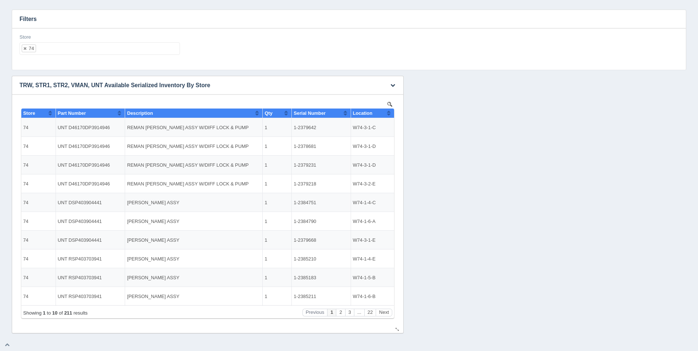
click at [391, 114] on button "Sort column ascending" at bounding box center [388, 112] width 5 height 9
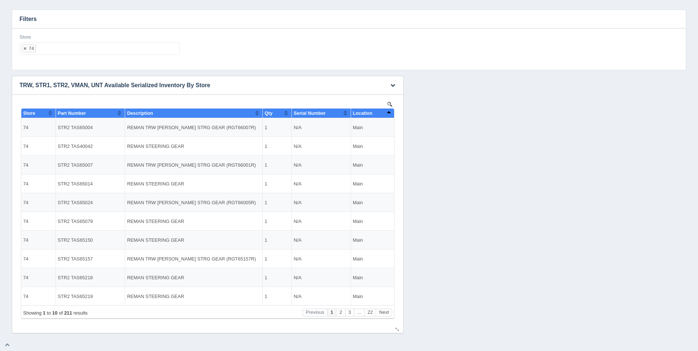
click at [391, 114] on button "Sort column descending" at bounding box center [388, 112] width 5 height 9
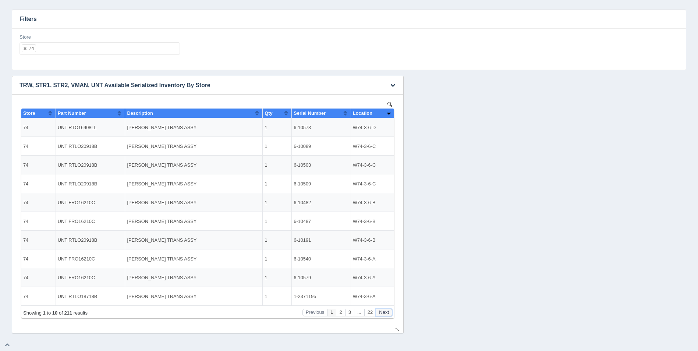
click at [384, 310] on button "Next" at bounding box center [384, 313] width 17 height 8
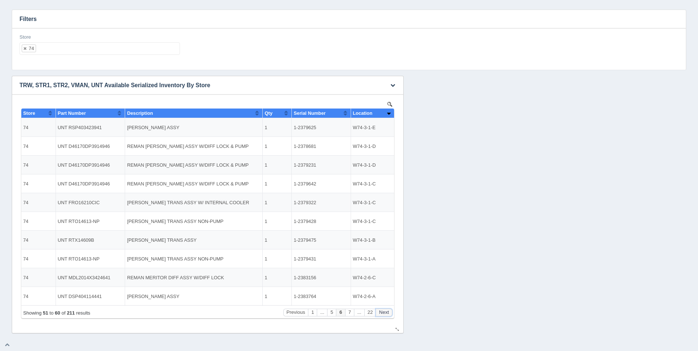
click at [384, 310] on button "Next" at bounding box center [384, 313] width 17 height 8
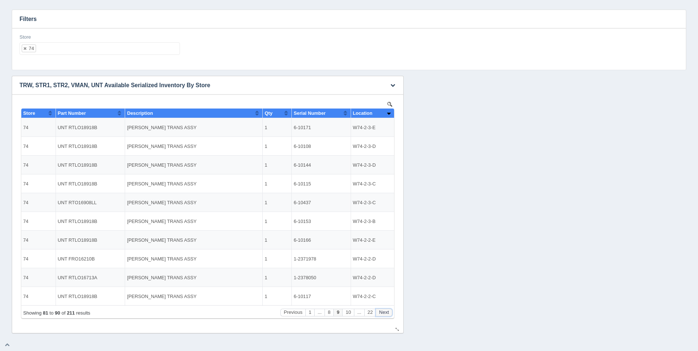
click at [384, 310] on button "Next" at bounding box center [384, 313] width 17 height 8
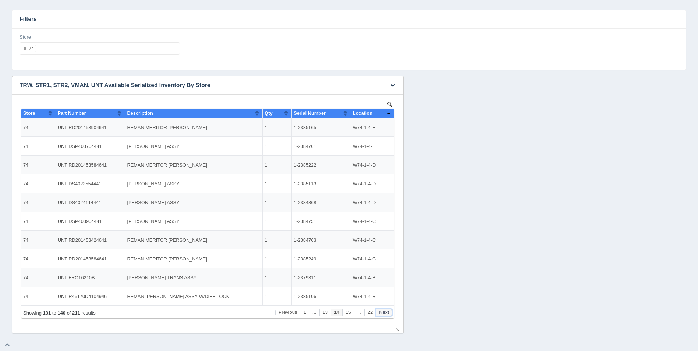
click at [384, 310] on button "Next" at bounding box center [384, 313] width 17 height 8
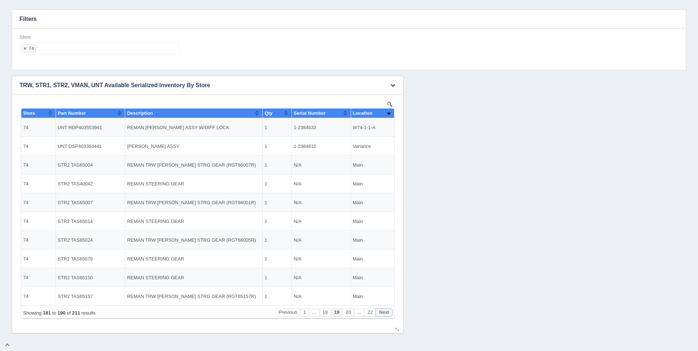
click at [384, 310] on button "Next" at bounding box center [384, 313] width 17 height 8
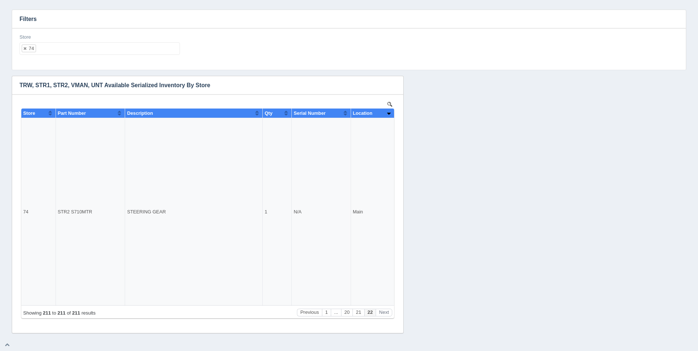
click at [95, 54] on ul "74" at bounding box center [99, 48] width 160 height 13
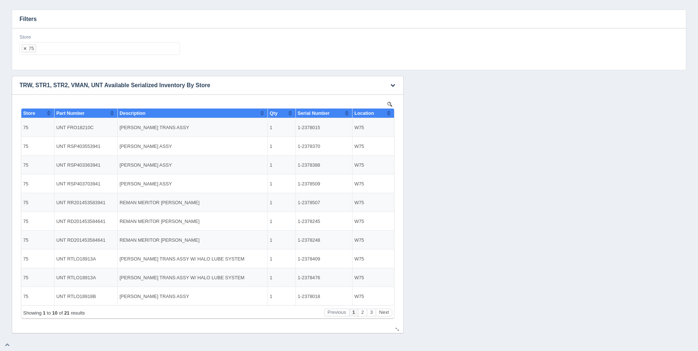
click at [389, 111] on button "Sort column ascending" at bounding box center [388, 112] width 5 height 9
click at [389, 111] on button "Sort column descending" at bounding box center [388, 112] width 5 height 9
click at [387, 311] on button "Next" at bounding box center [384, 313] width 17 height 8
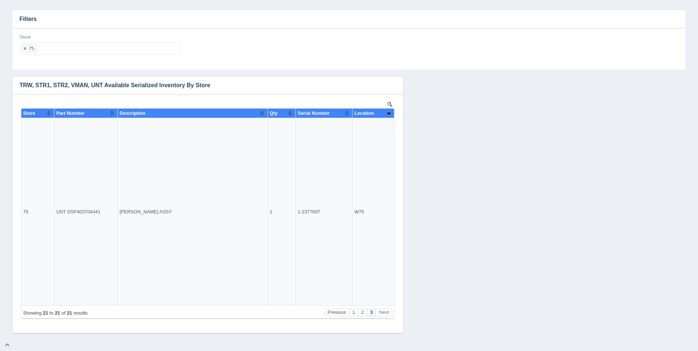
click at [120, 47] on ul "75" at bounding box center [99, 48] width 160 height 13
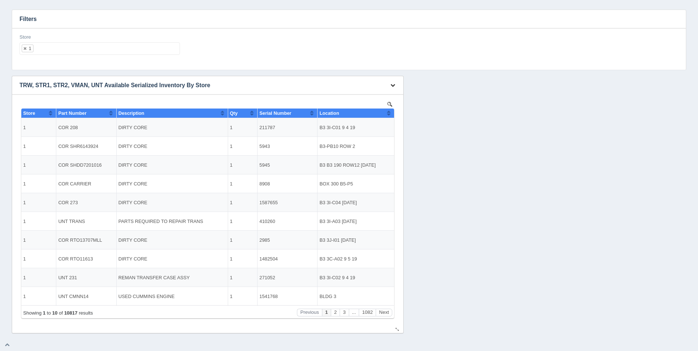
click at [392, 88] on button "button" at bounding box center [393, 85] width 10 height 11
click at [377, 95] on link "Download CSV" at bounding box center [368, 96] width 59 height 11
